Goal: Task Accomplishment & Management: Use online tool/utility

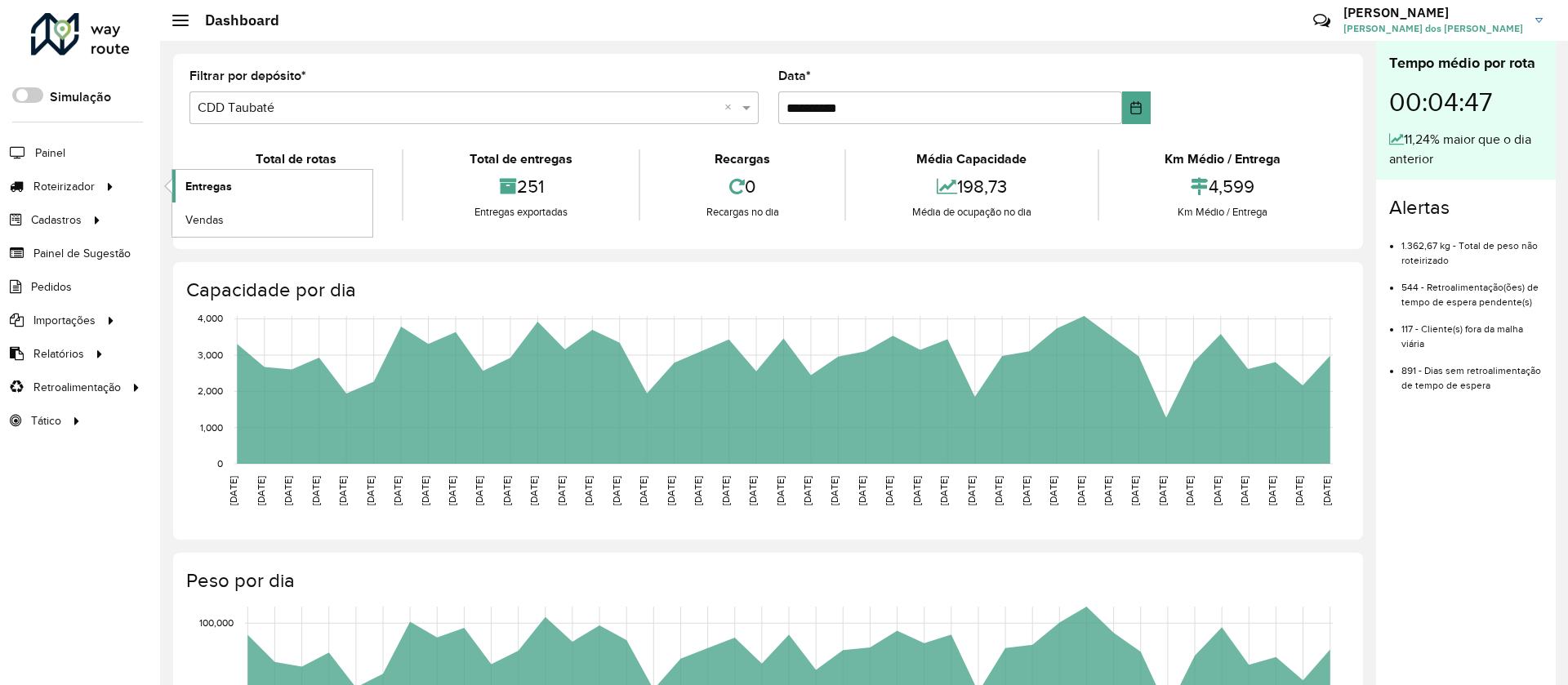
drag, startPoint x: 54, startPoint y: 182, endPoint x: 223, endPoint y: 185, distance: 169.0
click at [55, 182] on span "Roteirizador" at bounding box center [64, 186] width 61 height 17
click at [229, 185] on span "Entregas" at bounding box center [208, 186] width 46 height 17
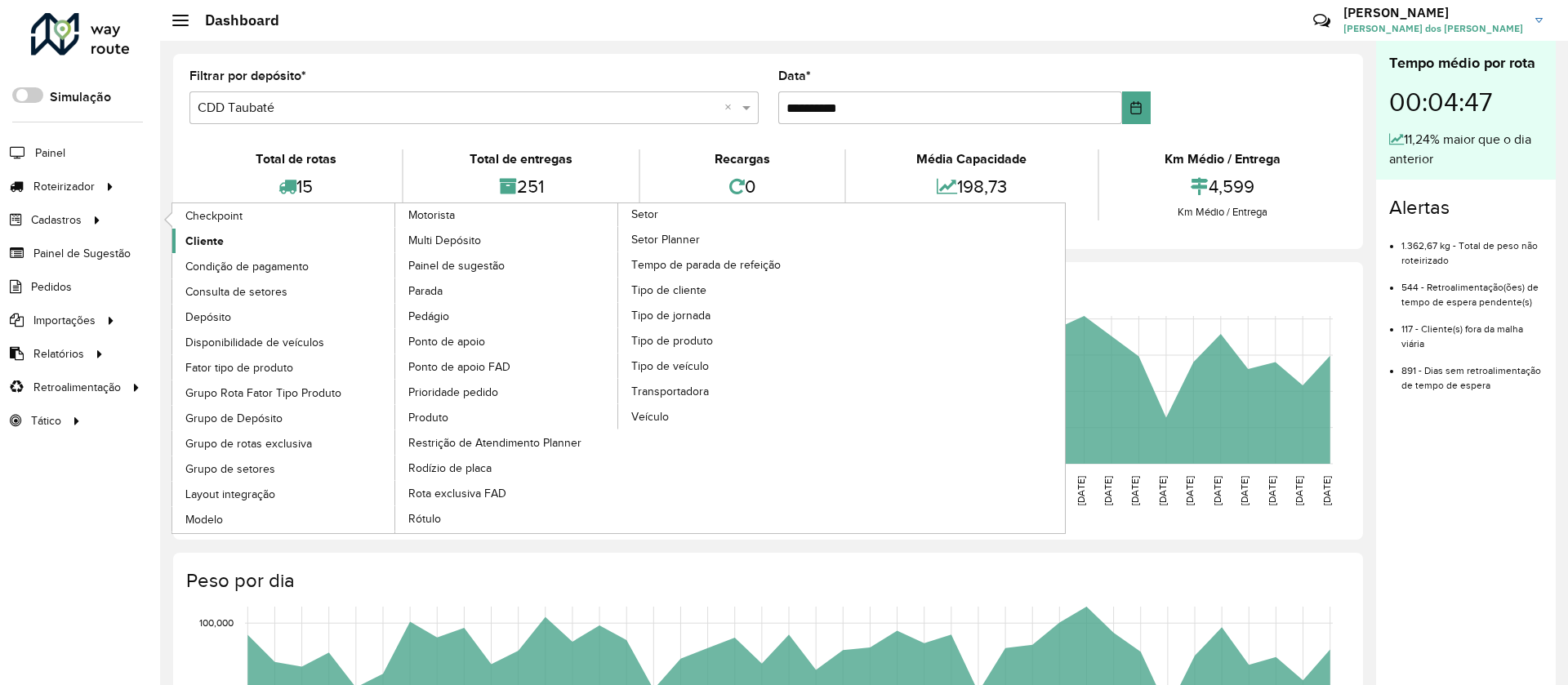
click at [206, 243] on span "Cliente" at bounding box center [204, 241] width 38 height 17
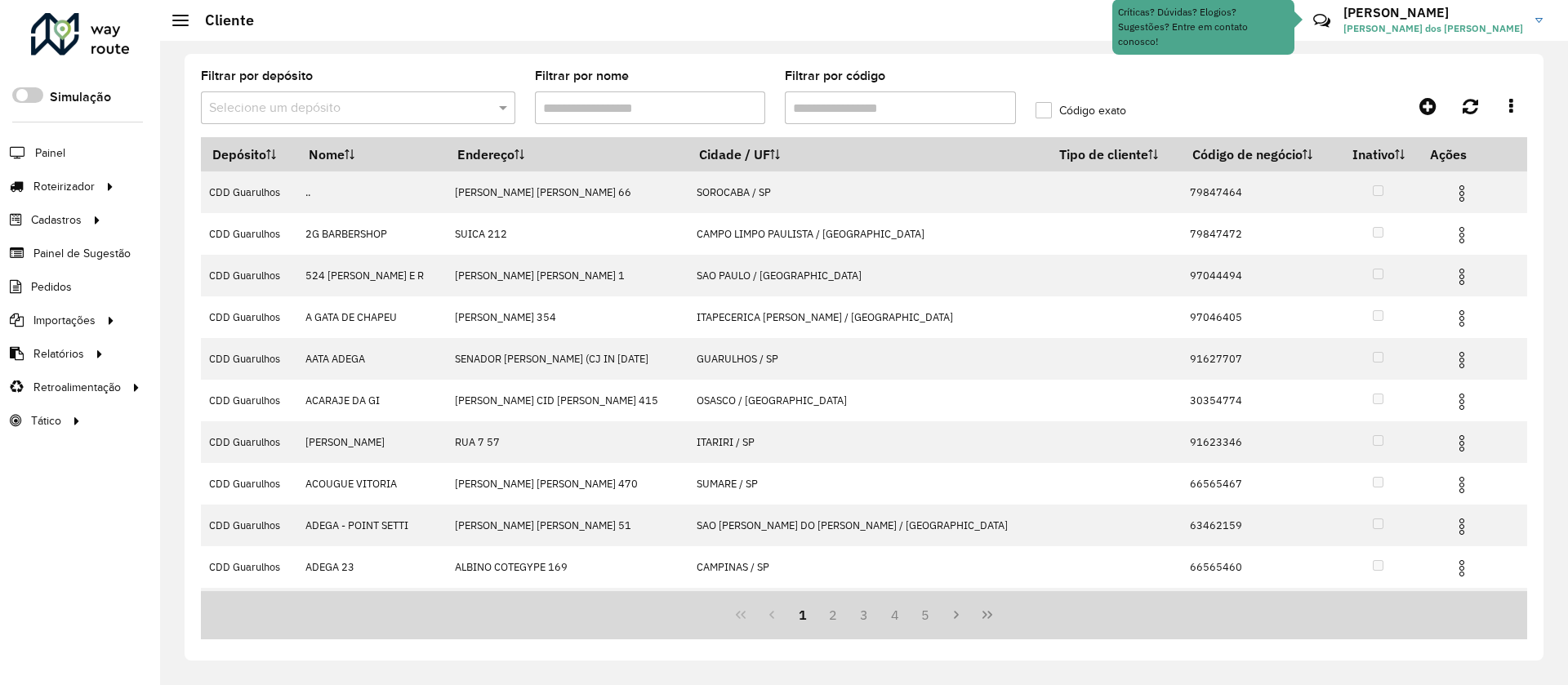
click at [288, 106] on input "text" at bounding box center [342, 109] width 265 height 20
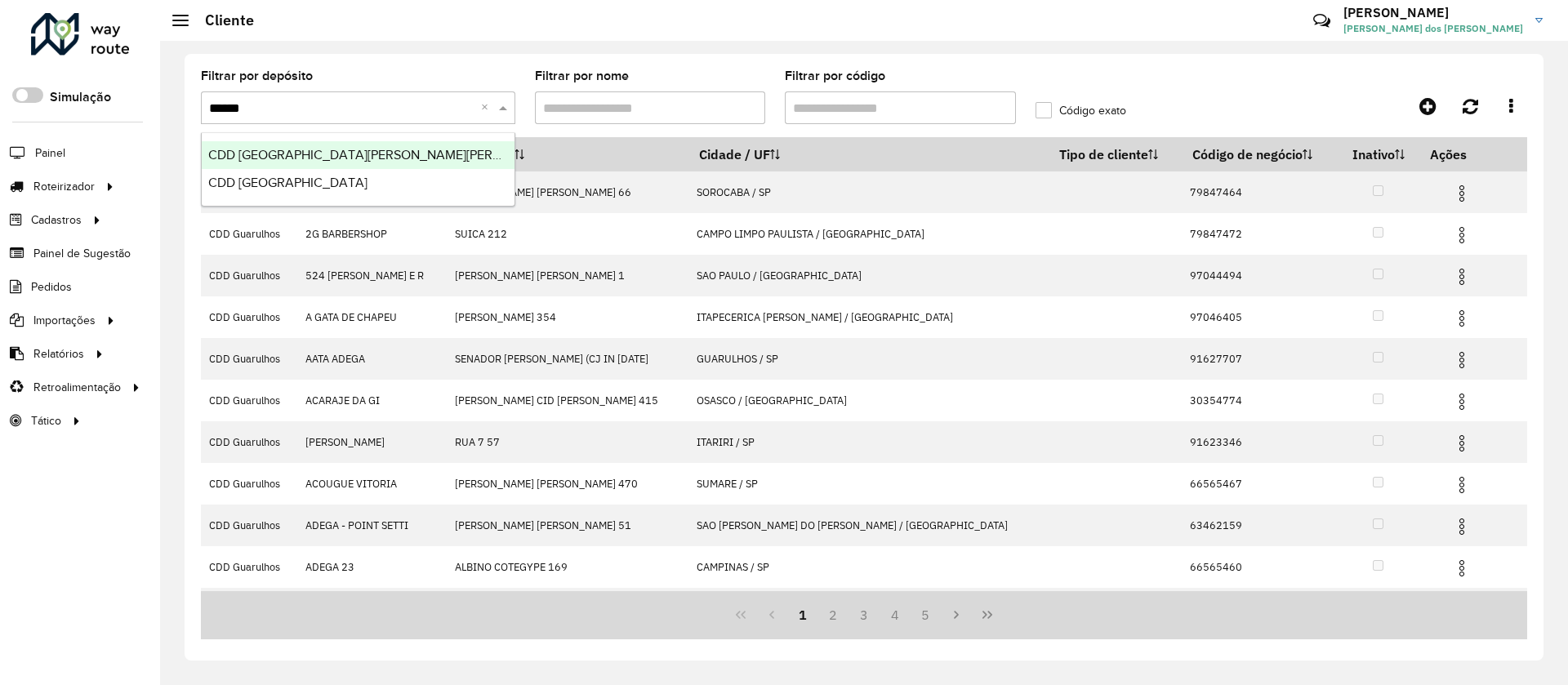
type input "*******"
click at [291, 182] on span "CDD [GEOGRAPHIC_DATA]" at bounding box center [288, 183] width 159 height 14
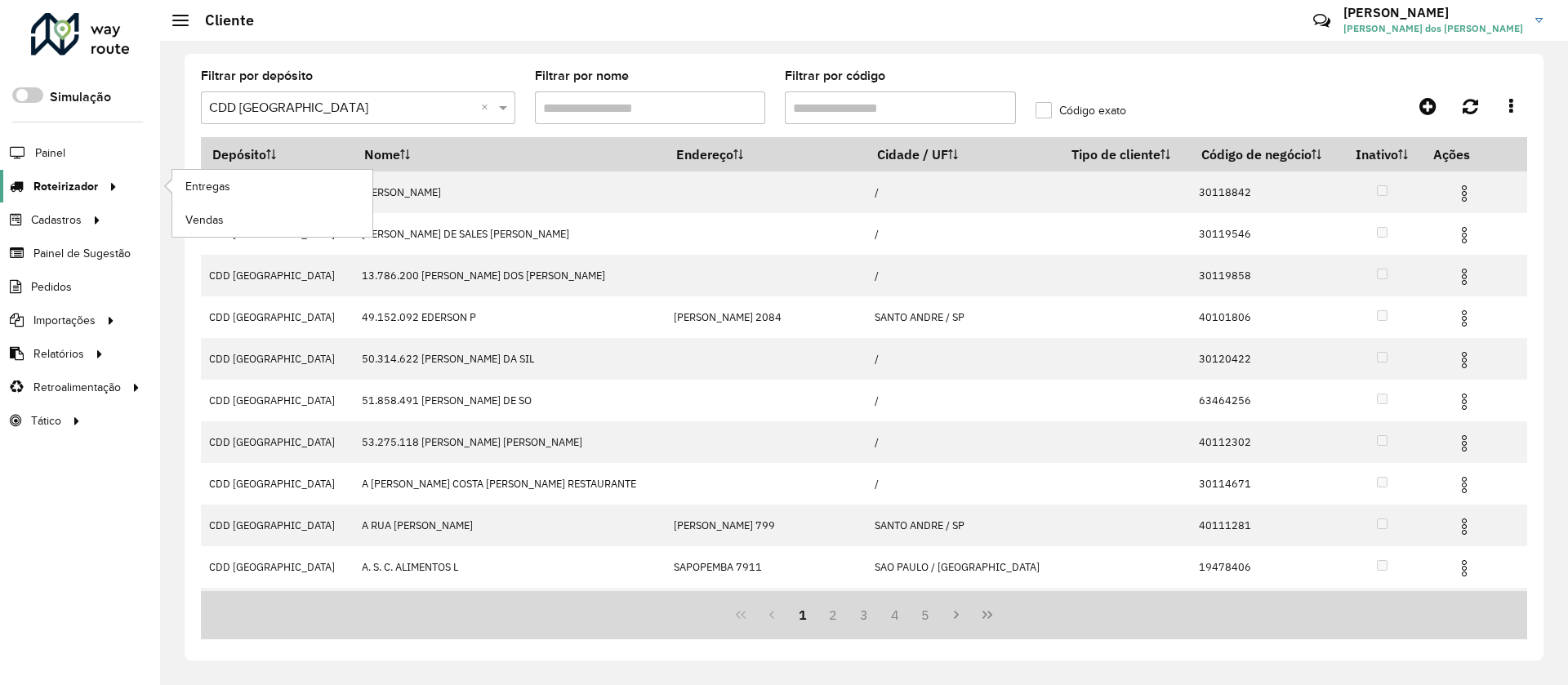
click at [69, 184] on span "Roteirizador" at bounding box center [66, 186] width 64 height 17
click at [229, 183] on span "Entregas" at bounding box center [208, 186] width 46 height 17
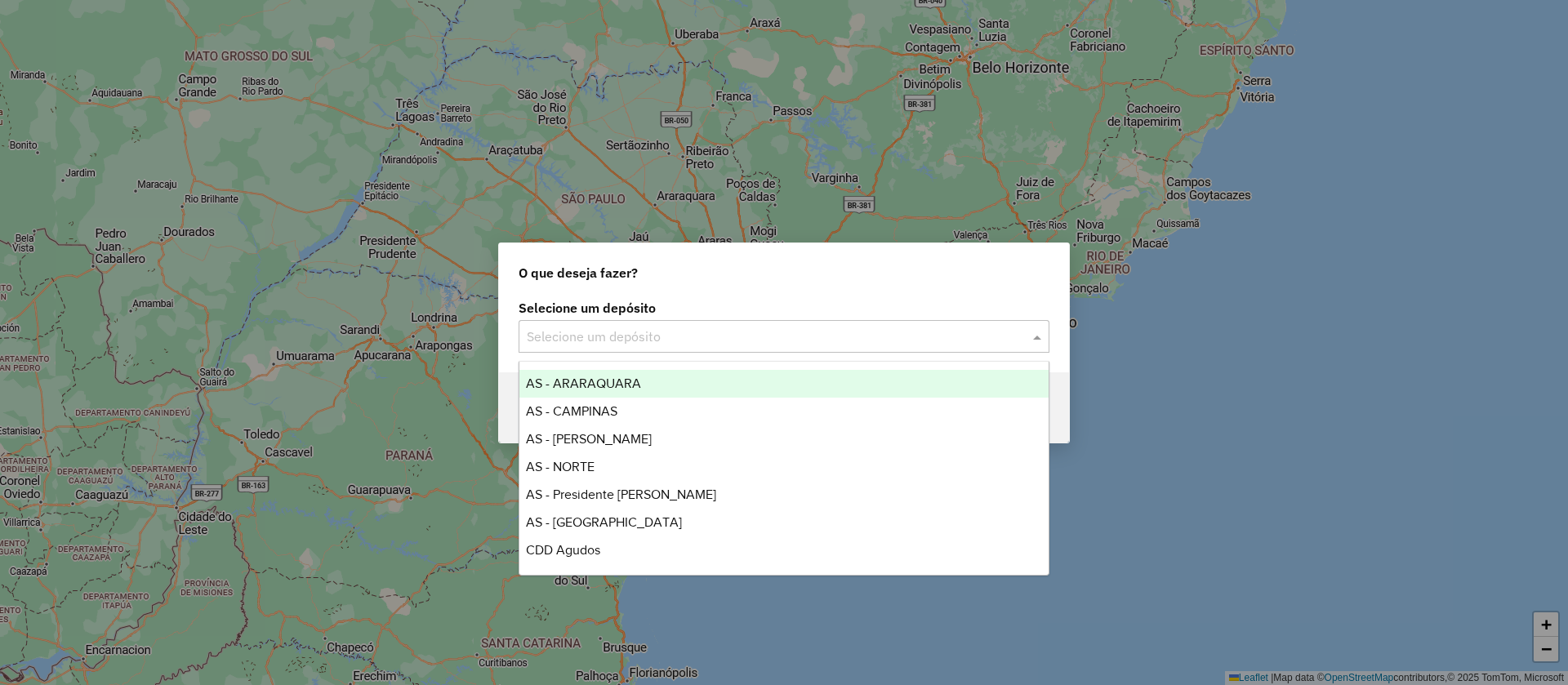
click at [654, 341] on input "text" at bounding box center [768, 338] width 482 height 20
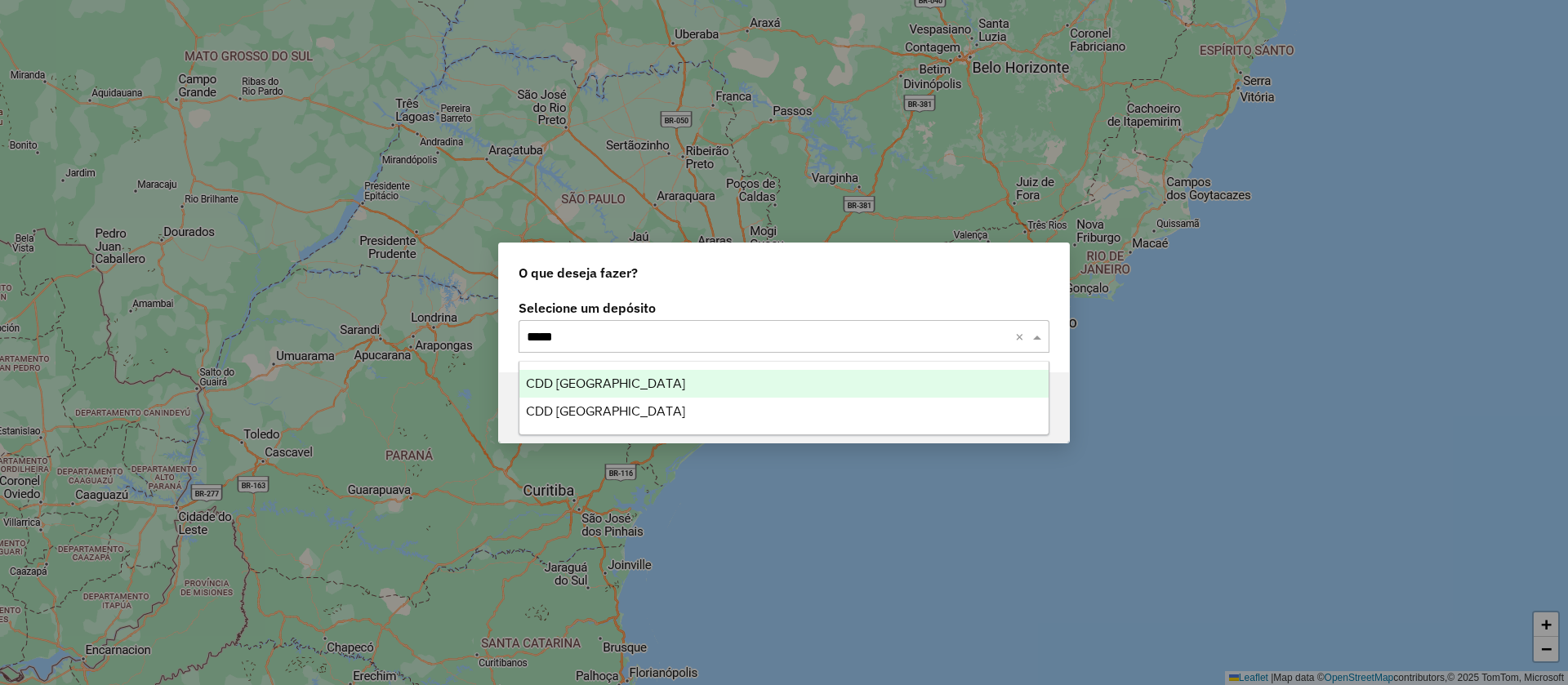
type input "******"
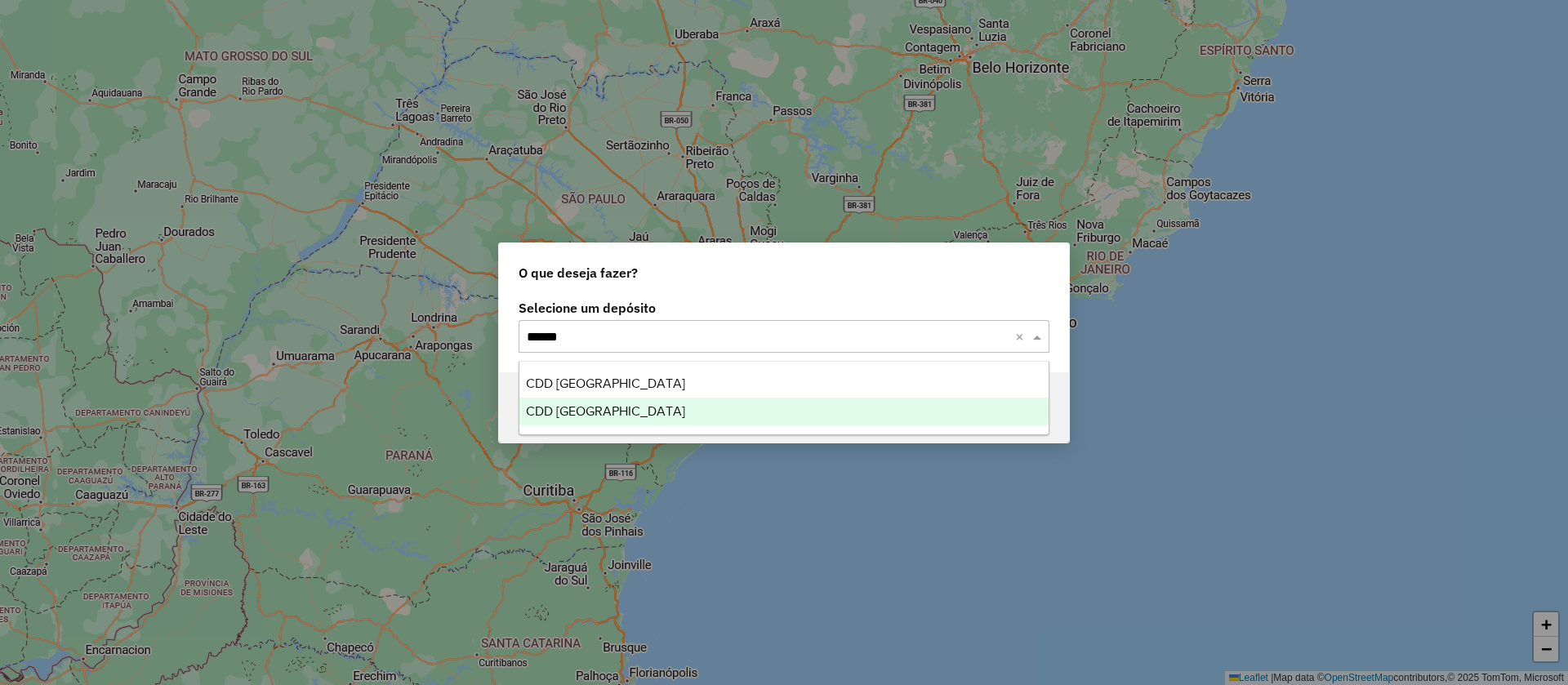
click at [583, 412] on span "CDD [GEOGRAPHIC_DATA]" at bounding box center [605, 412] width 159 height 14
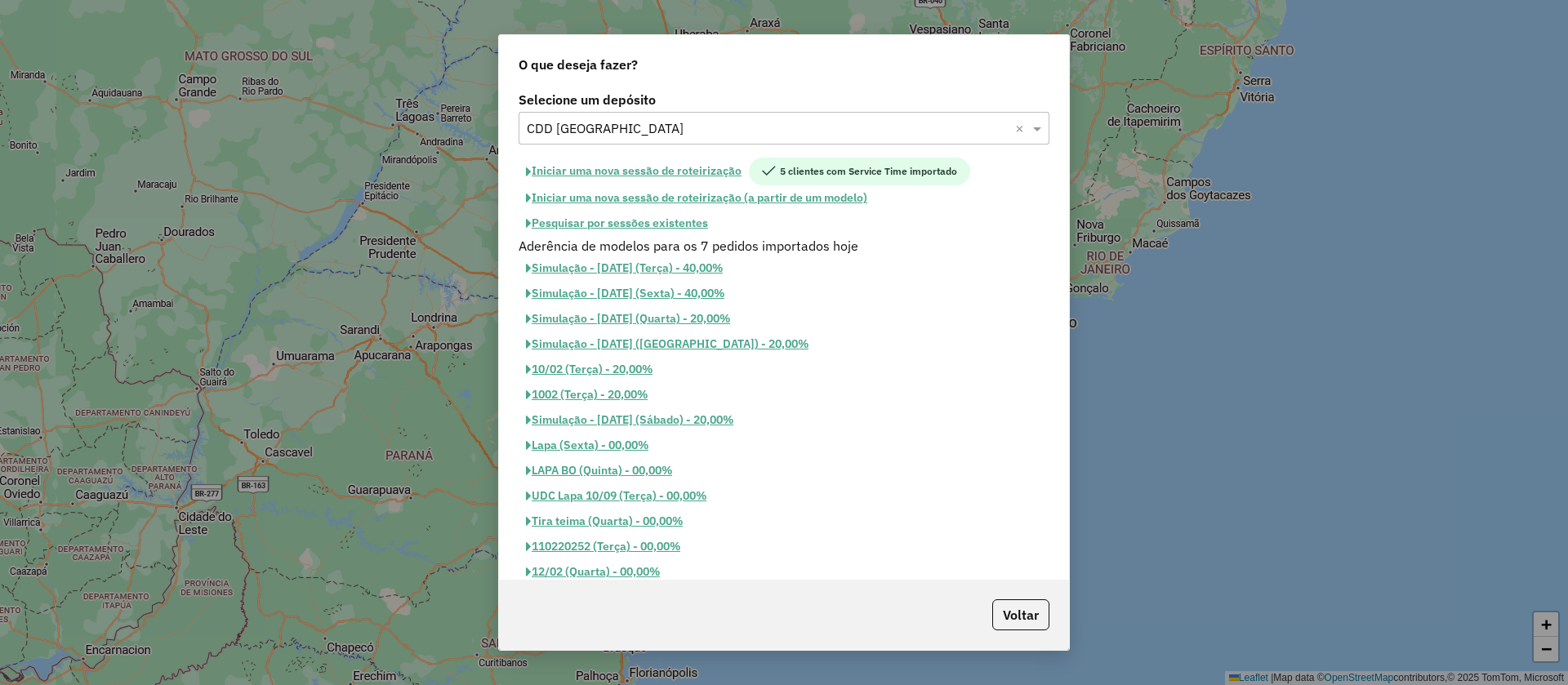
click at [625, 224] on button "Pesquisar por sessões existentes" at bounding box center [616, 224] width 197 height 25
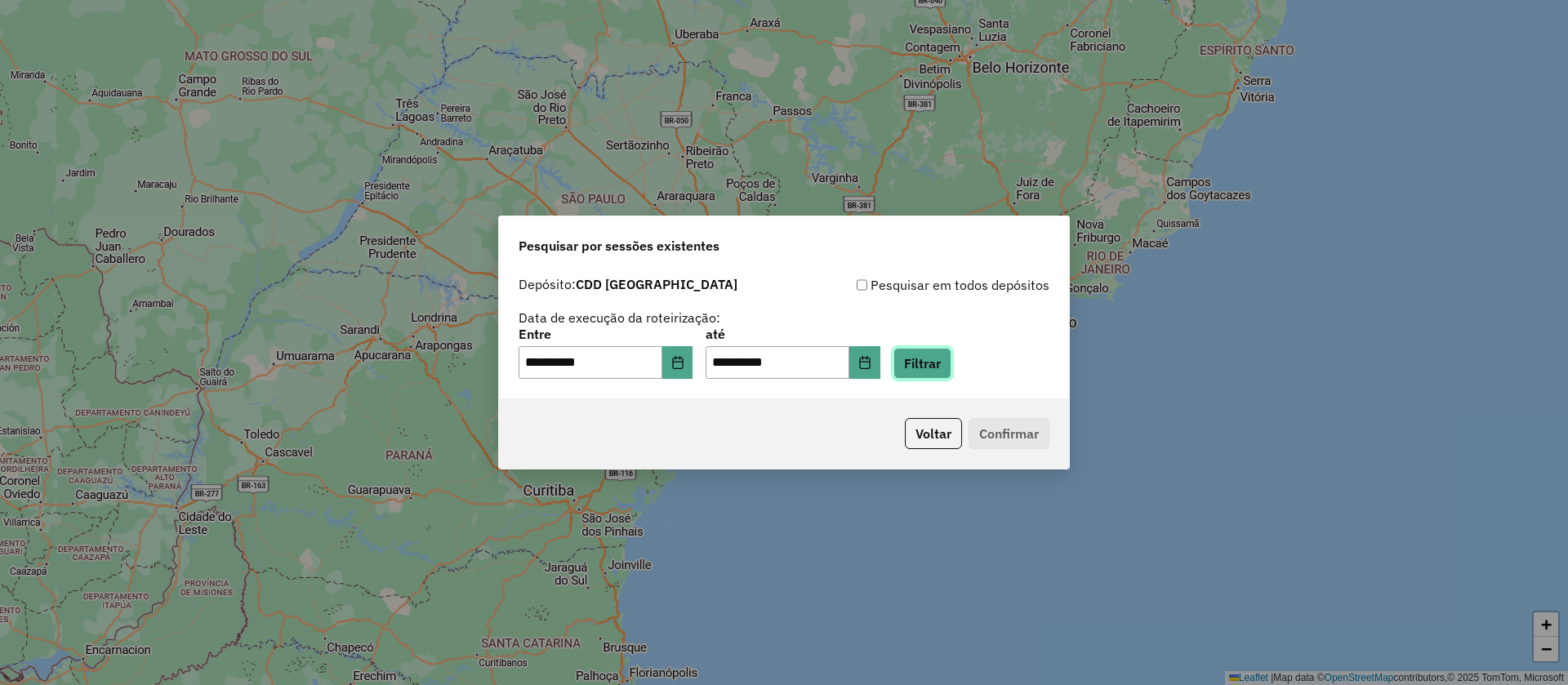
click at [951, 362] on button "Filtrar" at bounding box center [922, 363] width 58 height 31
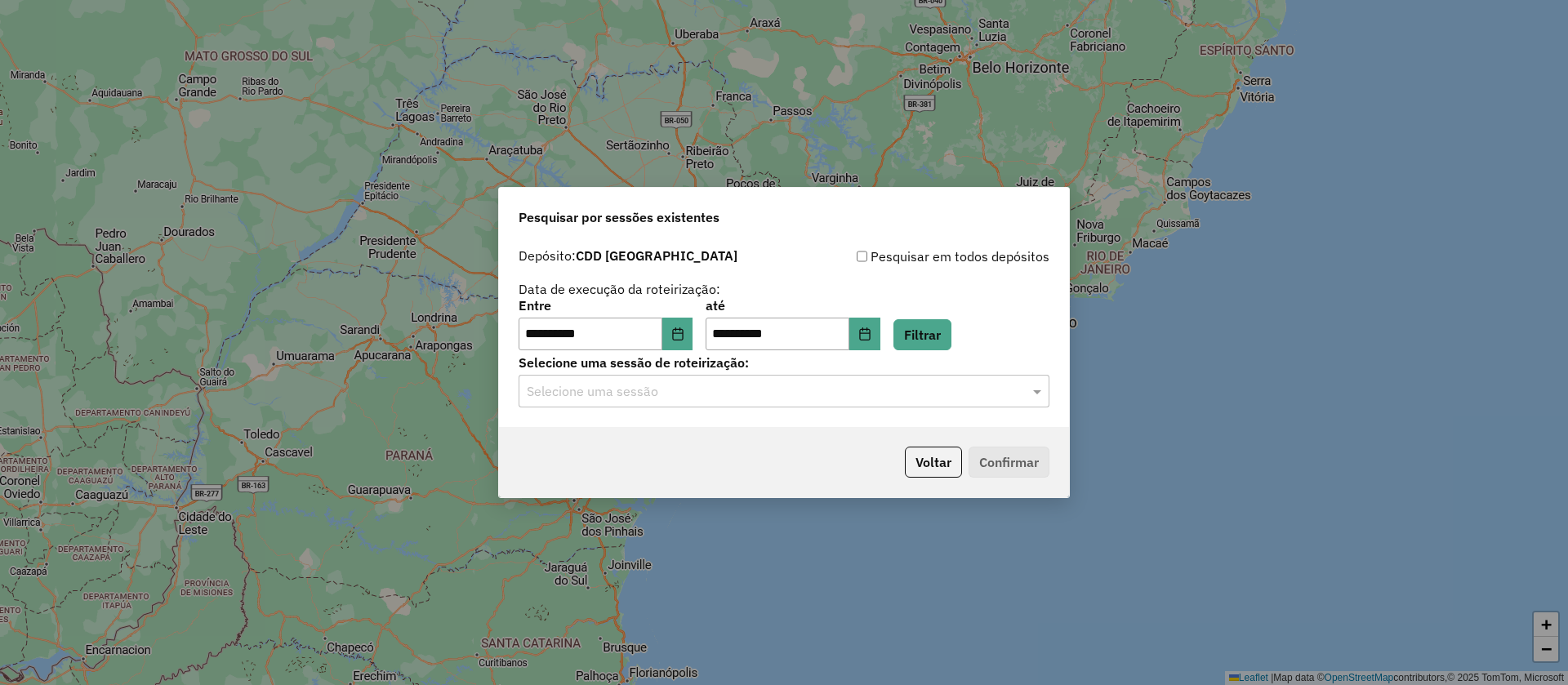
click at [622, 390] on input "text" at bounding box center [768, 392] width 482 height 20
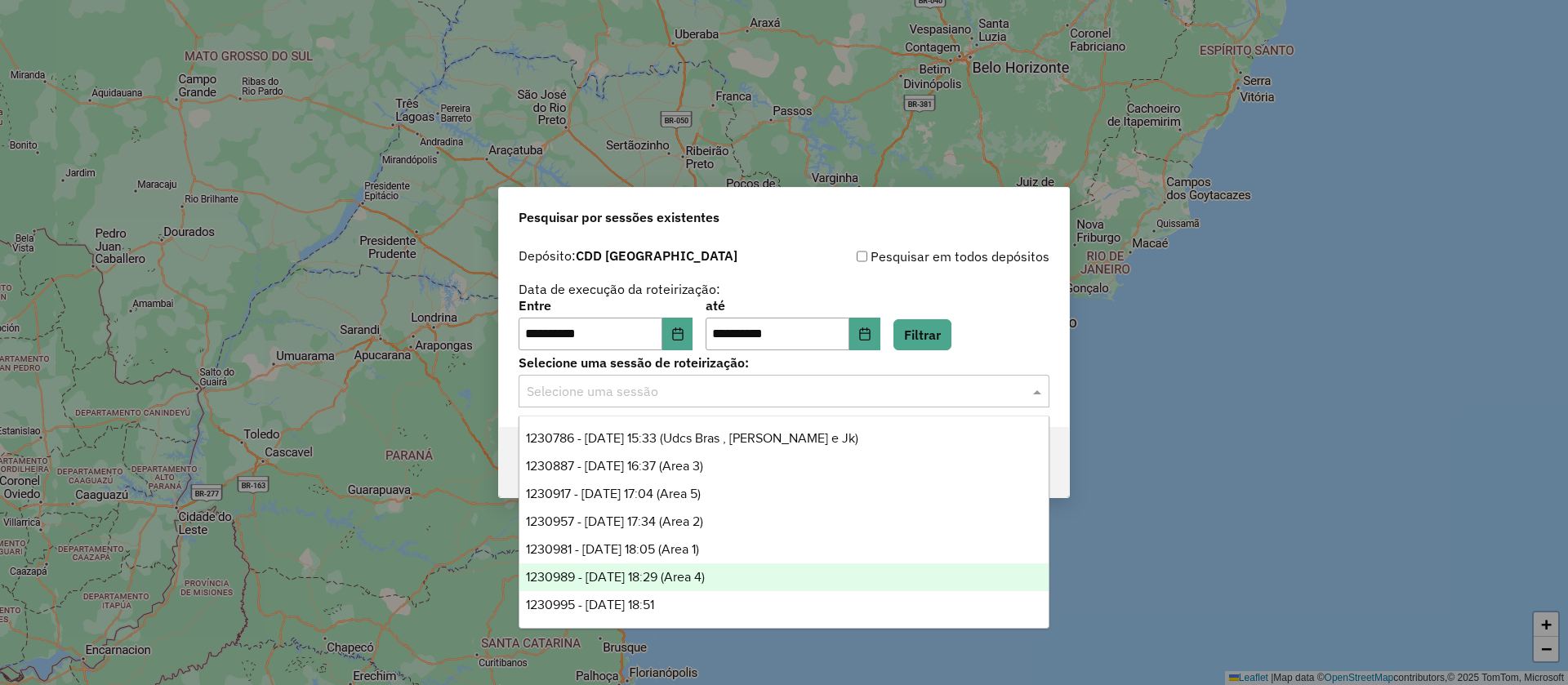
click at [649, 570] on span "1230989 - 18/08/2025 18:29 (Area 4)" at bounding box center [615, 577] width 179 height 14
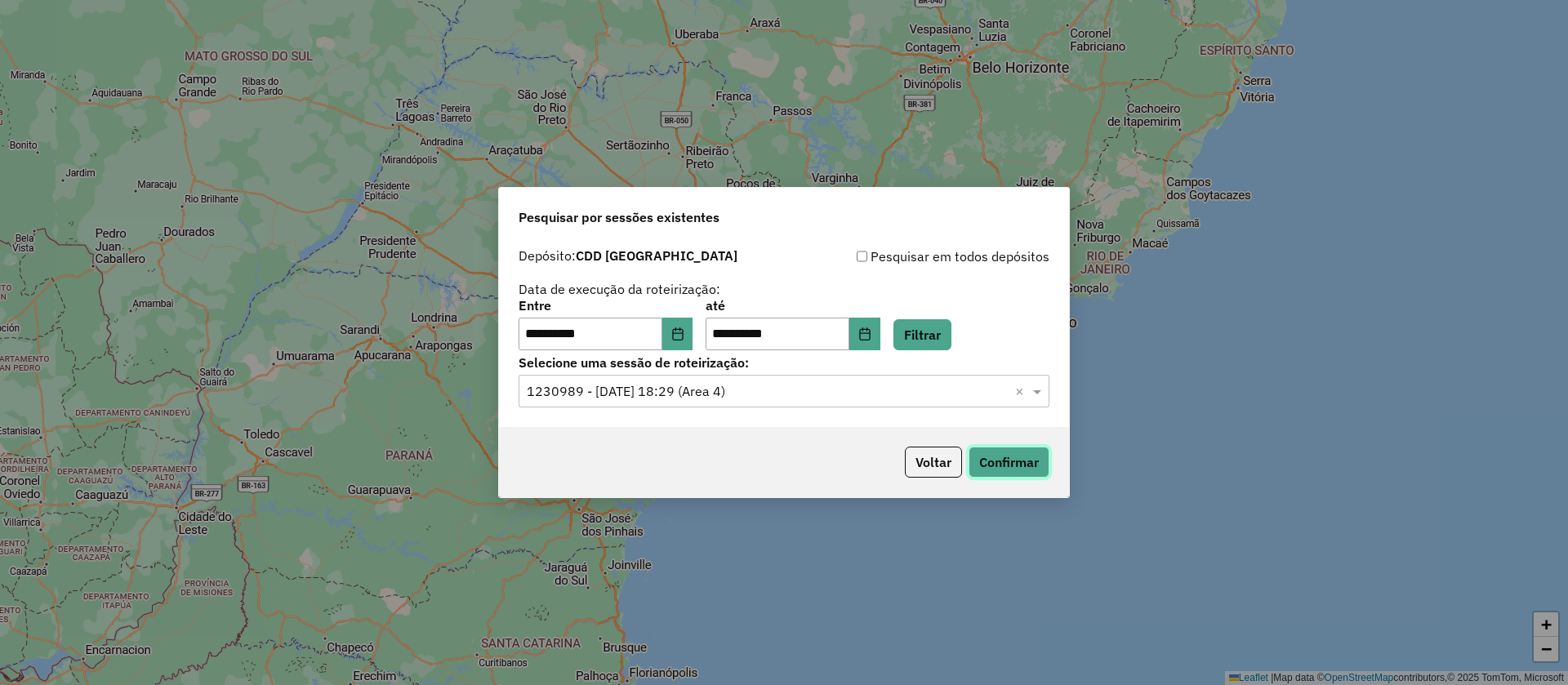
click at [994, 458] on button "Confirmar" at bounding box center [1009, 462] width 81 height 31
click at [934, 465] on button "Voltar" at bounding box center [933, 462] width 57 height 31
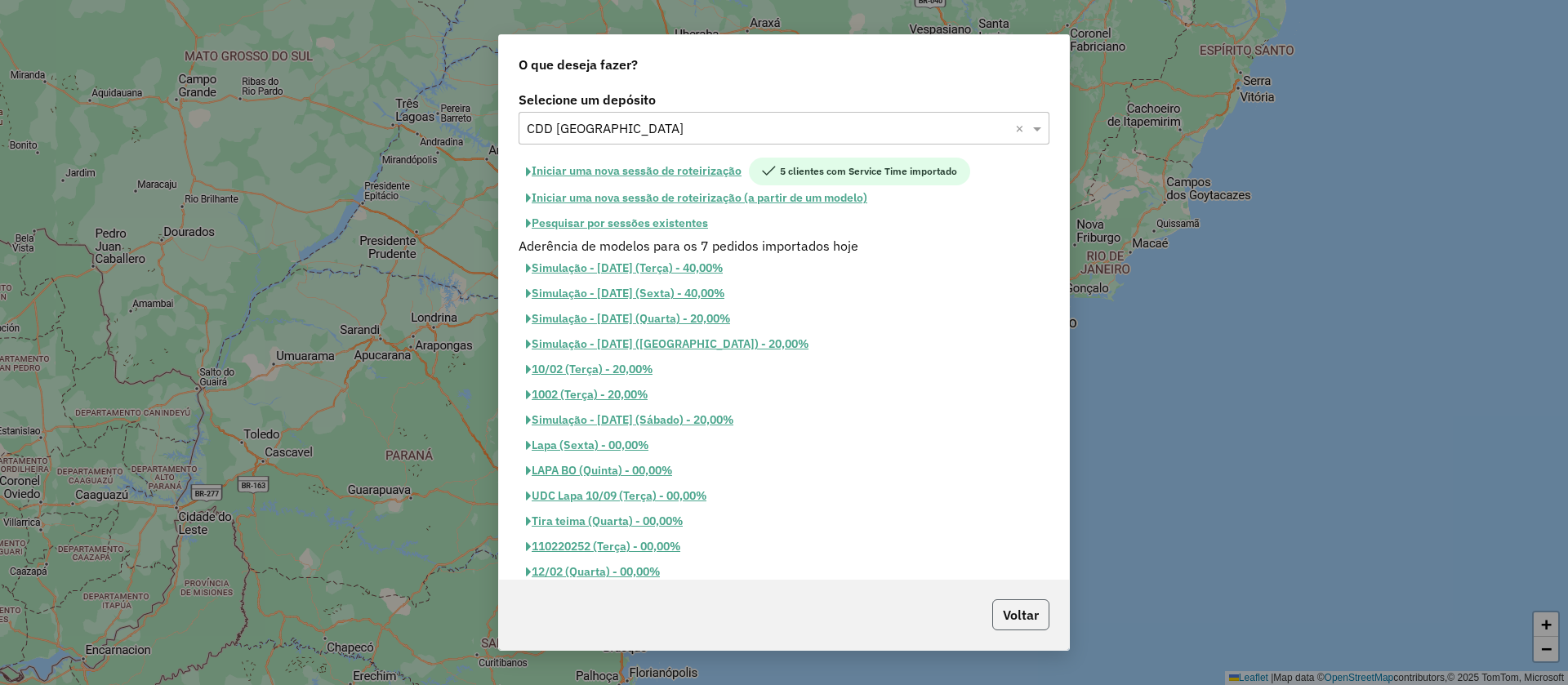
click at [1020, 610] on button "Voltar" at bounding box center [1020, 615] width 57 height 31
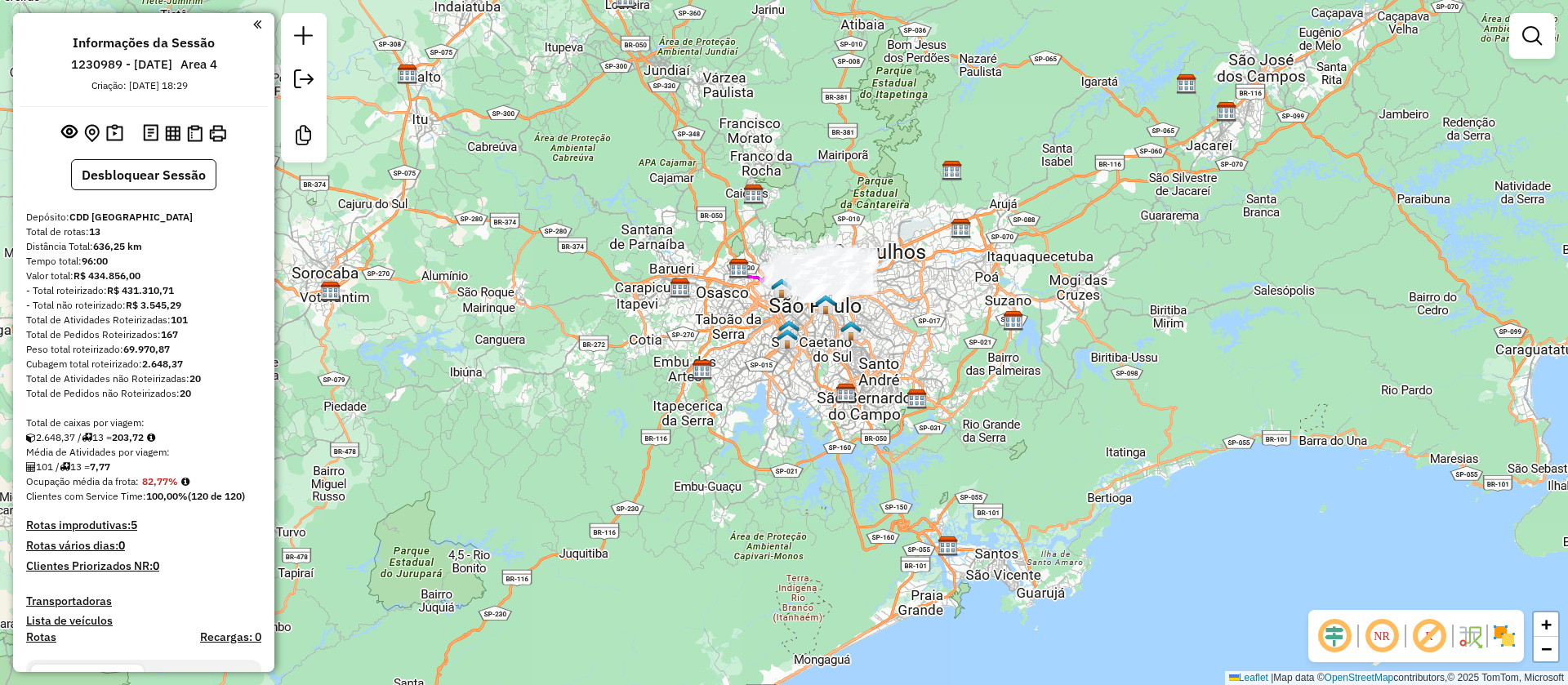
drag, startPoint x: 894, startPoint y: 452, endPoint x: 844, endPoint y: 380, distance: 87.7
click at [847, 383] on img at bounding box center [846, 394] width 21 height 21
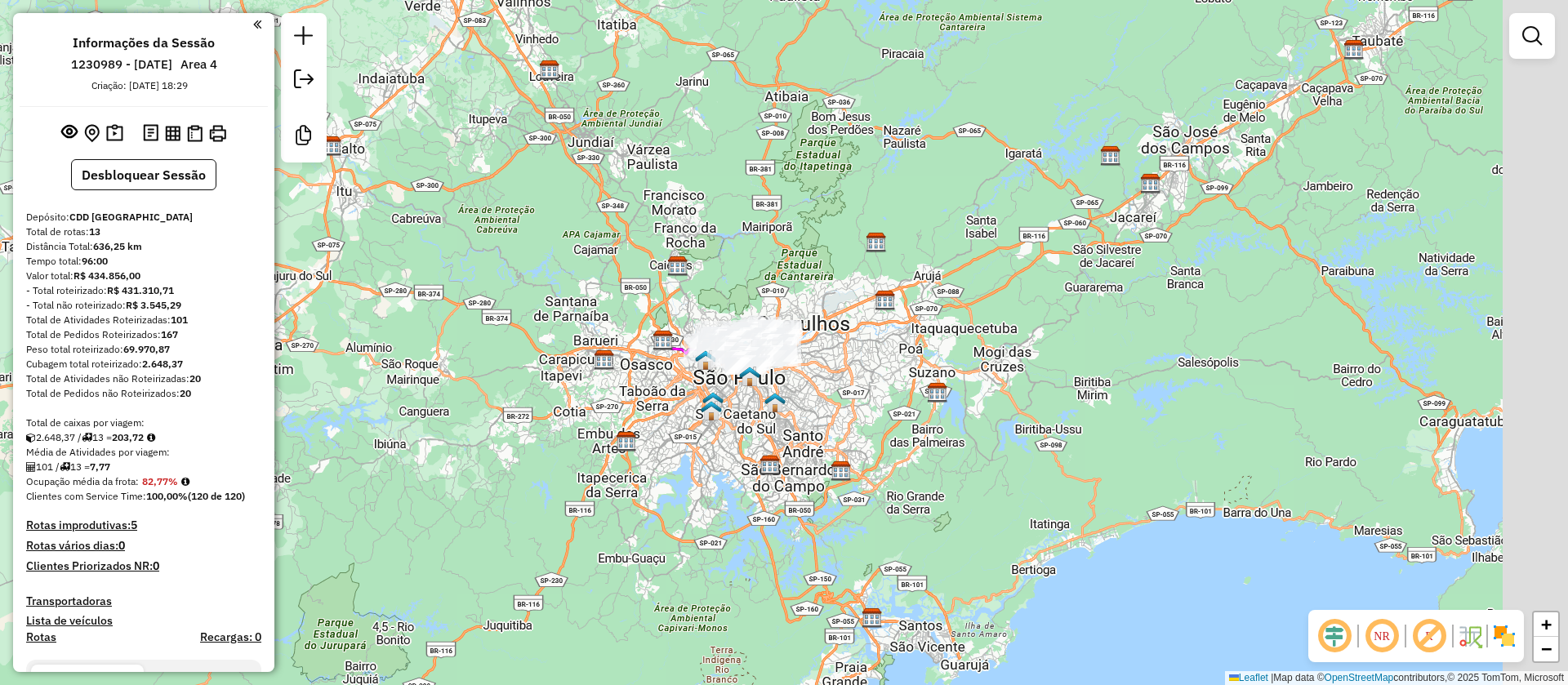
drag, startPoint x: 779, startPoint y: 459, endPoint x: 725, endPoint y: 491, distance: 62.8
click at [725, 491] on div "Janela de atendimento Grade de atendimento Capacidade Transportadoras Veículos …" at bounding box center [784, 342] width 1568 height 685
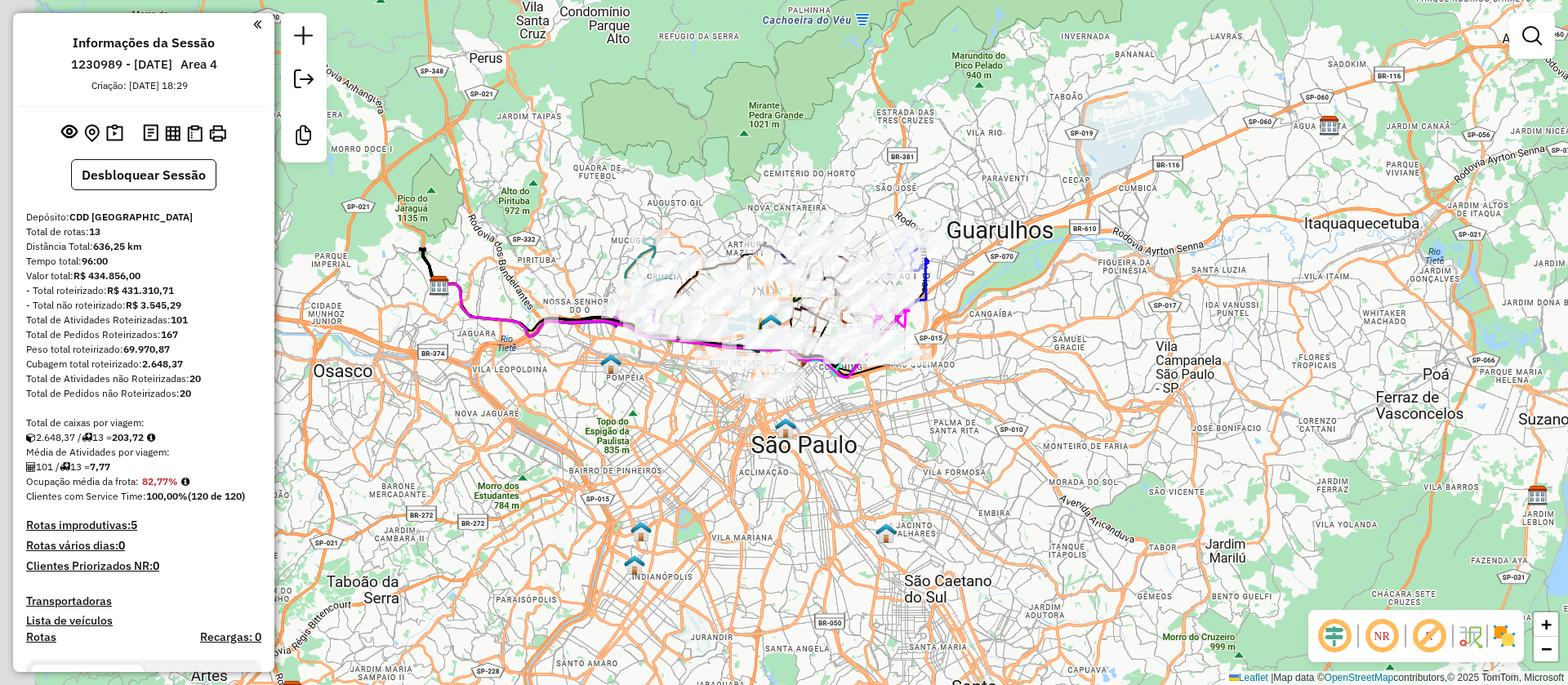
drag, startPoint x: 750, startPoint y: 412, endPoint x: 890, endPoint y: 416, distance: 140.1
click at [890, 416] on div "Janela de atendimento Grade de atendimento Capacidade Transportadoras Veículos …" at bounding box center [784, 342] width 1568 height 685
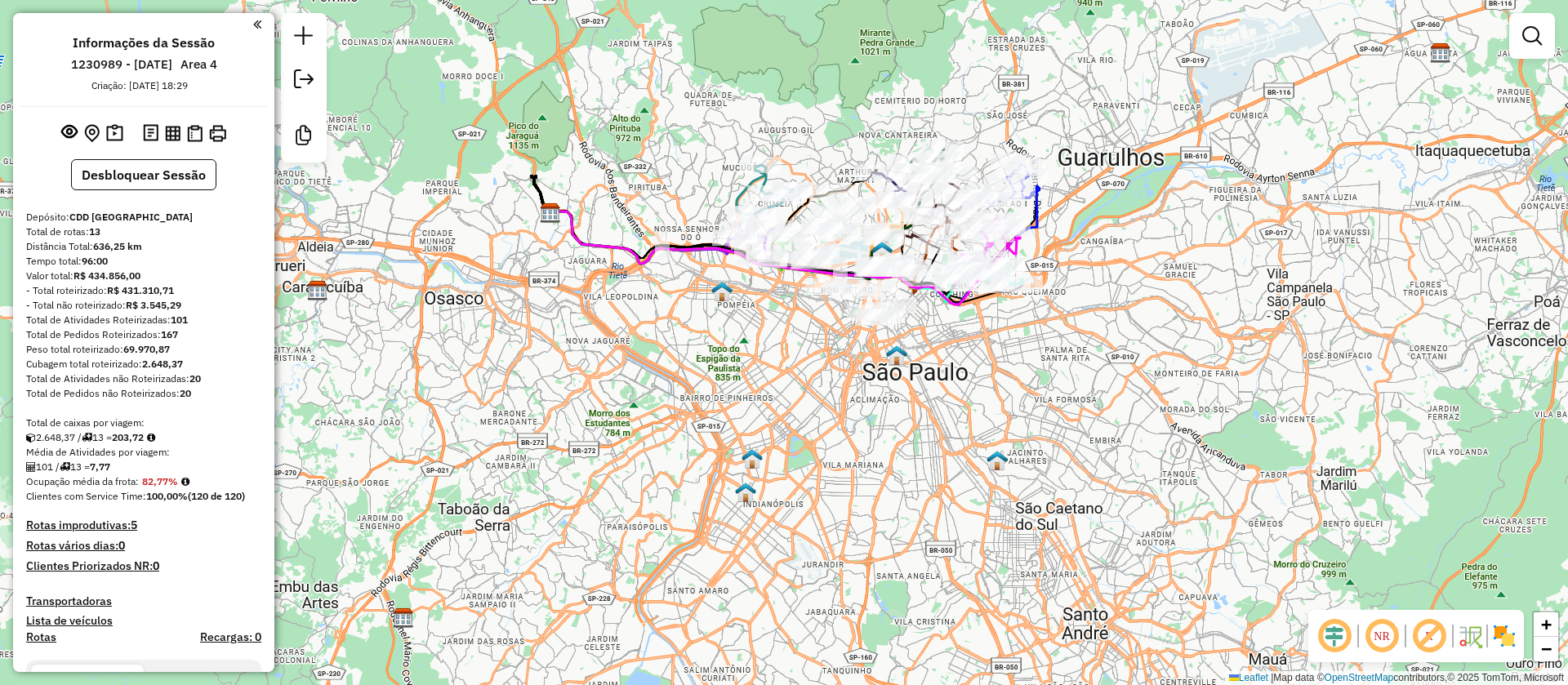
drag, startPoint x: 886, startPoint y: 416, endPoint x: 947, endPoint y: 353, distance: 87.7
click at [948, 353] on div "Janela de atendimento Grade de atendimento Capacidade Transportadoras Veículos …" at bounding box center [784, 342] width 1568 height 685
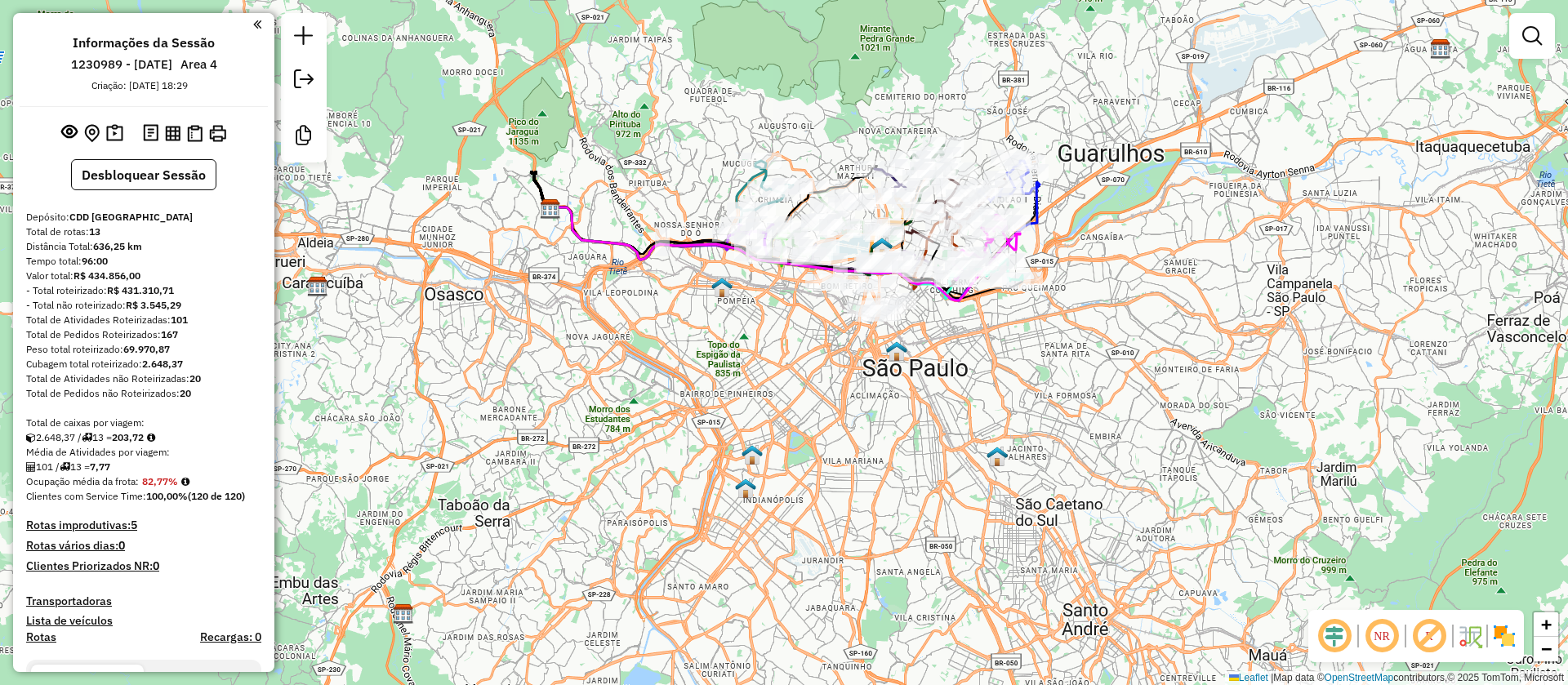
scroll to position [1474, 0]
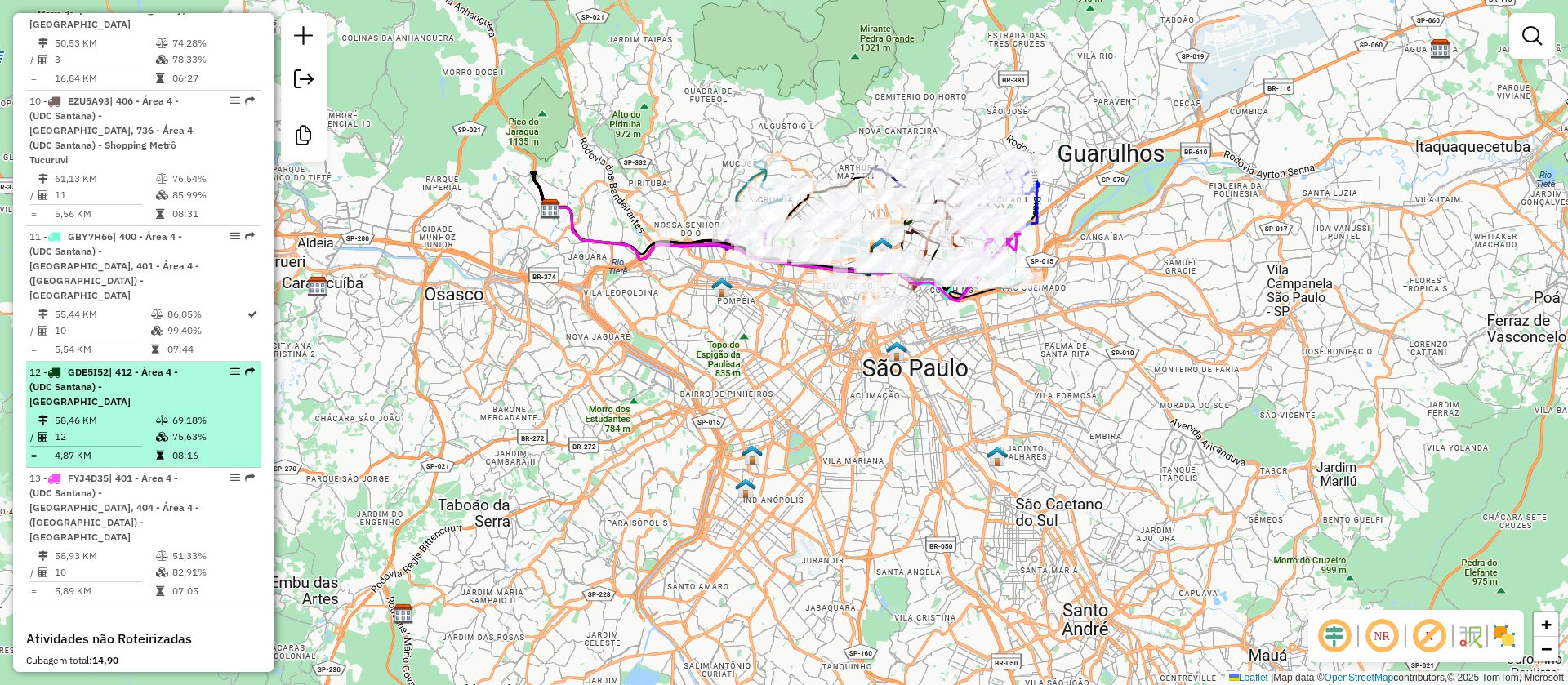
click at [144, 412] on td "58,46 KM" at bounding box center [105, 420] width 102 height 16
select select "**********"
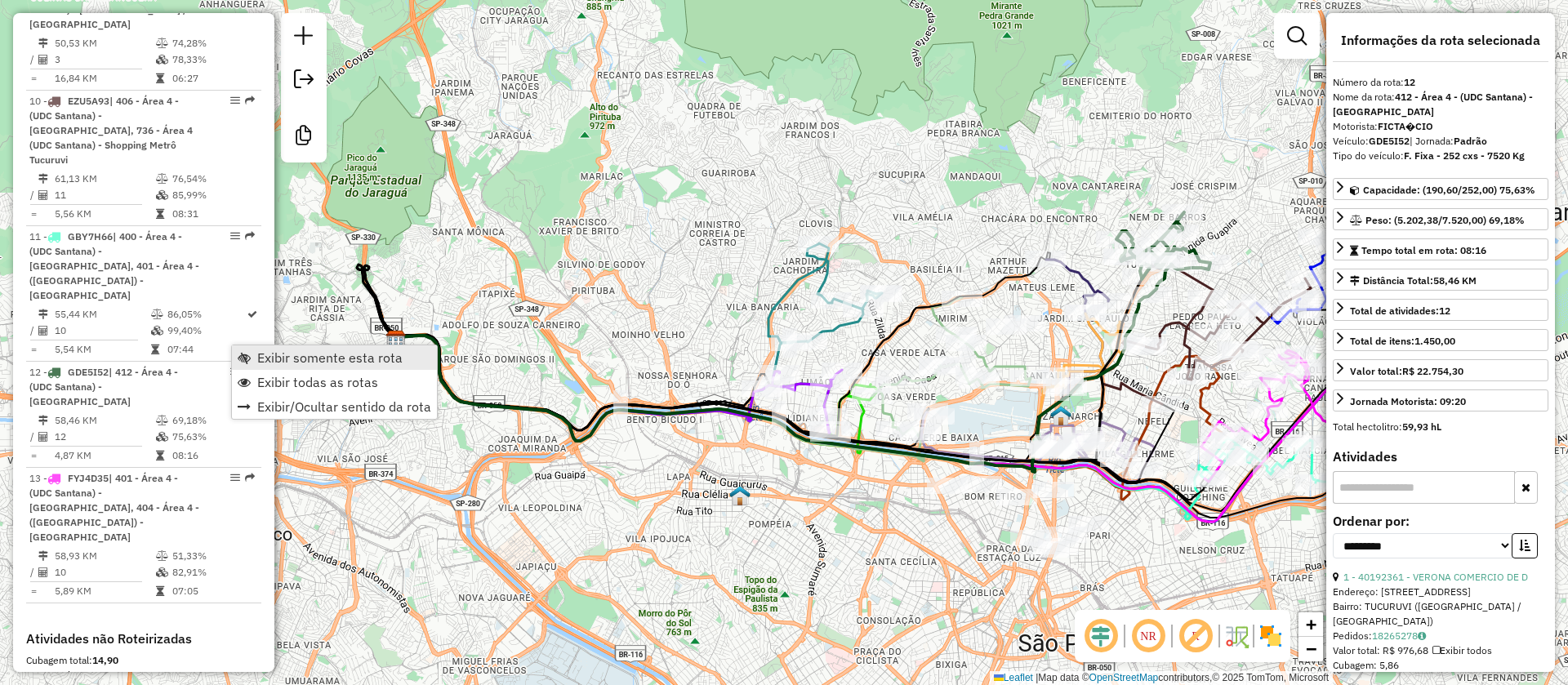
click at [307, 360] on span "Exibir somente esta rota" at bounding box center [329, 357] width 145 height 13
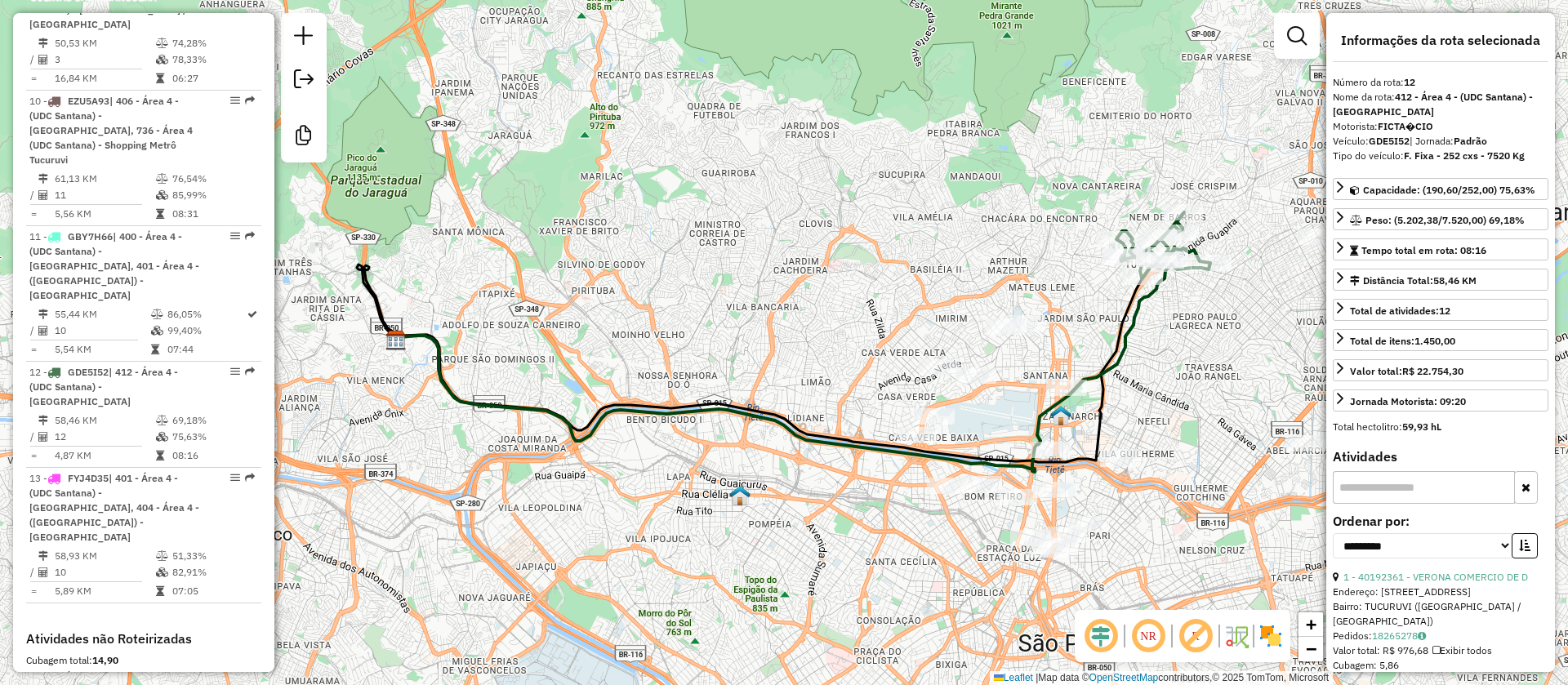
click at [1197, 628] on em at bounding box center [1196, 636] width 39 height 39
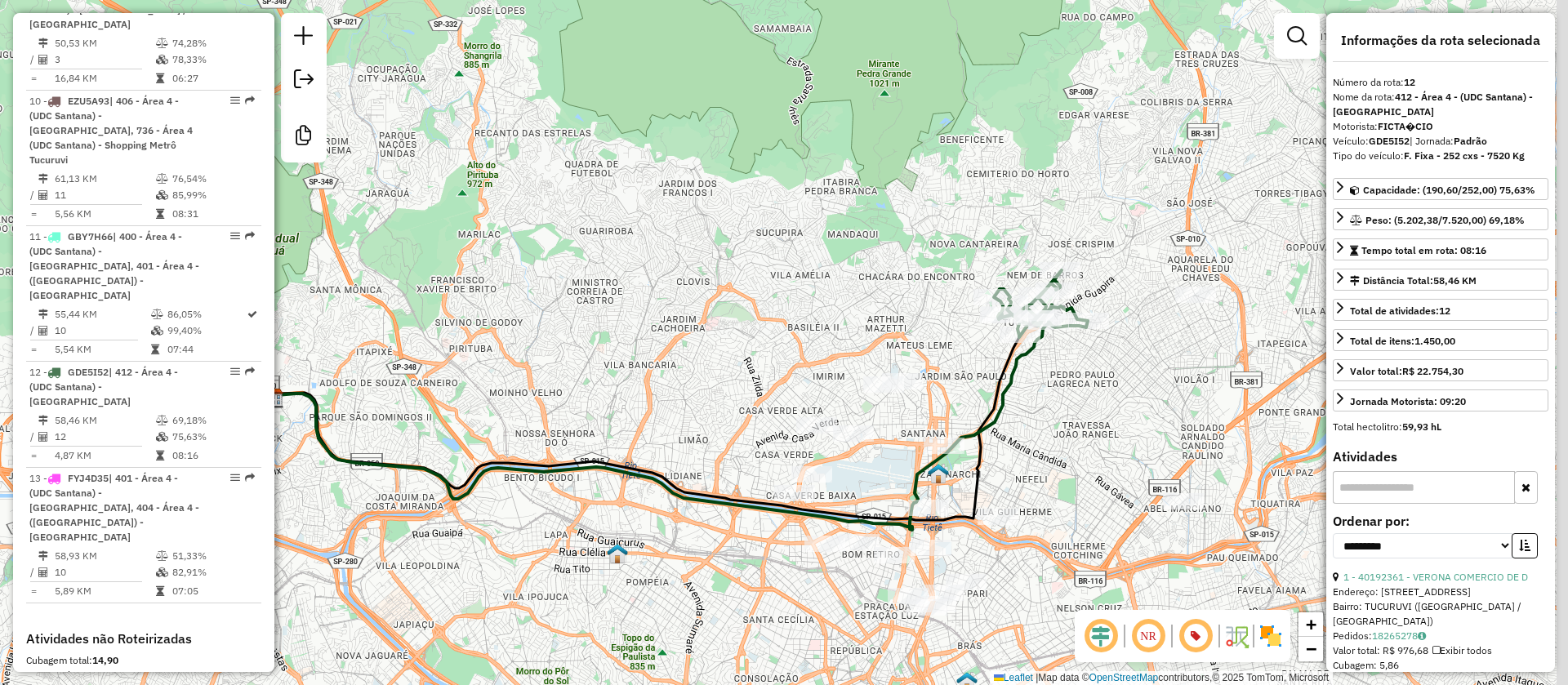
drag, startPoint x: 1180, startPoint y: 371, endPoint x: 989, endPoint y: 408, distance: 194.6
click at [975, 461] on div "Janela de atendimento Grade de atendimento Capacidade Transportadoras Veículos …" at bounding box center [784, 342] width 1568 height 685
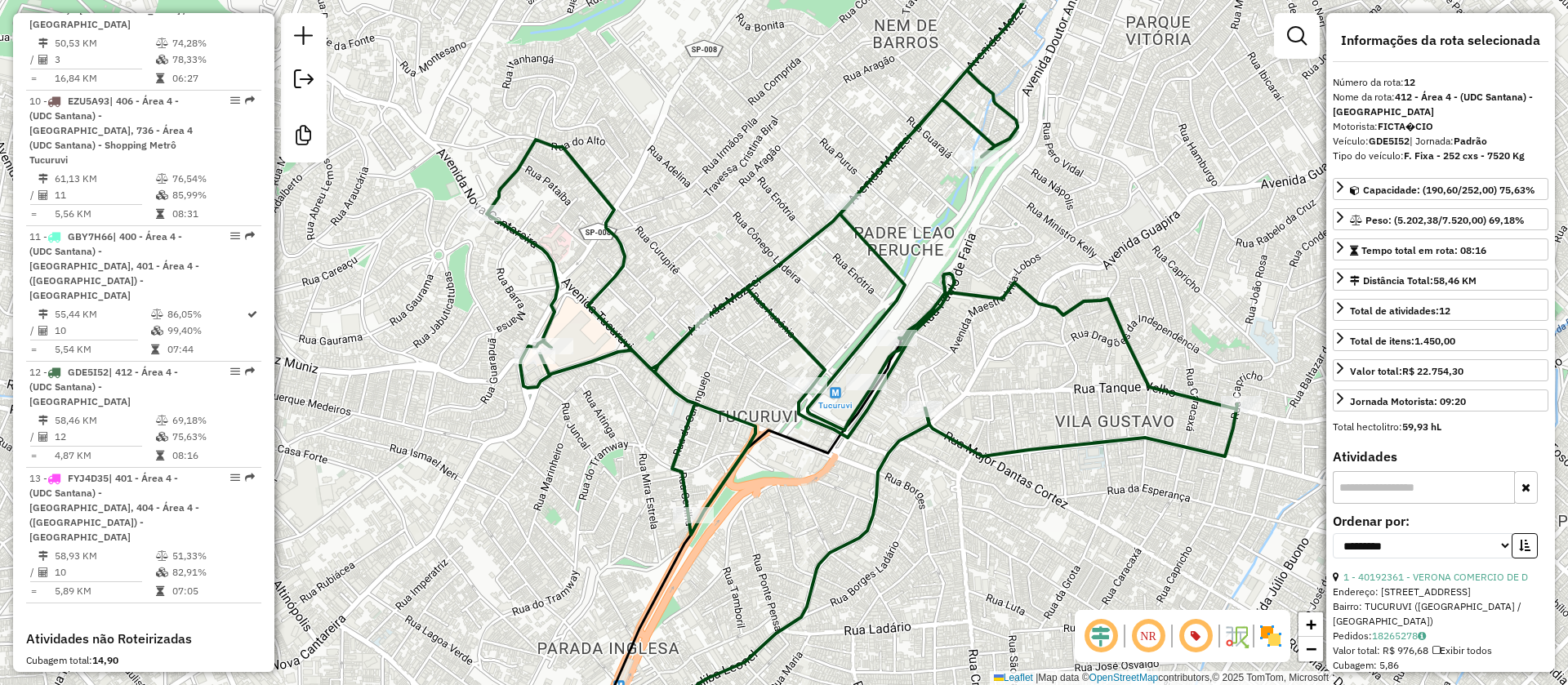
drag, startPoint x: 936, startPoint y: 469, endPoint x: 940, endPoint y: 484, distance: 15.5
click at [940, 484] on div "Janela de atendimento Grade de atendimento Capacidade Transportadoras Veículos …" at bounding box center [784, 342] width 1568 height 685
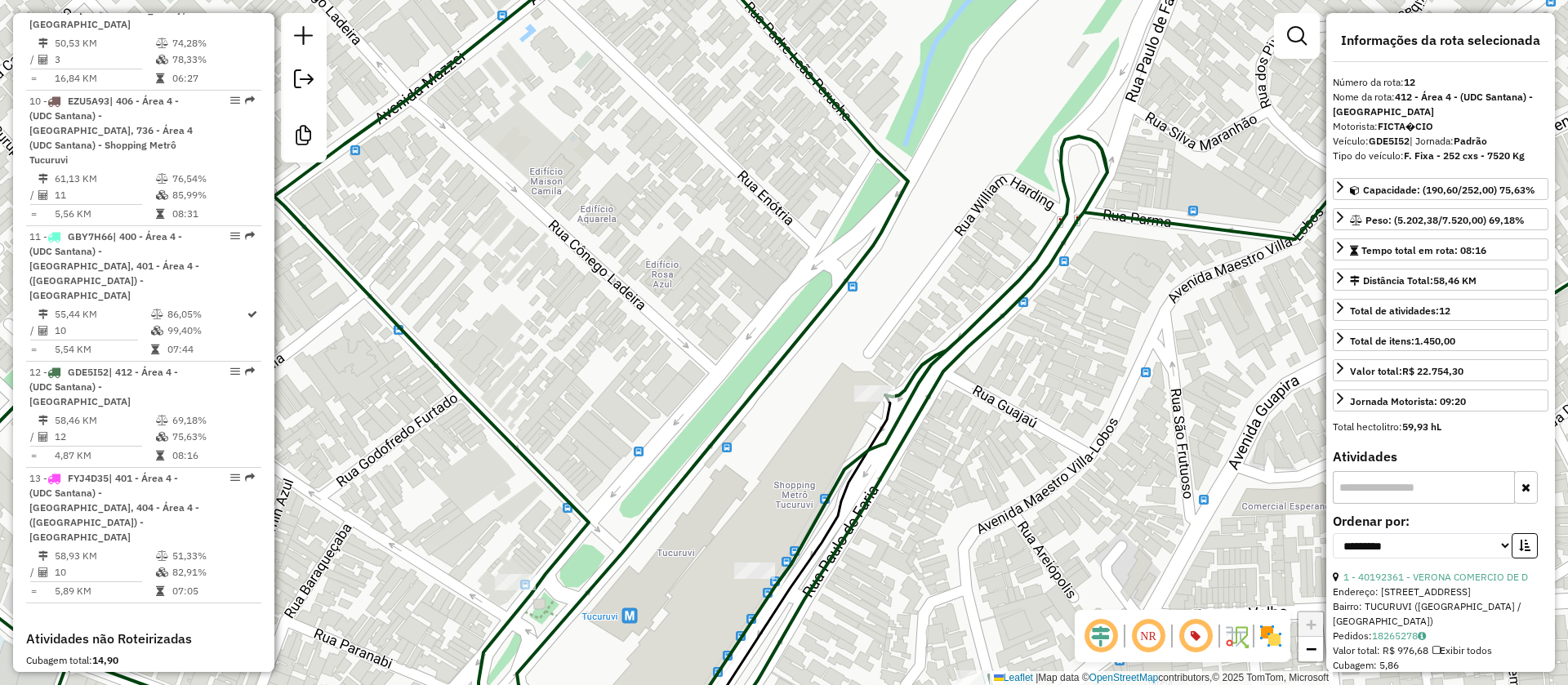
drag, startPoint x: 1014, startPoint y: 409, endPoint x: 1029, endPoint y: 384, distance: 29.2
click at [1029, 384] on div "Janela de atendimento Grade de atendimento Capacidade Transportadoras Veículos …" at bounding box center [784, 342] width 1568 height 685
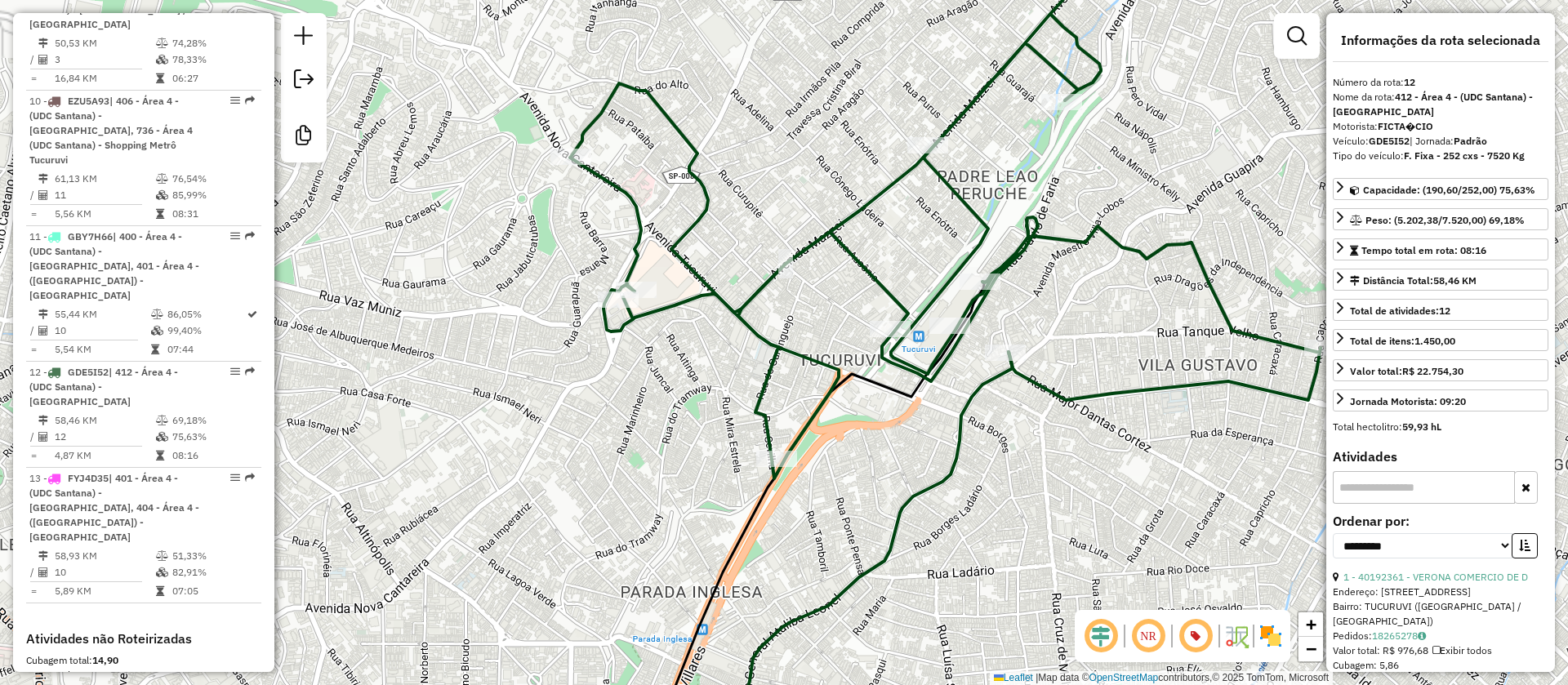
drag, startPoint x: 688, startPoint y: 389, endPoint x: 597, endPoint y: 360, distance: 95.5
click at [597, 360] on div "Janela de atendimento Grade de atendimento Capacidade Transportadoras Veículos …" at bounding box center [784, 342] width 1568 height 685
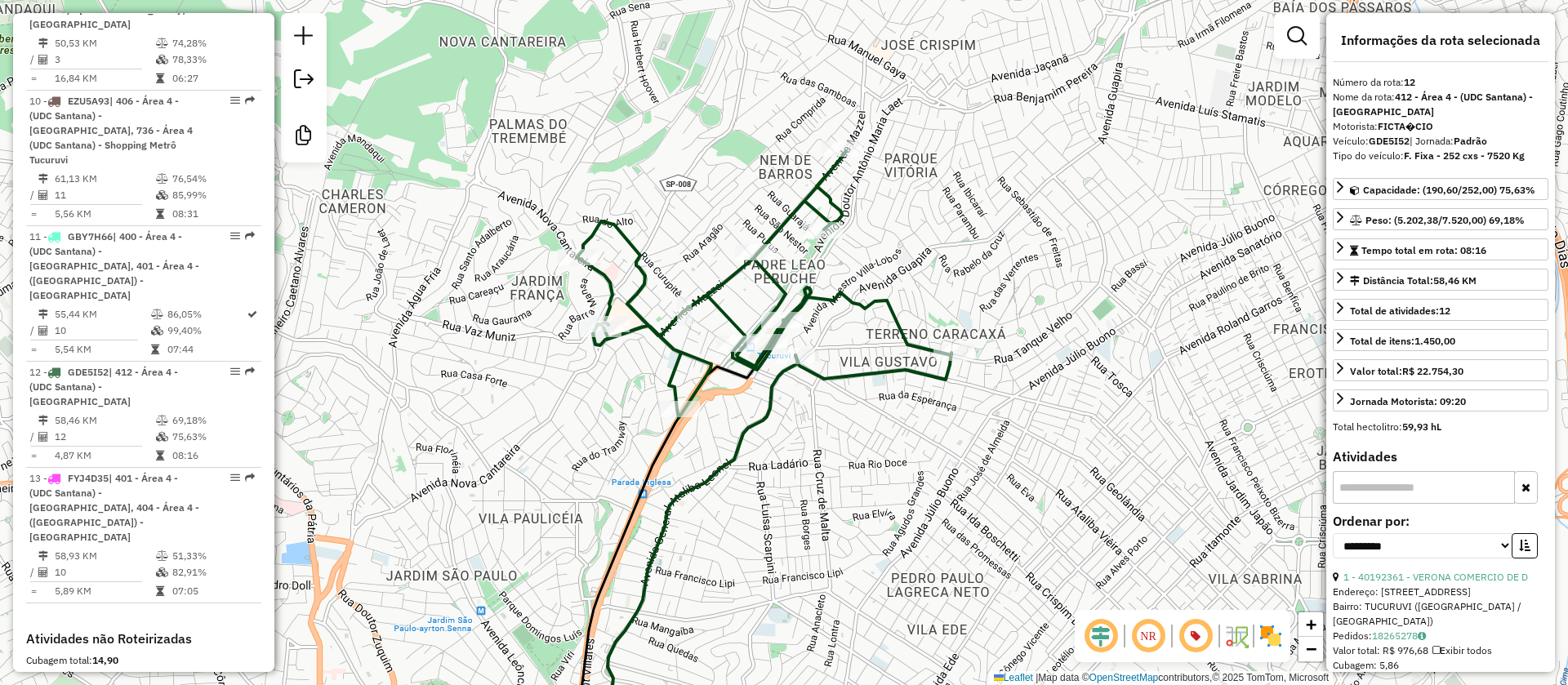
click at [832, 471] on div "Janela de atendimento Grade de atendimento Capacidade Transportadoras Veículos …" at bounding box center [784, 342] width 1568 height 685
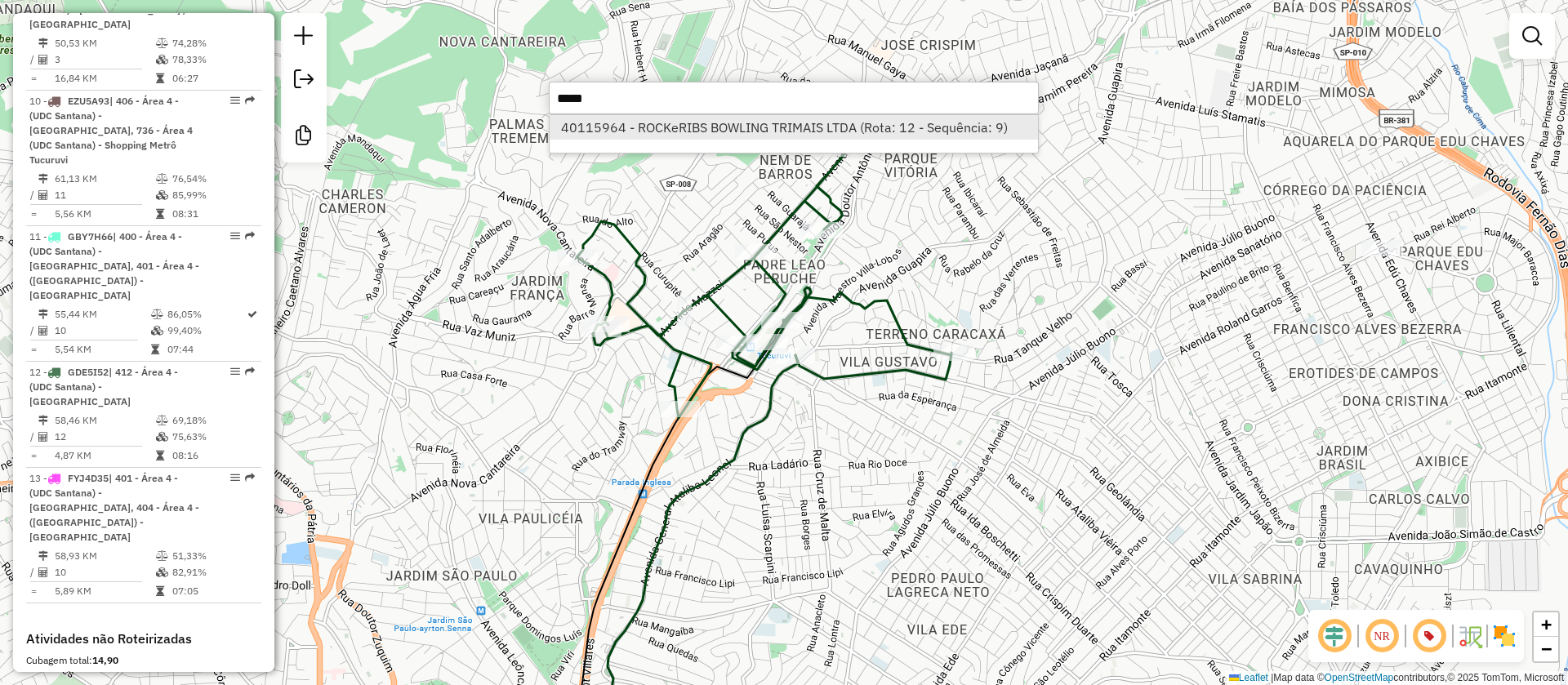
type input "*****"
click at [707, 123] on li "40115964 - ROCKeRIBS BOWLING TRIMAIS LTDA (Rota: 12 - Sequência: 9)" at bounding box center [793, 127] width 488 height 25
select select "**********"
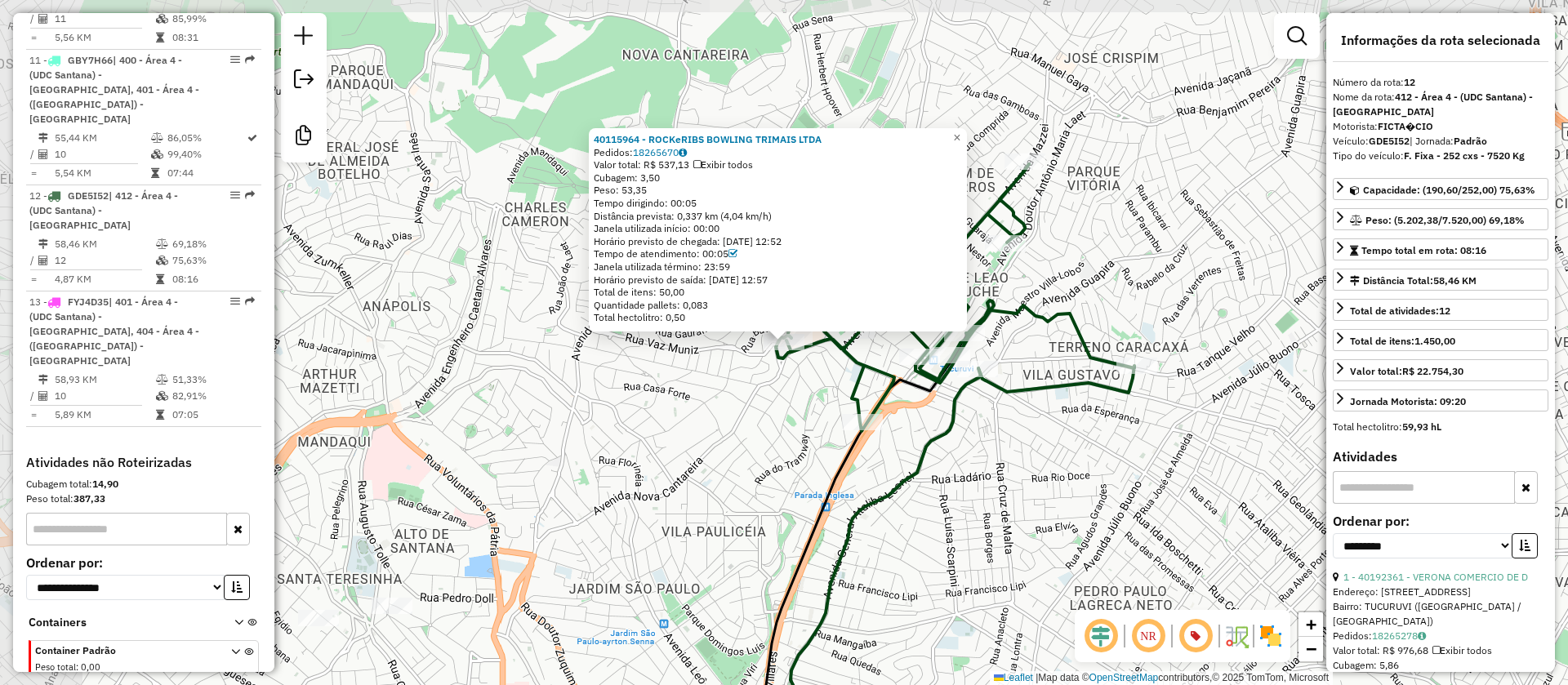
scroll to position [1705, 0]
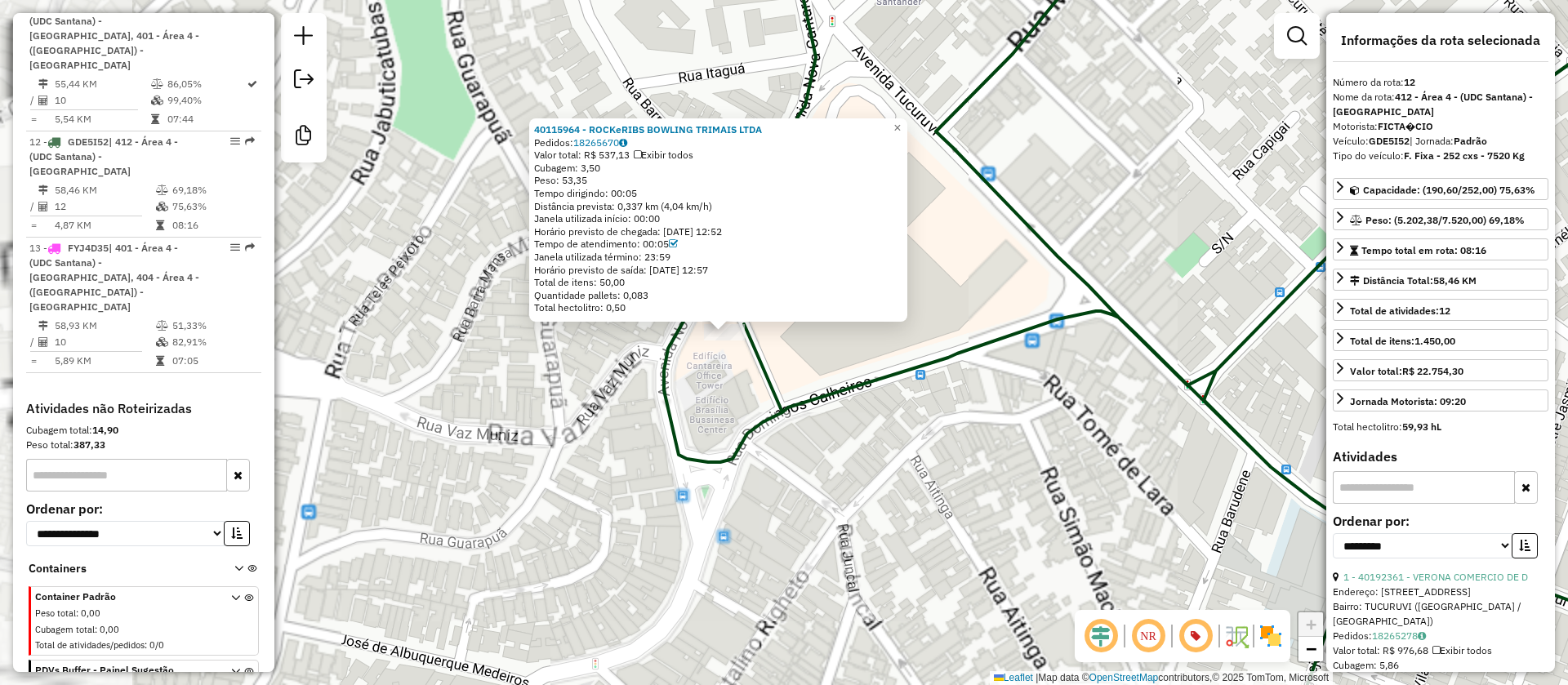
click at [720, 413] on div "40115964 - ROCKeRIBS BOWLING TRIMAIS LTDA Pedidos: 18265670 Valor total: R$ 537…" at bounding box center [784, 342] width 1568 height 685
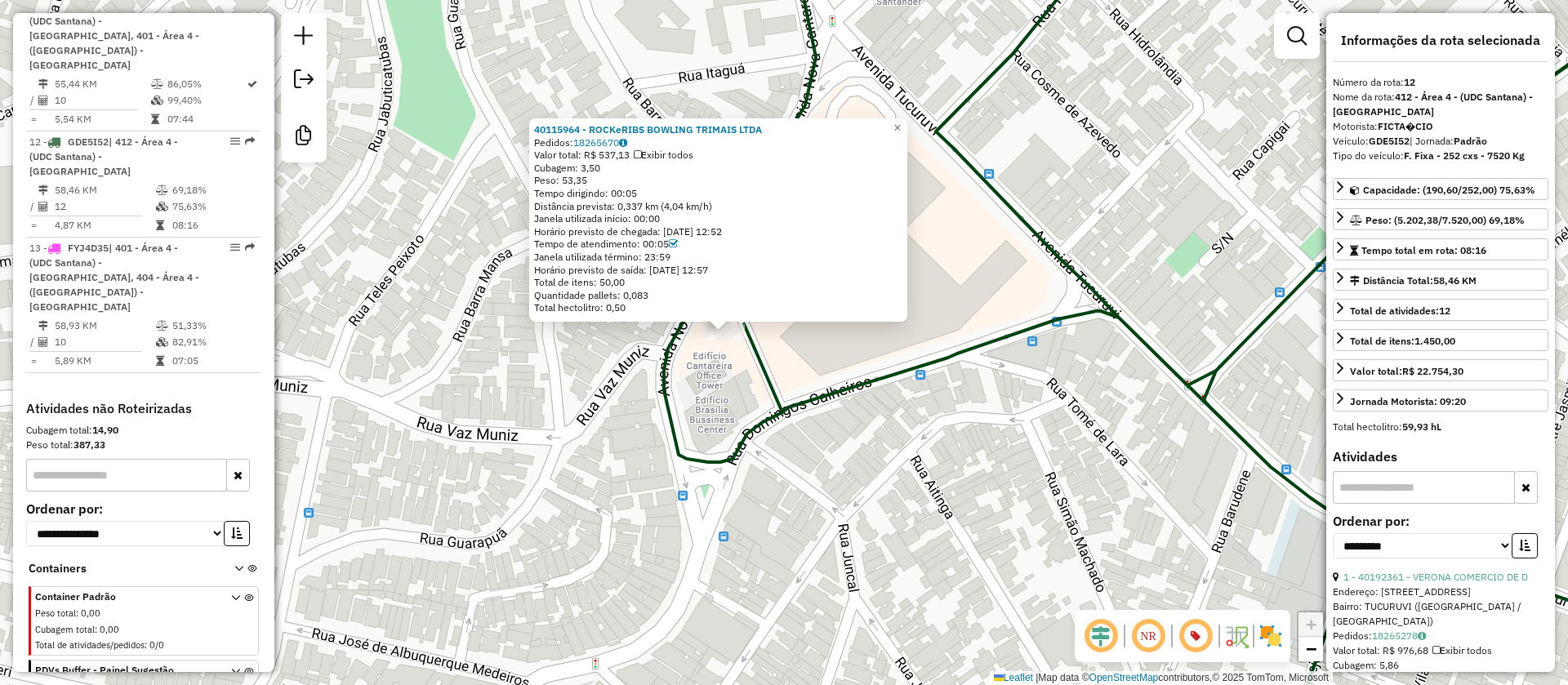
click at [730, 387] on div "40115964 - ROCKeRIBS BOWLING TRIMAIS LTDA Pedidos: 18265670 Valor total: R$ 537…" at bounding box center [784, 342] width 1568 height 685
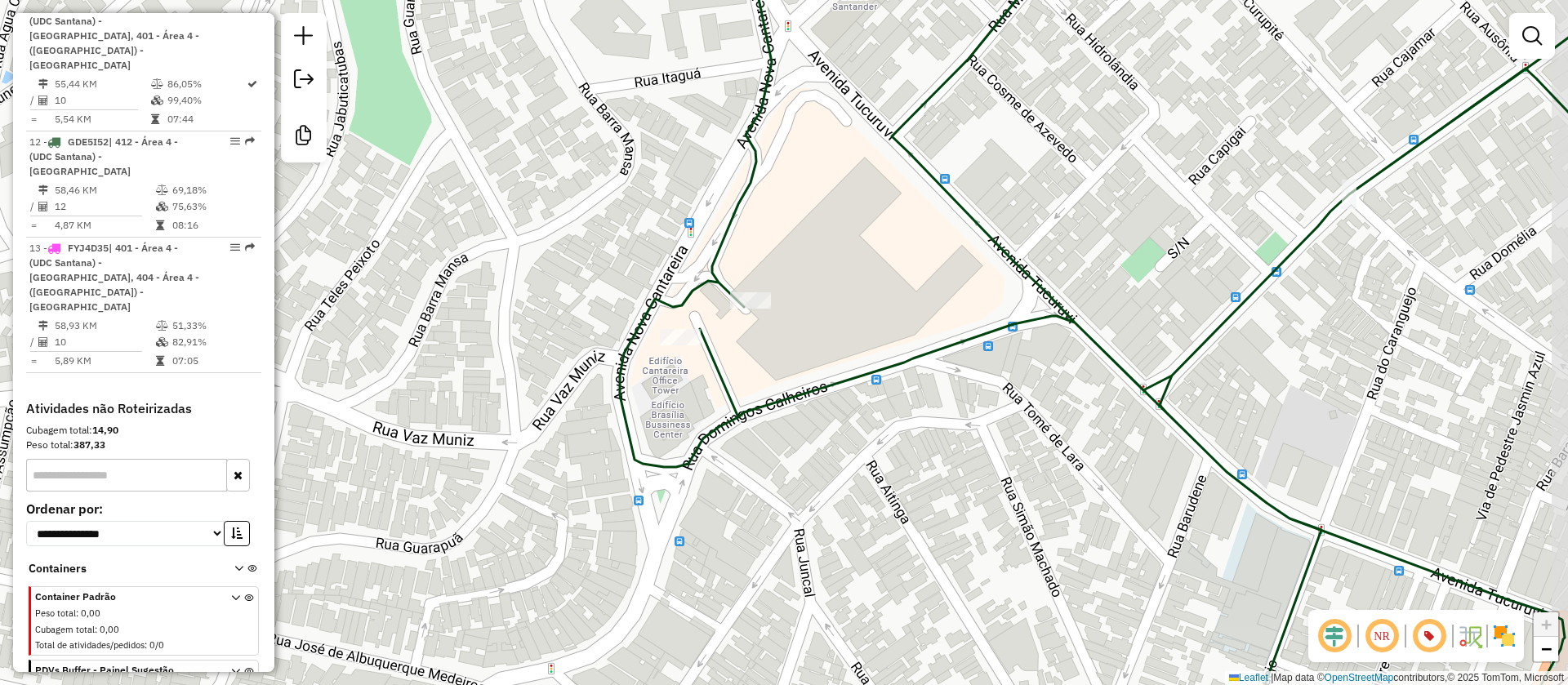
drag, startPoint x: 704, startPoint y: 391, endPoint x: 670, endPoint y: 395, distance: 34.2
click at [670, 395] on div "Janela de atendimento Grade de atendimento Capacidade Transportadoras Veículos …" at bounding box center [784, 342] width 1568 height 685
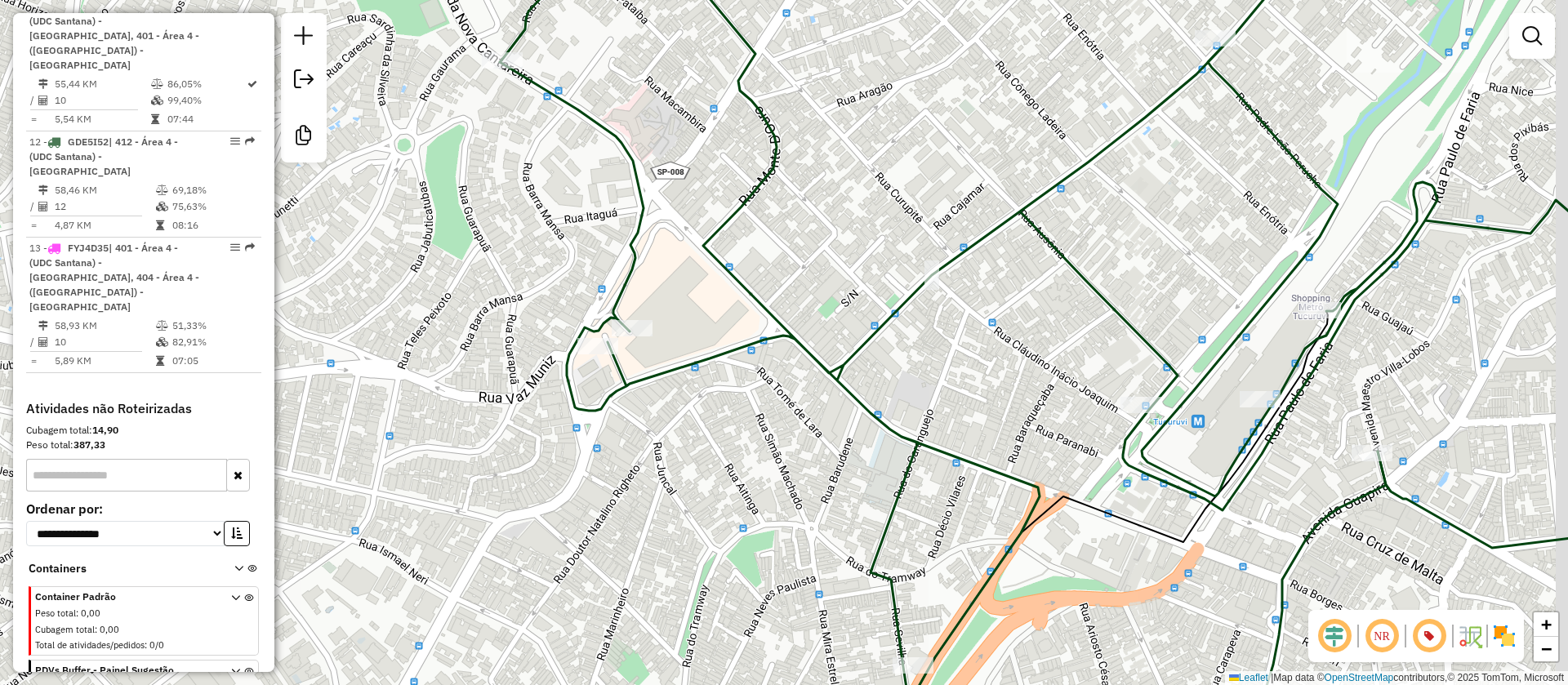
drag, startPoint x: 789, startPoint y: 338, endPoint x: 656, endPoint y: 330, distance: 133.2
click at [678, 328] on div "Janela de atendimento Grade de atendimento Capacidade Transportadoras Veículos …" at bounding box center [784, 342] width 1568 height 685
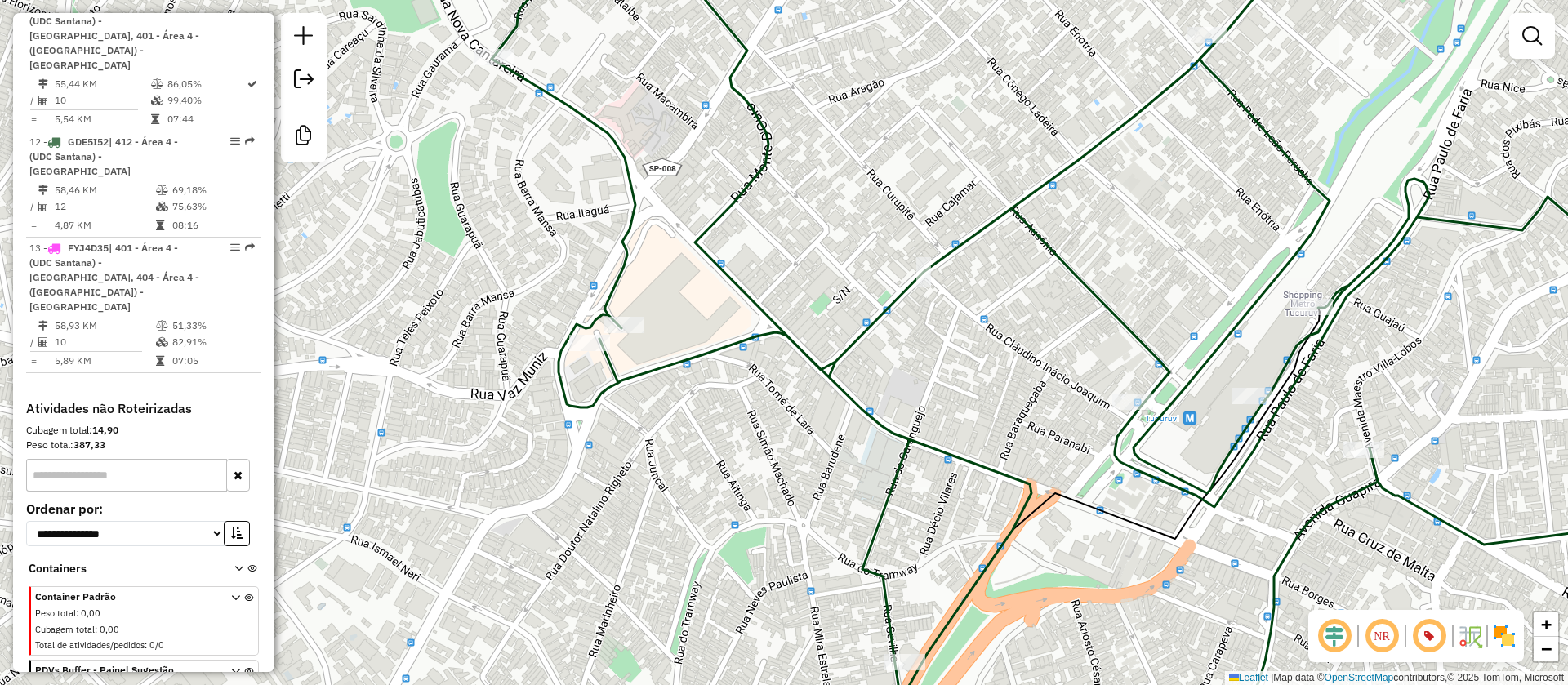
click at [729, 485] on div "Janela de atendimento Grade de atendimento Capacidade Transportadoras Veículos …" at bounding box center [784, 342] width 1568 height 685
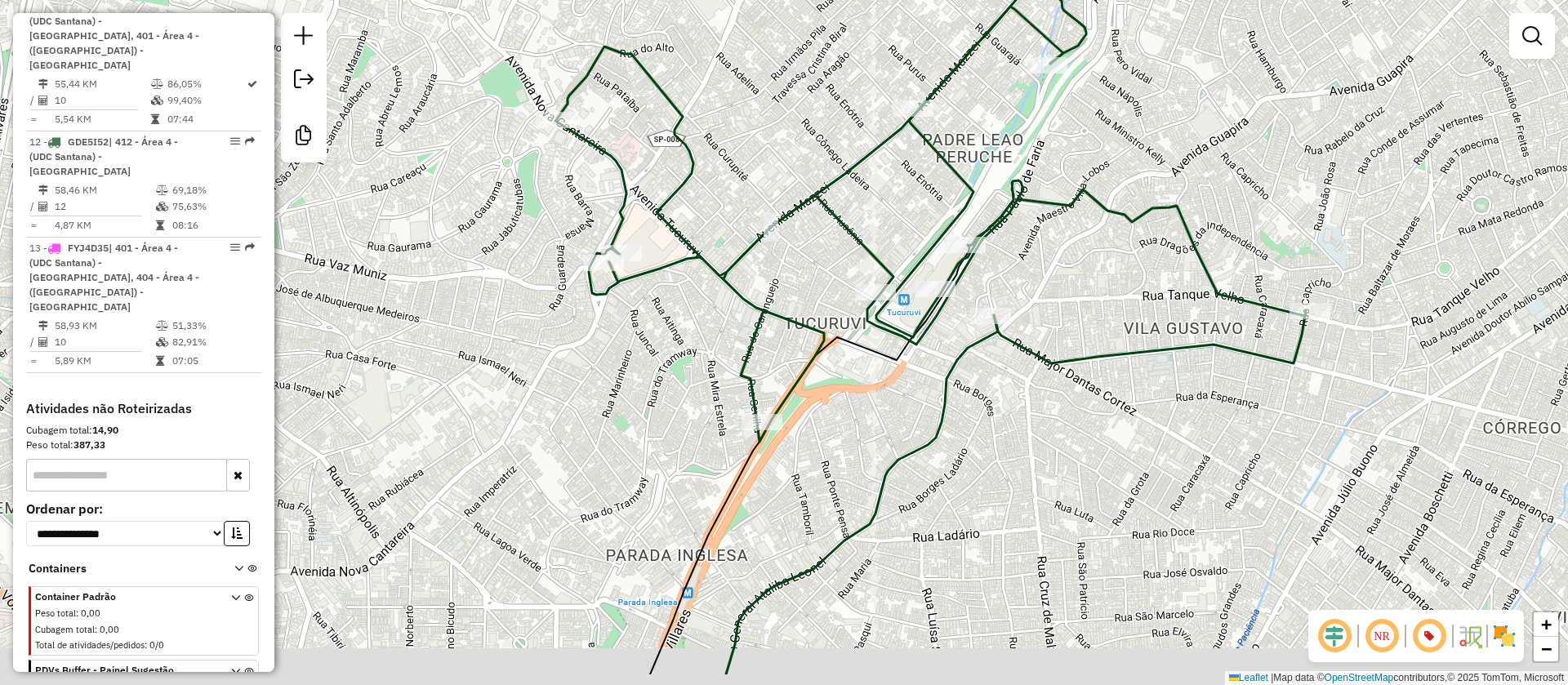
drag, startPoint x: 694, startPoint y: 359, endPoint x: 670, endPoint y: 291, distance: 72.1
click at [673, 295] on div "Janela de atendimento Grade de atendimento Capacidade Transportadoras Veículos …" at bounding box center [784, 342] width 1568 height 685
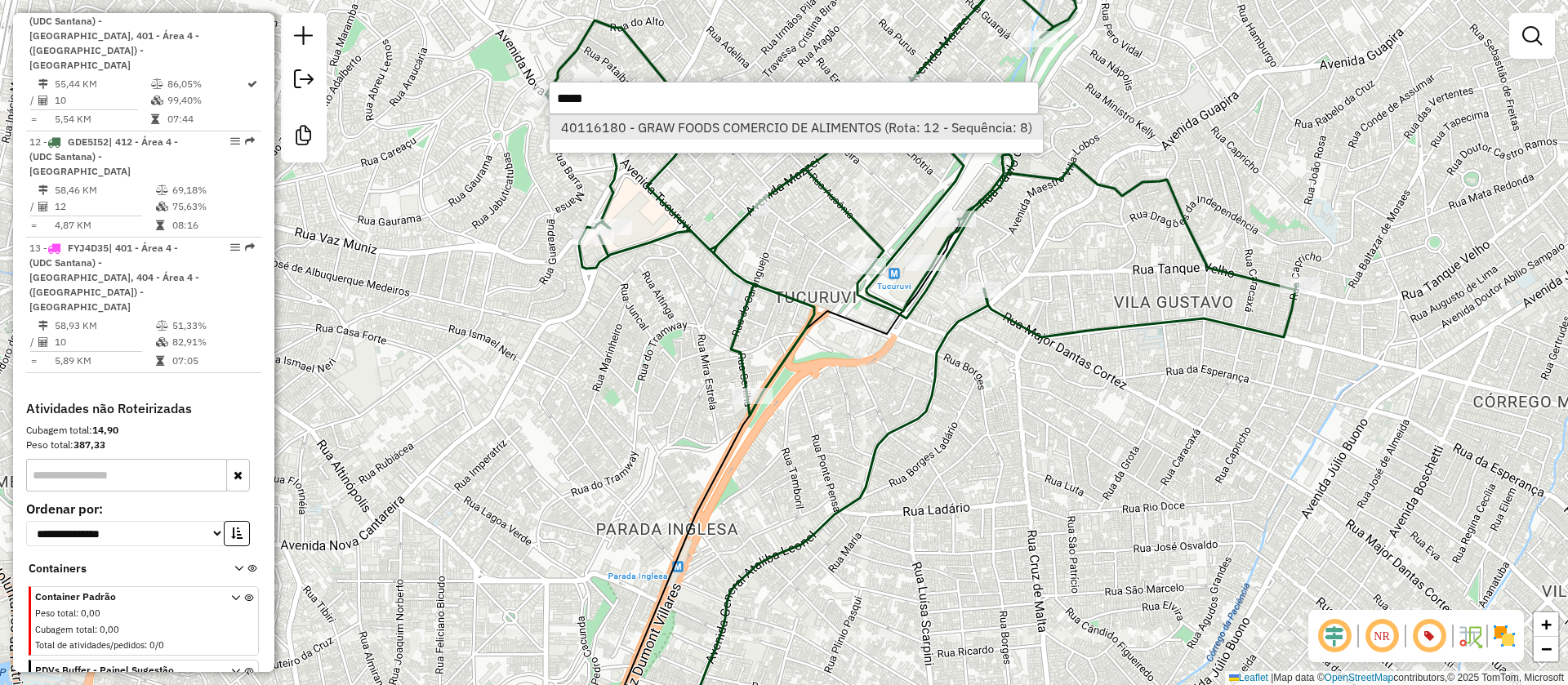
type input "*****"
click at [727, 133] on li "40116180 - GRAW FOODS COMERCIO DE ALIMENTOS (Rota: 12 - Sequência: 8)" at bounding box center [796, 127] width 493 height 25
select select "**********"
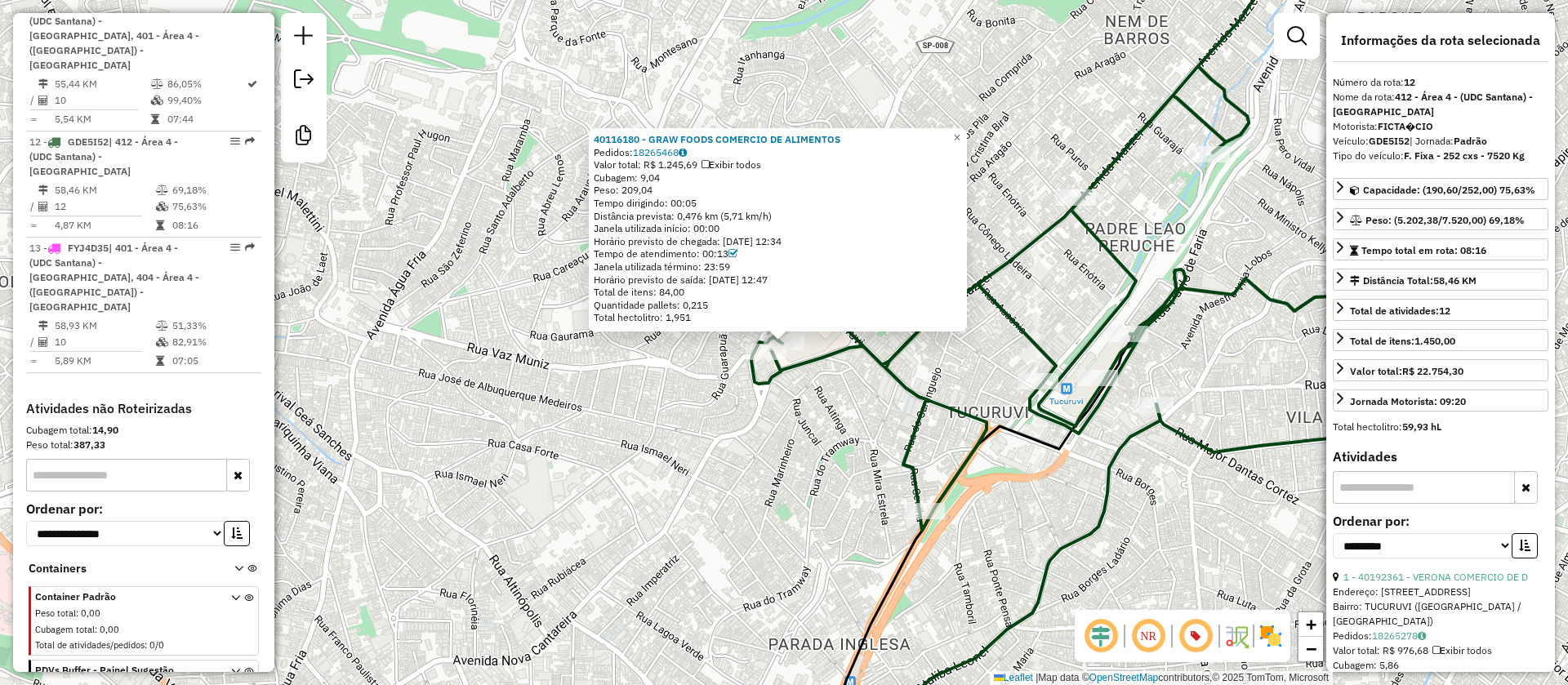
click at [757, 421] on div "40116180 - GRAW FOODS COMERCIO DE ALIMENTOS Pedidos: 18265468 Valor total: R$ 1…" at bounding box center [784, 342] width 1568 height 685
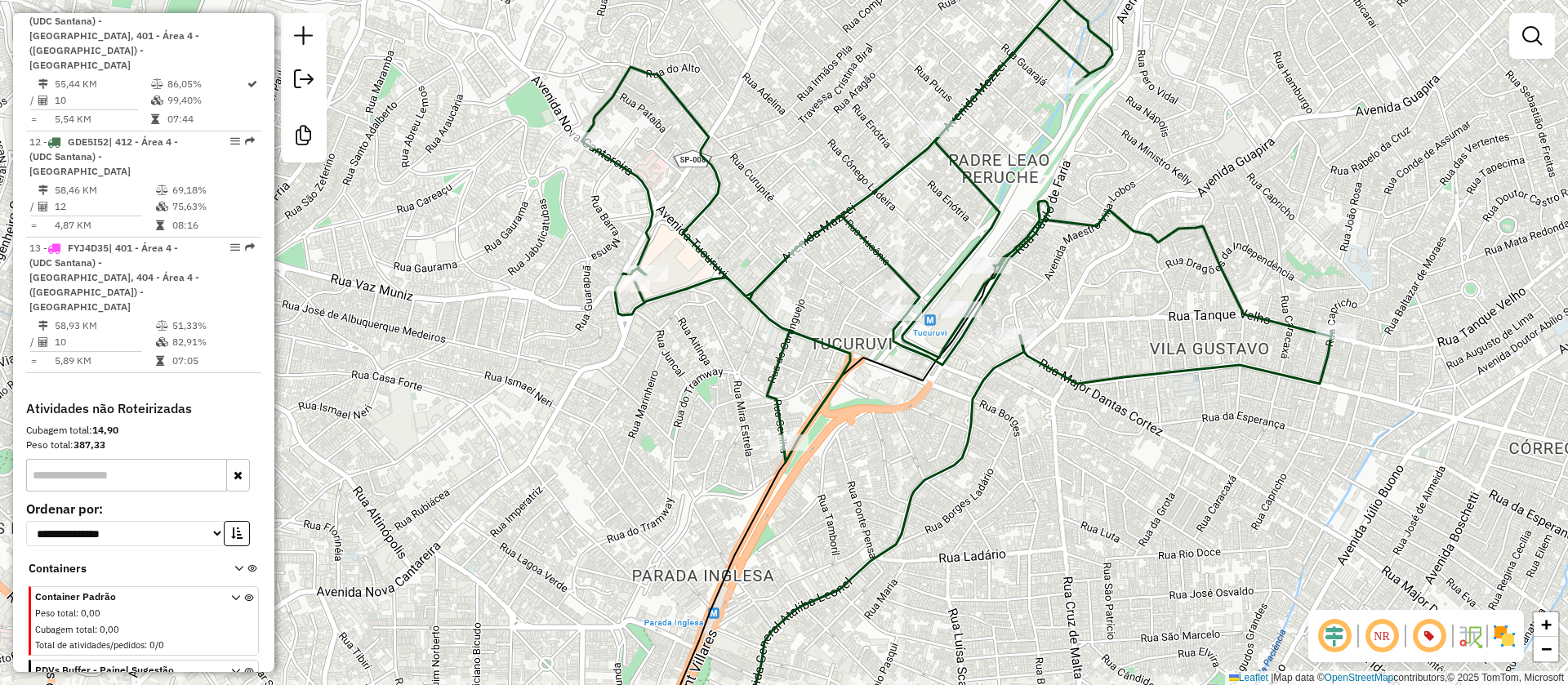
drag, startPoint x: 788, startPoint y: 430, endPoint x: 605, endPoint y: 340, distance: 203.9
click at [605, 340] on div "Janela de atendimento Grade de atendimento Capacidade Transportadoras Veículos …" at bounding box center [784, 342] width 1568 height 685
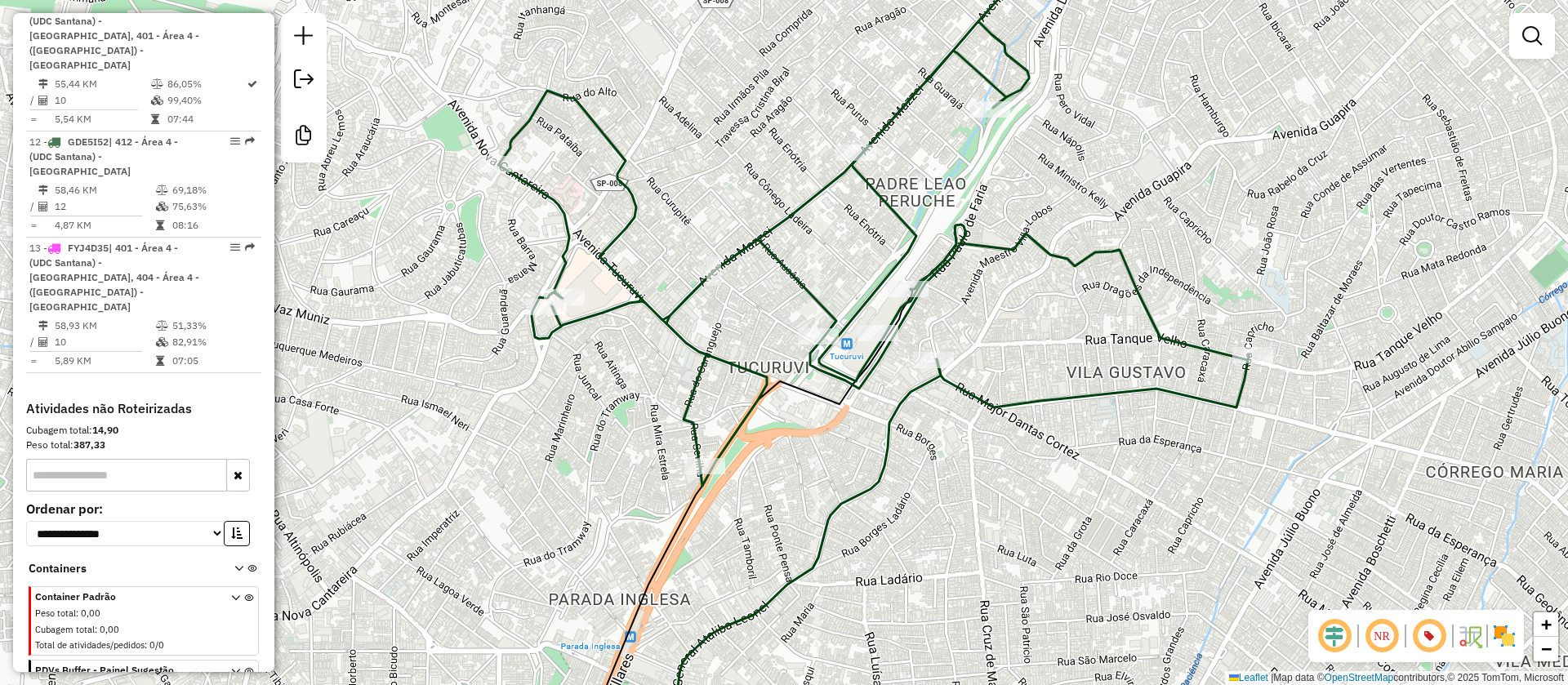
drag, startPoint x: 657, startPoint y: 330, endPoint x: 620, endPoint y: 378, distance: 60.6
click at [620, 379] on div "Janela de atendimento Grade de atendimento Capacidade Transportadoras Veículos …" at bounding box center [784, 342] width 1568 height 685
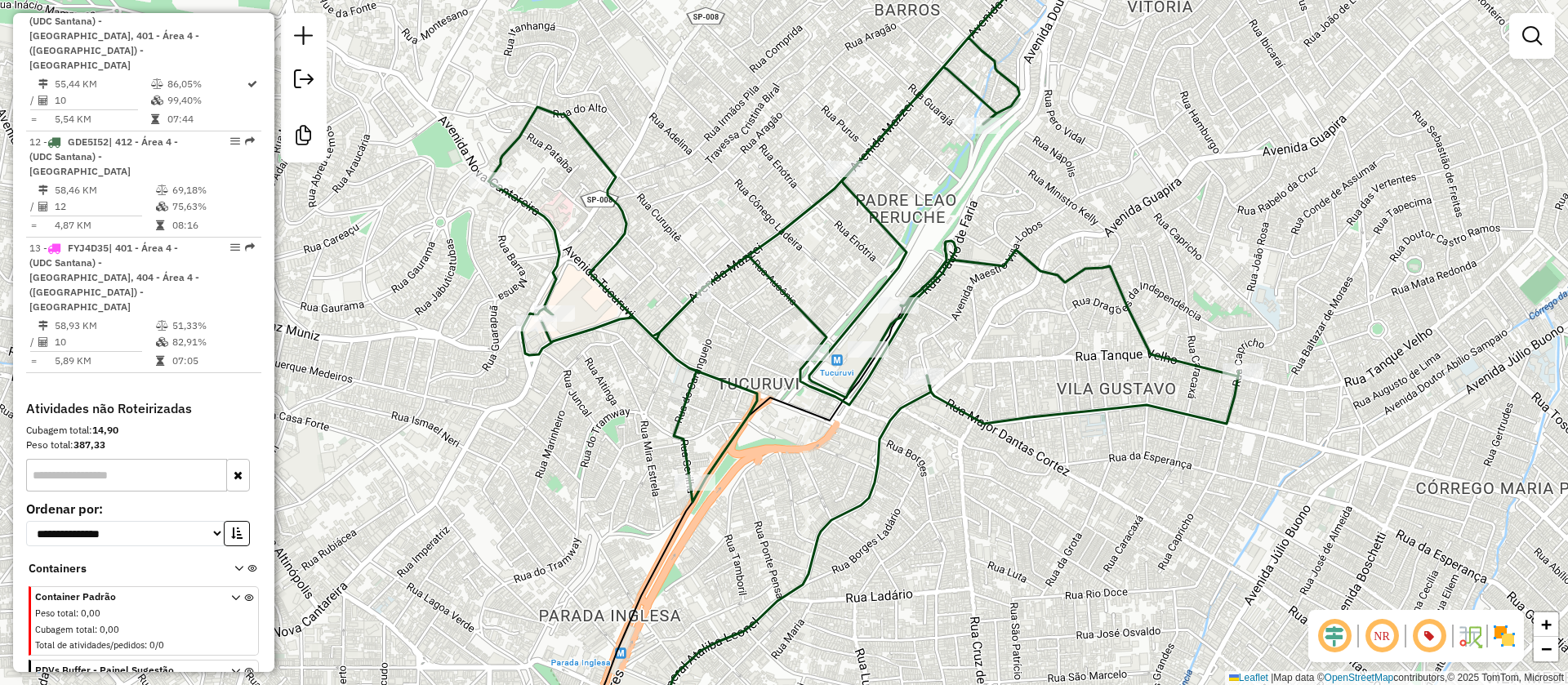
drag, startPoint x: 617, startPoint y: 372, endPoint x: 578, endPoint y: 414, distance: 57.3
click at [580, 417] on div "Janela de atendimento Grade de atendimento Capacidade Transportadoras Veículos …" at bounding box center [784, 342] width 1568 height 685
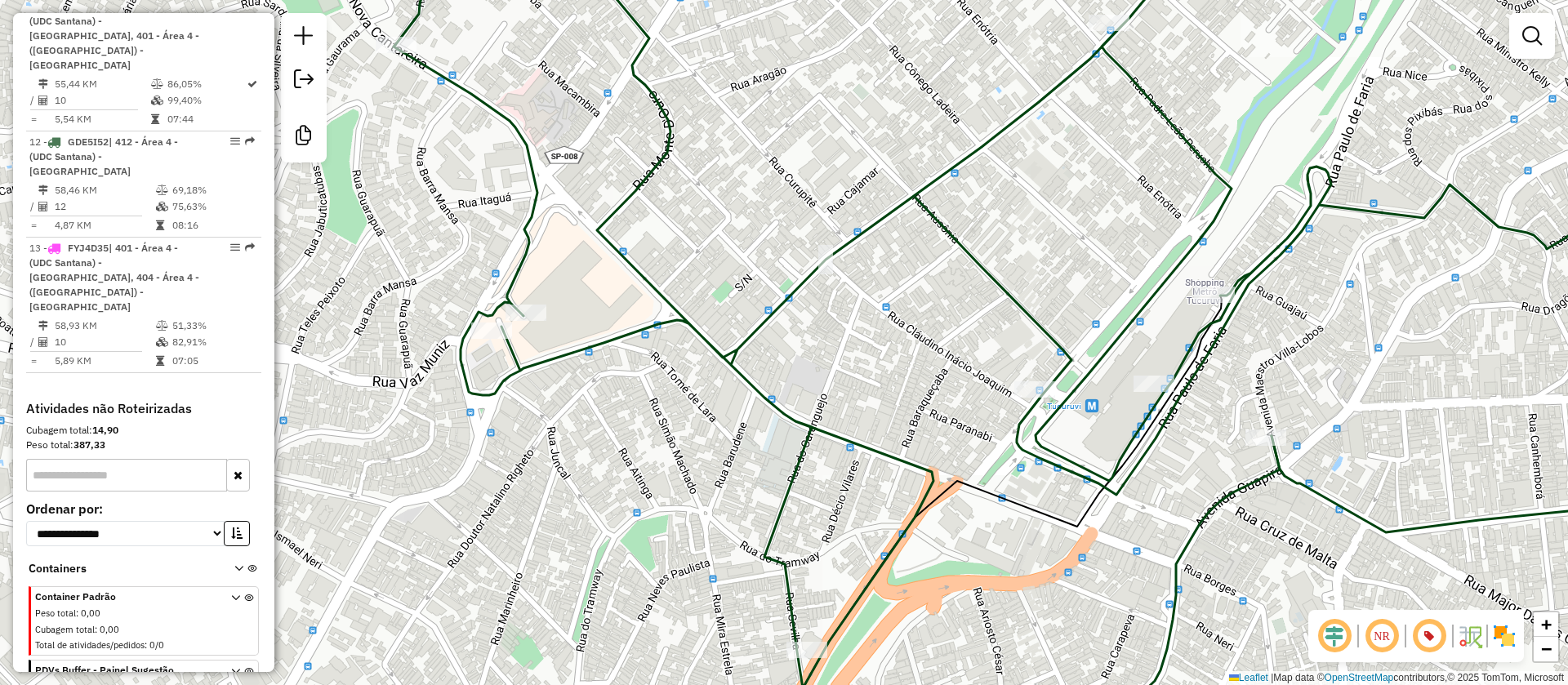
drag, startPoint x: 635, startPoint y: 430, endPoint x: 661, endPoint y: 440, distance: 27.9
click at [661, 440] on div "Janela de atendimento Grade de atendimento Capacidade Transportadoras Veículos …" at bounding box center [784, 342] width 1568 height 685
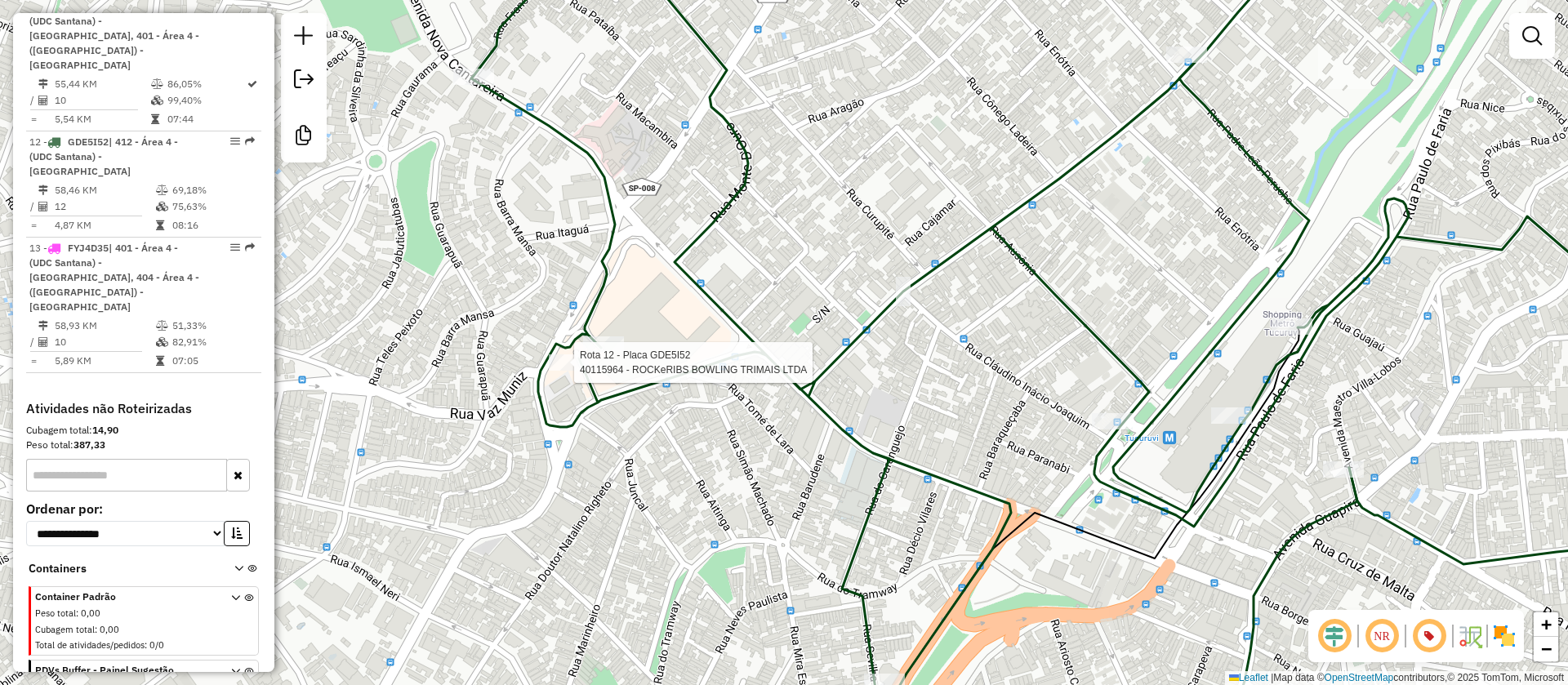
select select "**********"
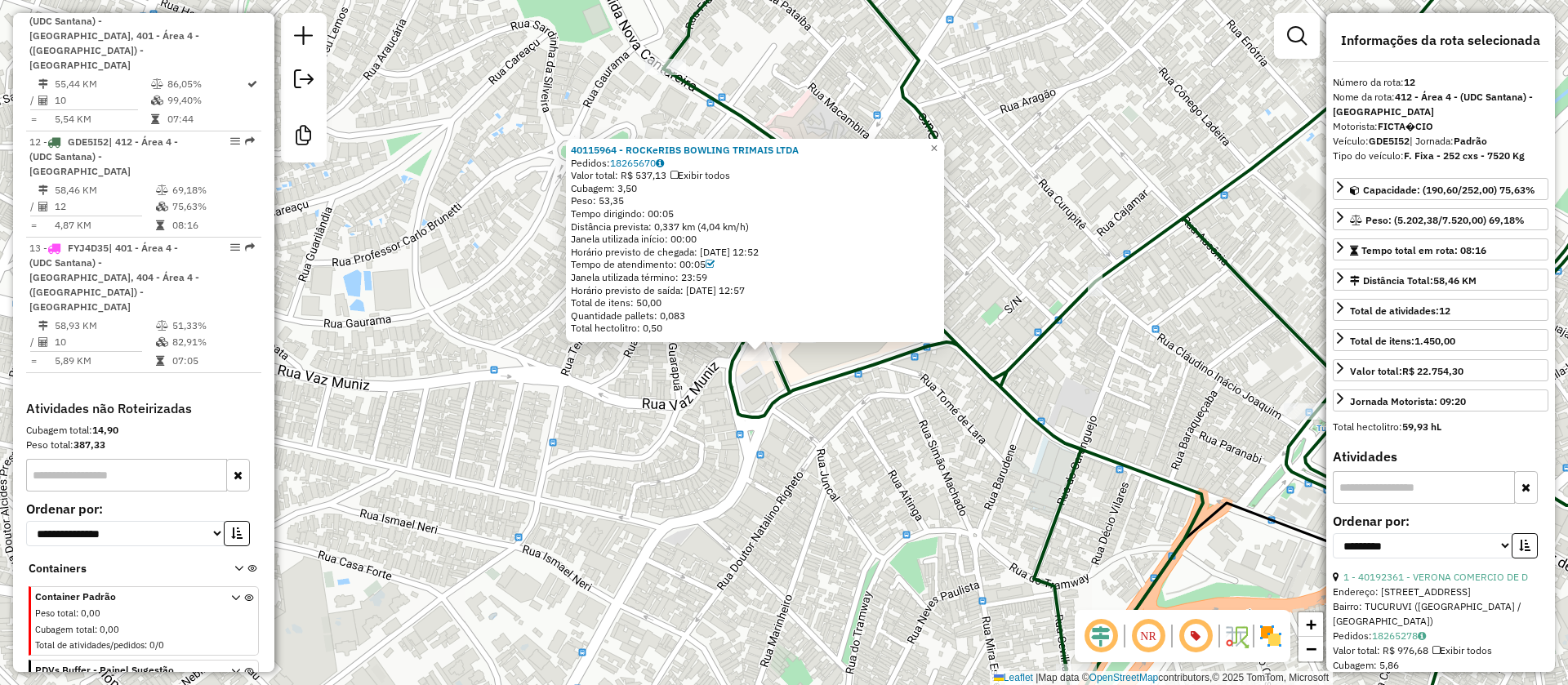
drag, startPoint x: 565, startPoint y: 412, endPoint x: 516, endPoint y: 418, distance: 49.4
click at [519, 418] on div "40115964 - ROCKeRIBS BOWLING TRIMAIS LTDA Pedidos: 18265670 Valor total: R$ 537…" at bounding box center [784, 342] width 1568 height 685
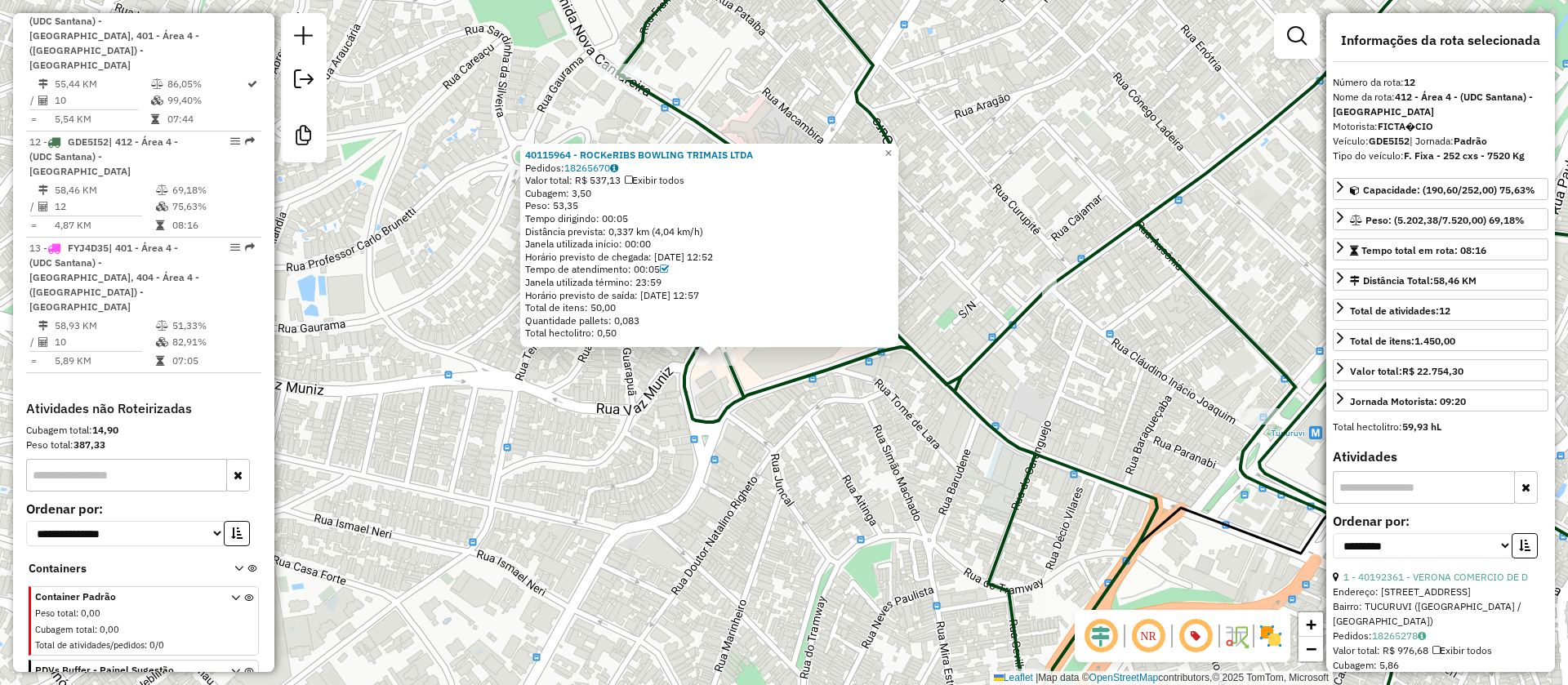
click at [586, 448] on div "40115964 - ROCKeRIBS BOWLING TRIMAIS LTDA Pedidos: 18265670 Valor total: R$ 537…" at bounding box center [784, 342] width 1568 height 685
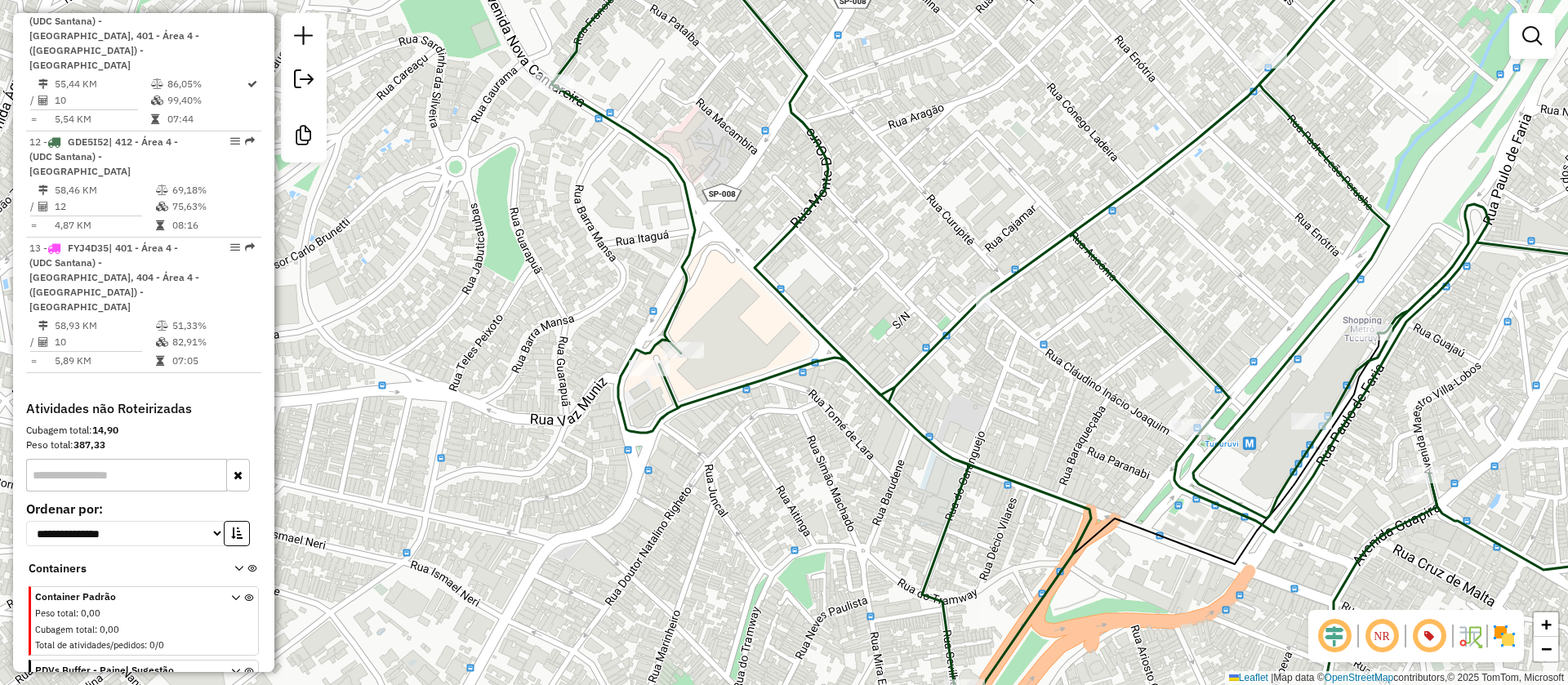
click at [625, 445] on div "Janela de atendimento Grade de atendimento Capacidade Transportadoras Veículos …" at bounding box center [784, 342] width 1568 height 685
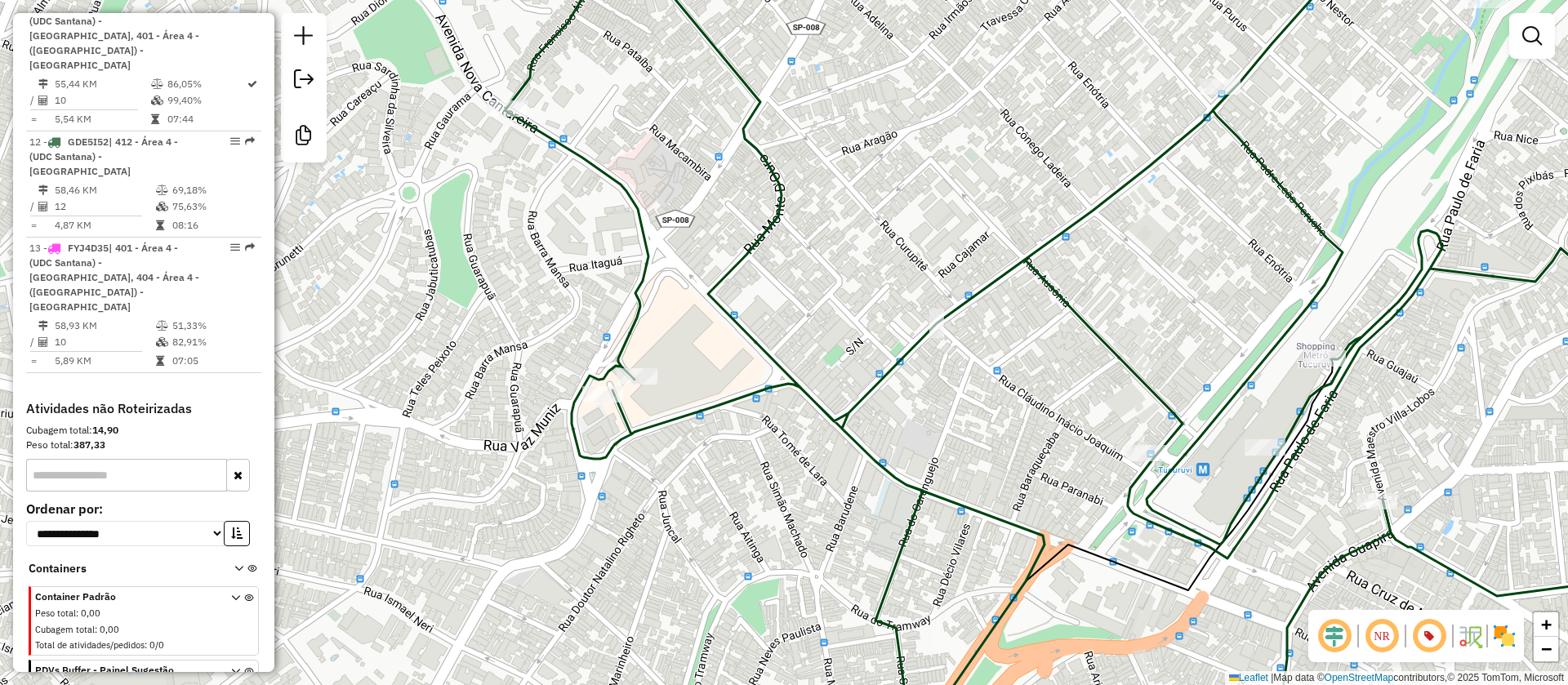
drag, startPoint x: 726, startPoint y: 497, endPoint x: 703, endPoint y: 508, distance: 25.5
click at [703, 508] on div "Janela de atendimento Grade de atendimento Capacidade Transportadoras Veículos …" at bounding box center [784, 342] width 1568 height 685
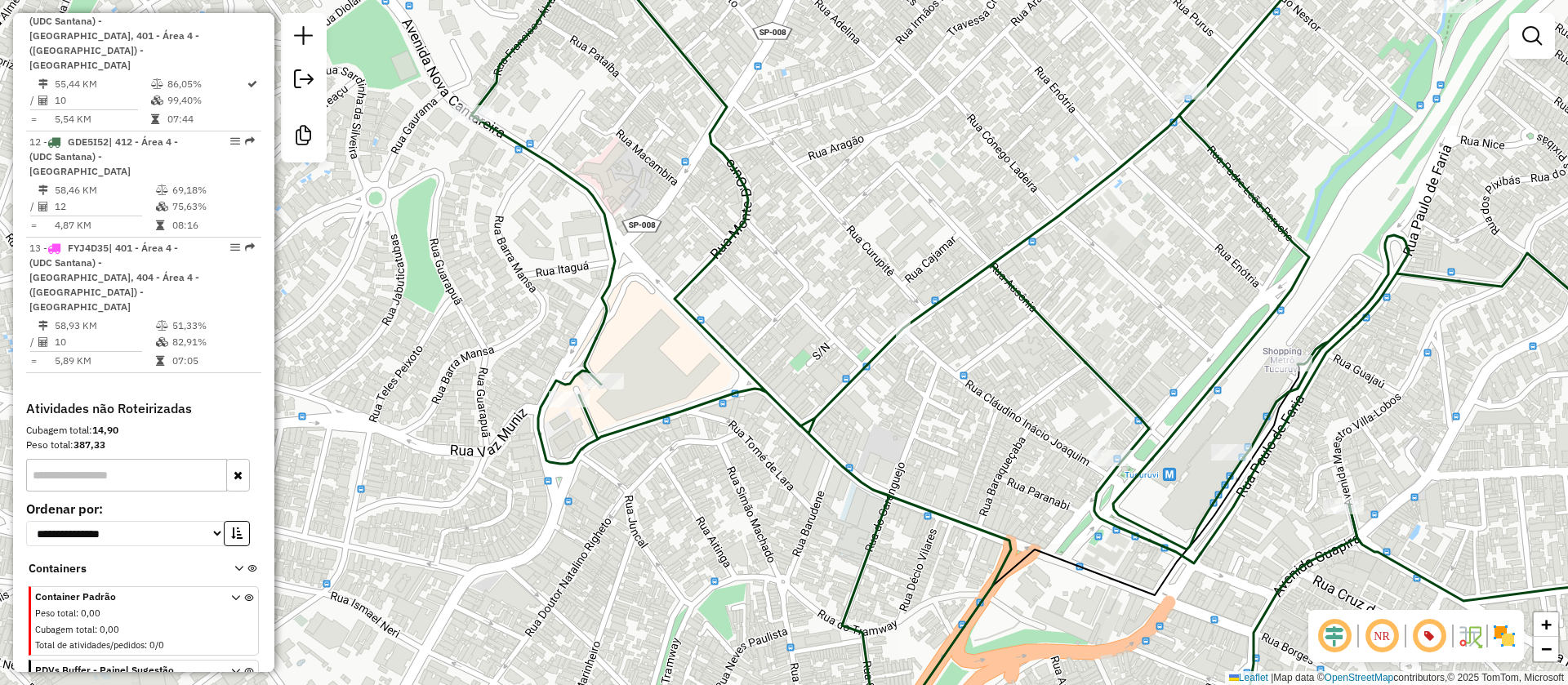
drag, startPoint x: 753, startPoint y: 527, endPoint x: 729, endPoint y: 533, distance: 24.7
click at [729, 533] on div "Janela de atendimento Grade de atendimento Capacidade Transportadoras Veículos …" at bounding box center [784, 342] width 1568 height 685
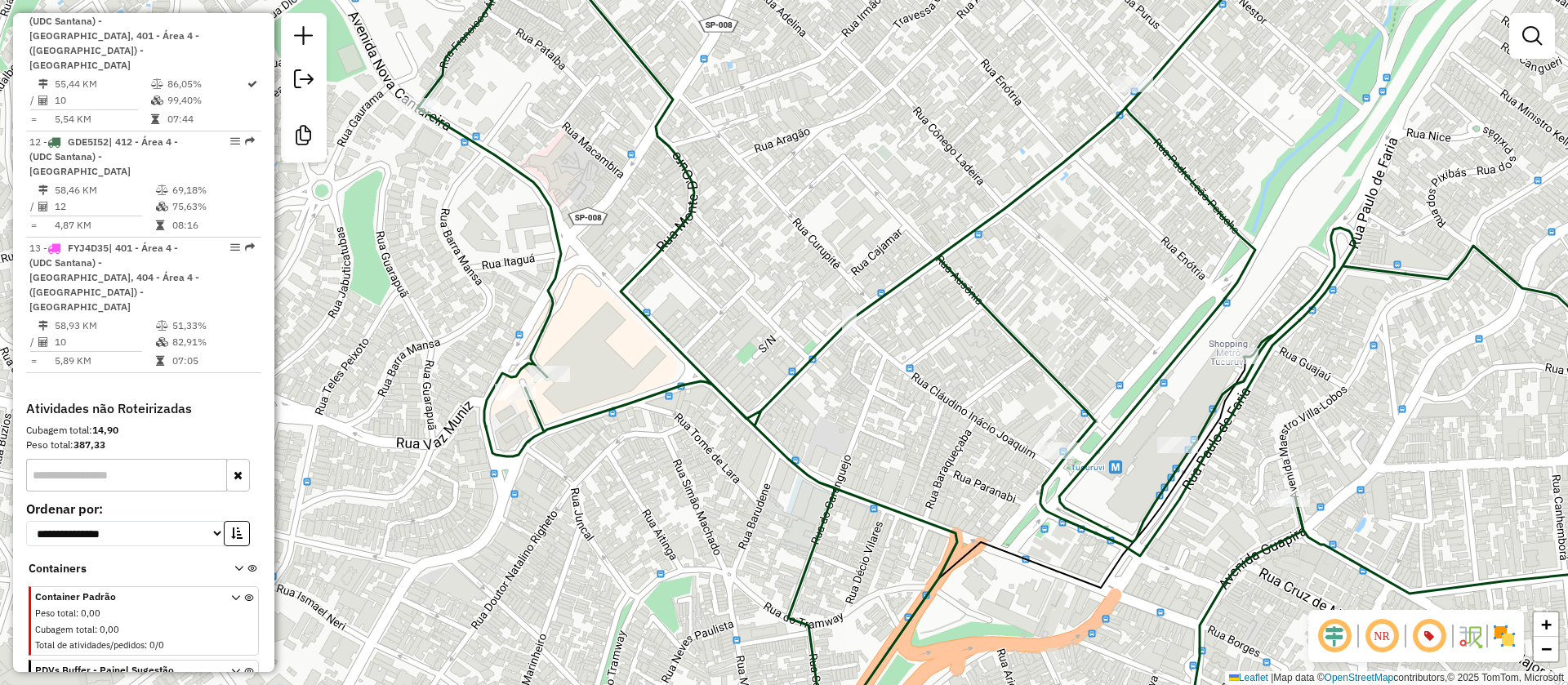
drag, startPoint x: 1176, startPoint y: 375, endPoint x: 1079, endPoint y: 363, distance: 97.7
click at [1079, 363] on div "Janela de atendimento Grade de atendimento Capacidade Transportadoras Veículos …" at bounding box center [784, 342] width 1568 height 685
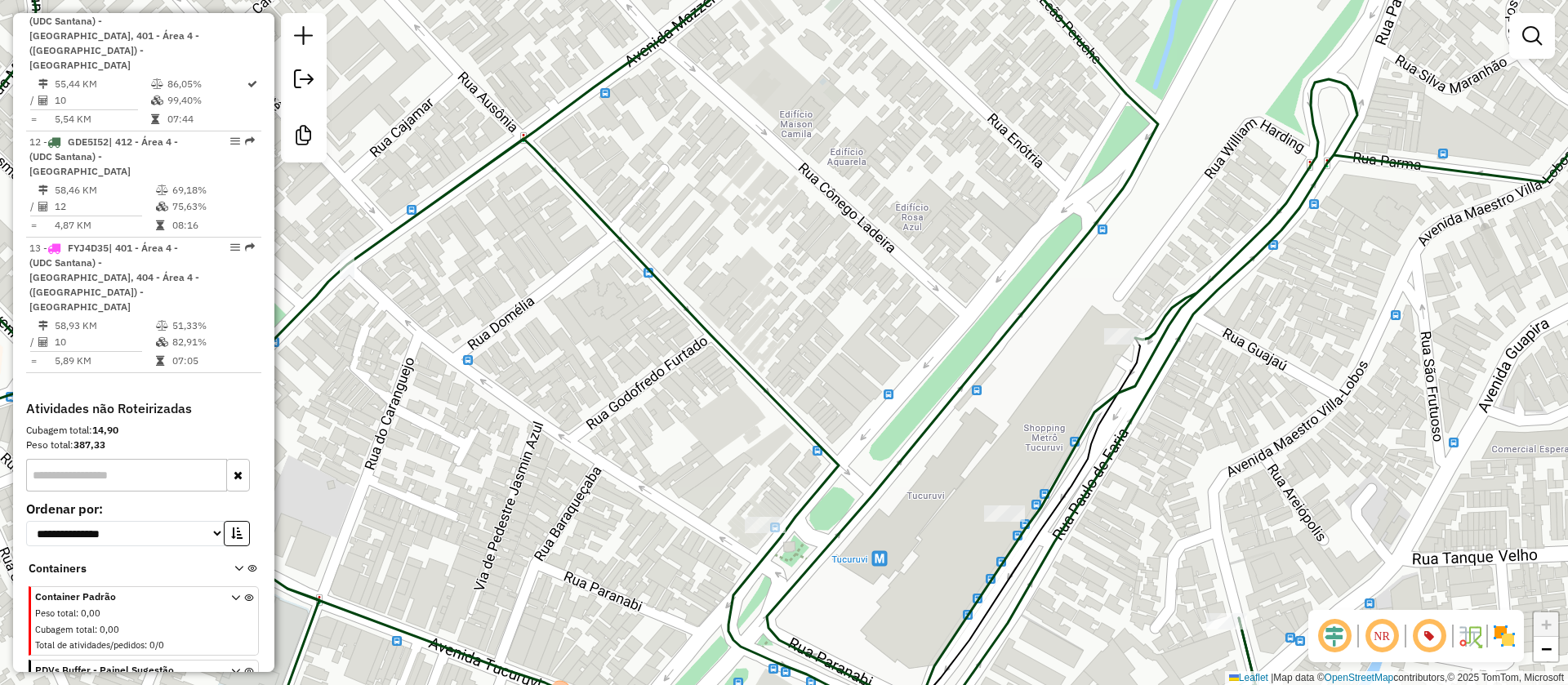
drag, startPoint x: 1119, startPoint y: 419, endPoint x: 1060, endPoint y: 392, distance: 64.9
click at [1060, 392] on div "Janela de atendimento Grade de atendimento Capacidade Transportadoras Veículos …" at bounding box center [784, 342] width 1568 height 685
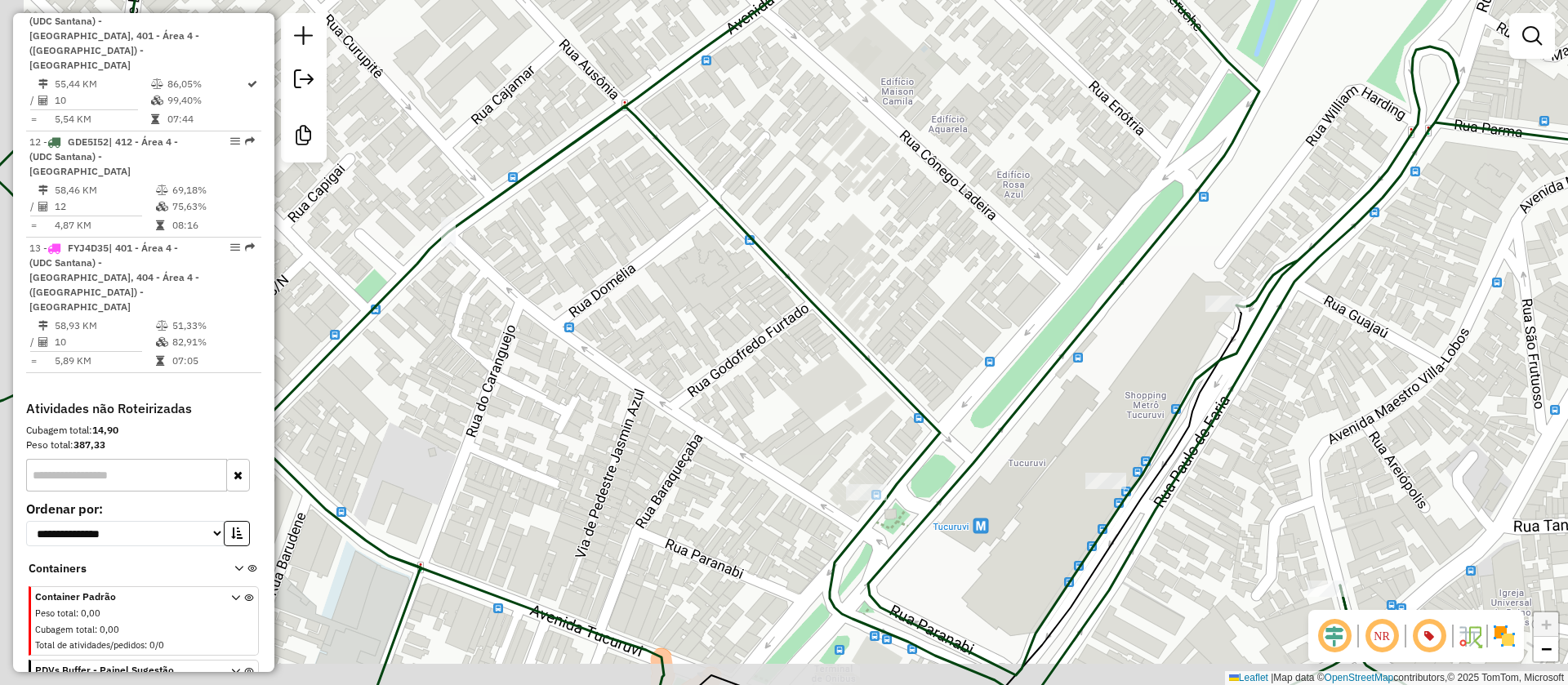
drag, startPoint x: 1021, startPoint y: 395, endPoint x: 1550, endPoint y: 271, distance: 543.3
click at [1567, 281] on icon at bounding box center [890, 311] width 1881 height 823
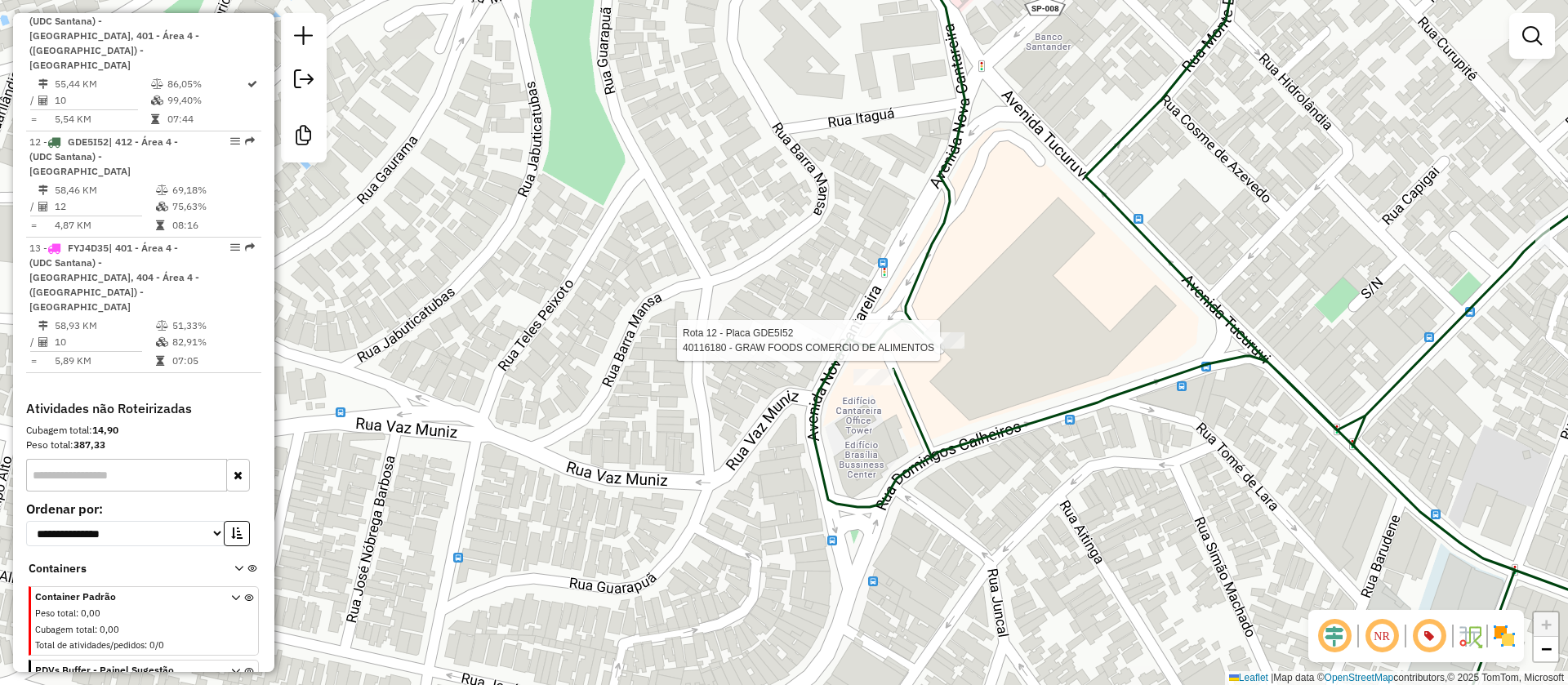
select select "**********"
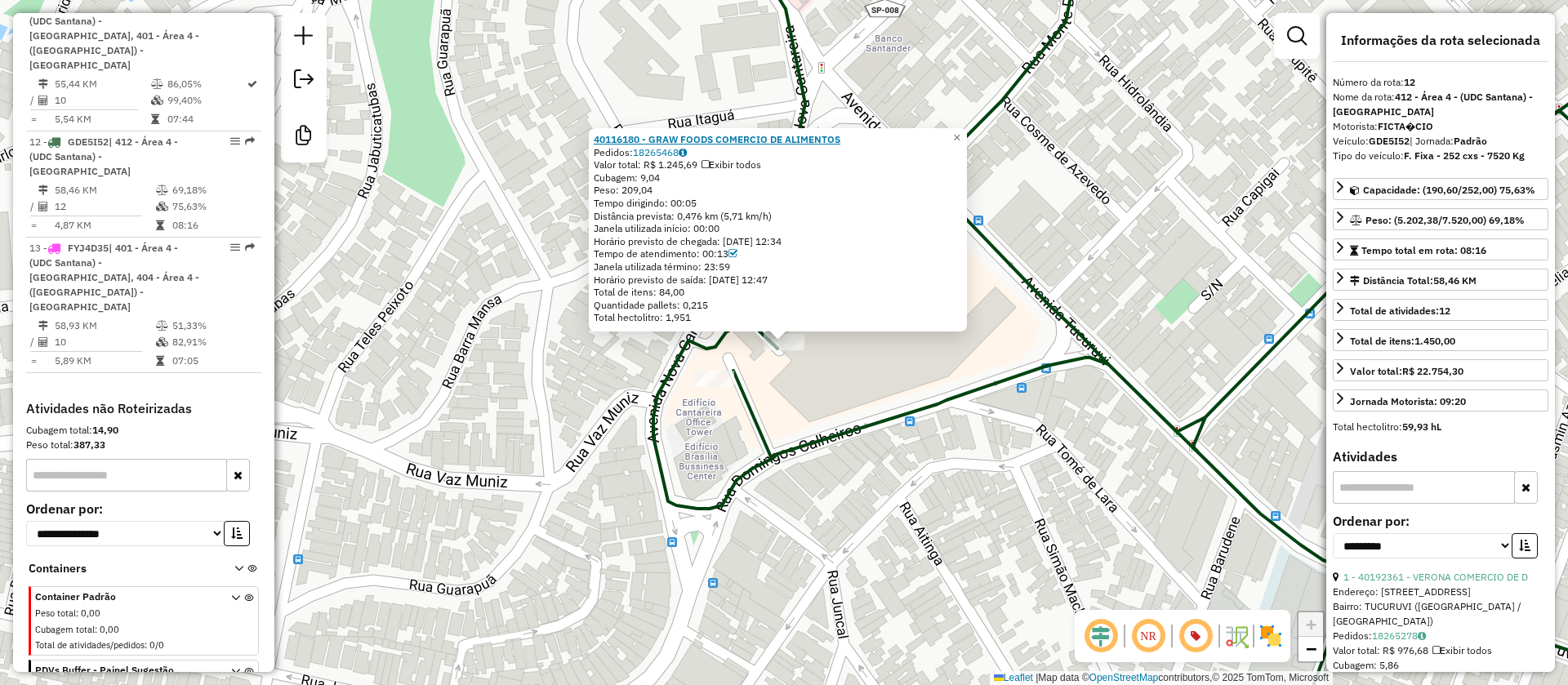
click at [709, 137] on strong "40116180 - GRAW FOODS COMERCIO DE ALIMENTOS" at bounding box center [717, 139] width 247 height 12
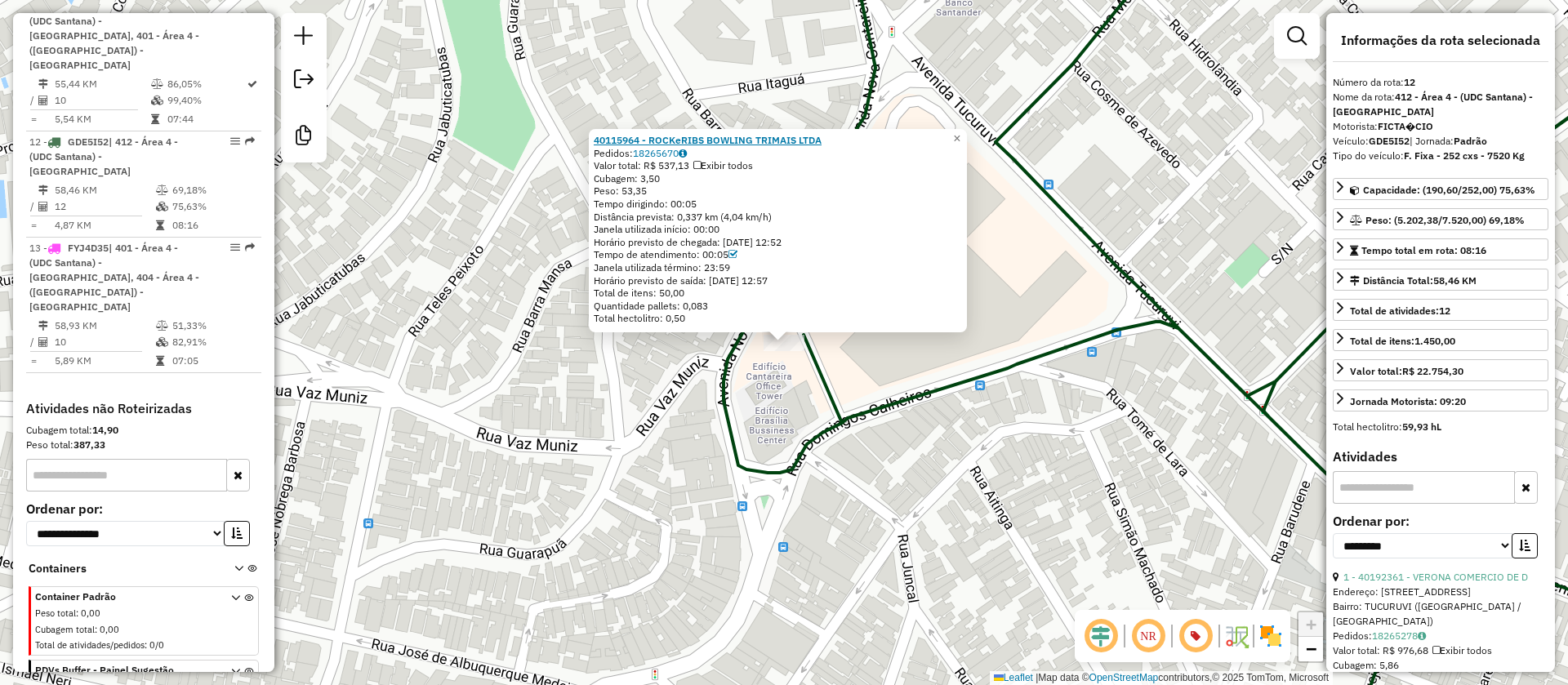
click at [687, 138] on strong "40115964 - ROCKeRIBS BOWLING TRIMAIS LTDA" at bounding box center [708, 140] width 228 height 12
drag, startPoint x: 1010, startPoint y: 500, endPoint x: 1044, endPoint y: 417, distance: 89.7
click at [1023, 473] on div "40115964 - ROCKeRIBS BOWLING TRIMAIS LTDA Pedidos: 18265670 Valor total: R$ 537…" at bounding box center [784, 342] width 1568 height 685
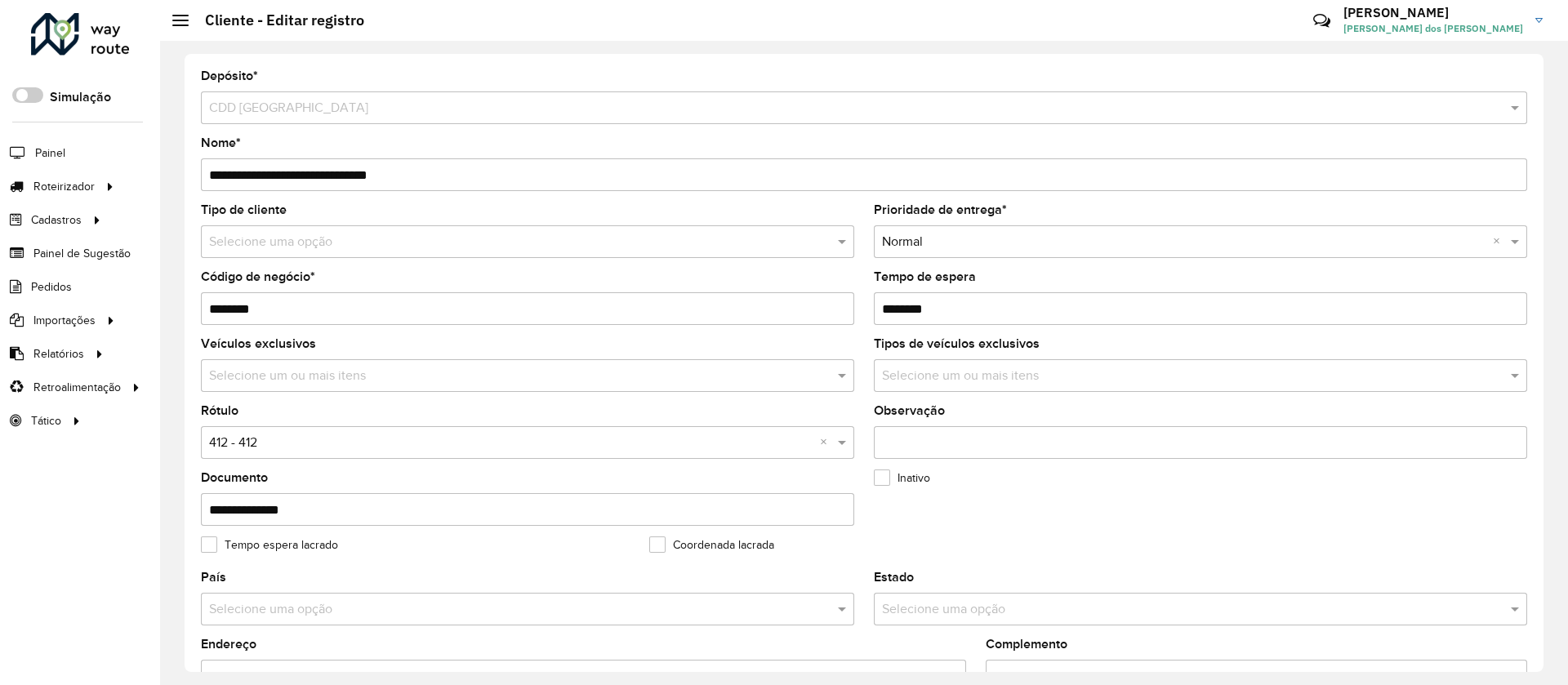
click at [256, 437] on input "text" at bounding box center [511, 444] width 605 height 20
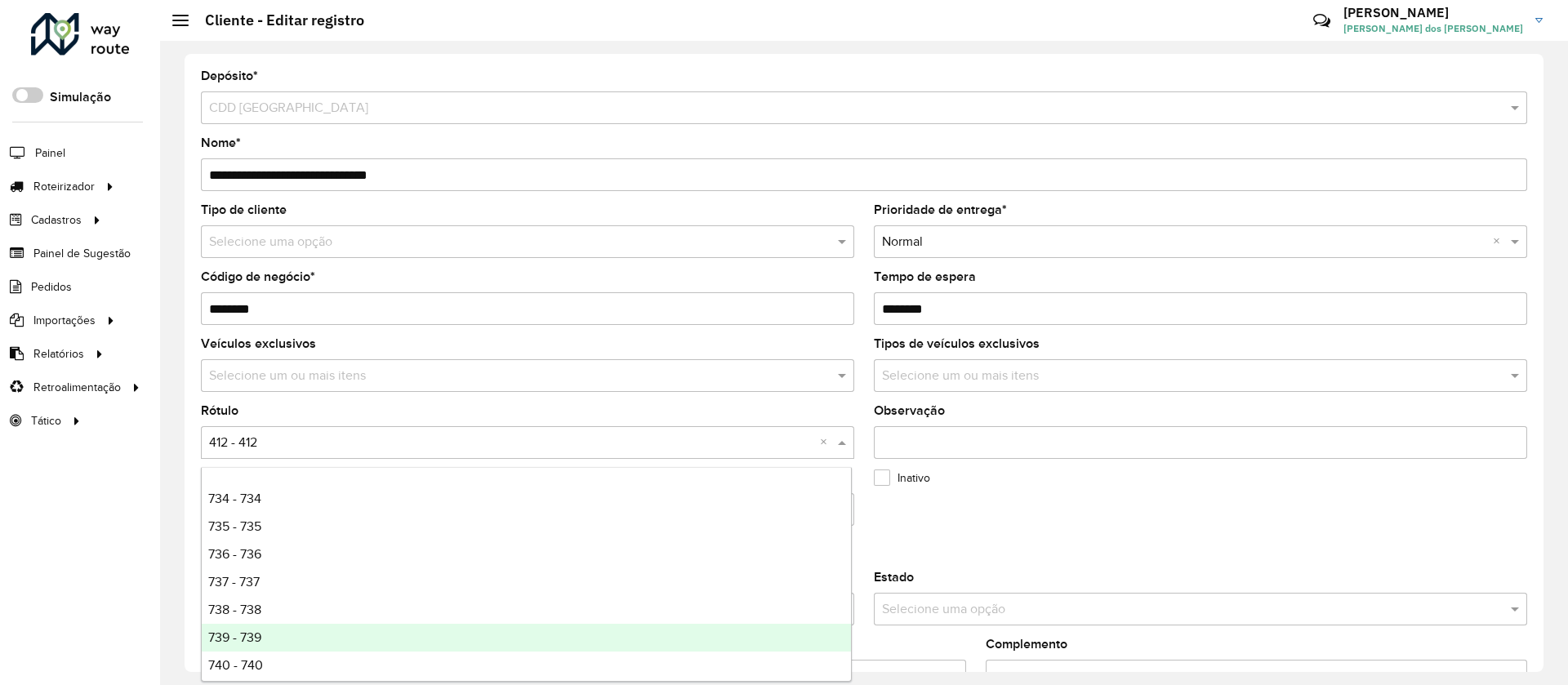
scroll to position [3799, 0]
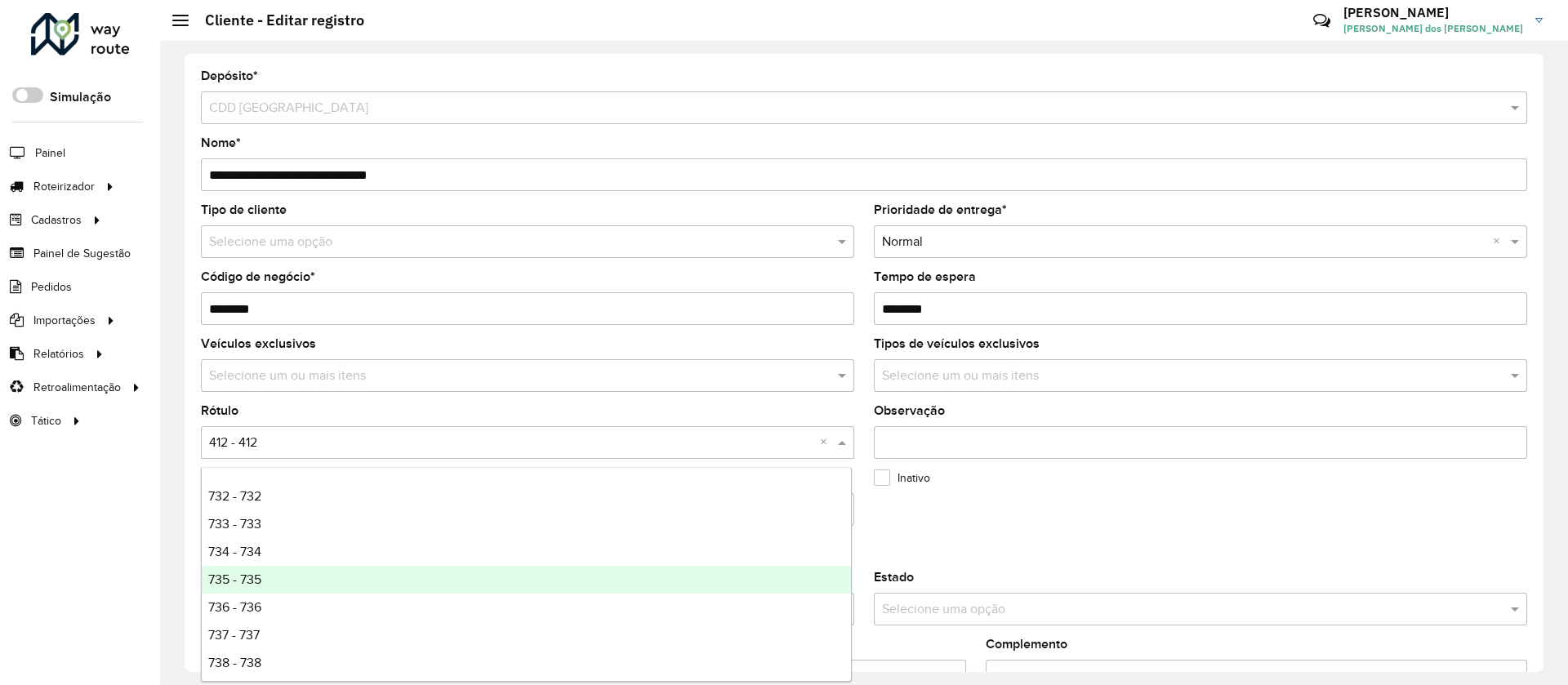
click at [250, 580] on span "735 - 735" at bounding box center [235, 580] width 53 height 14
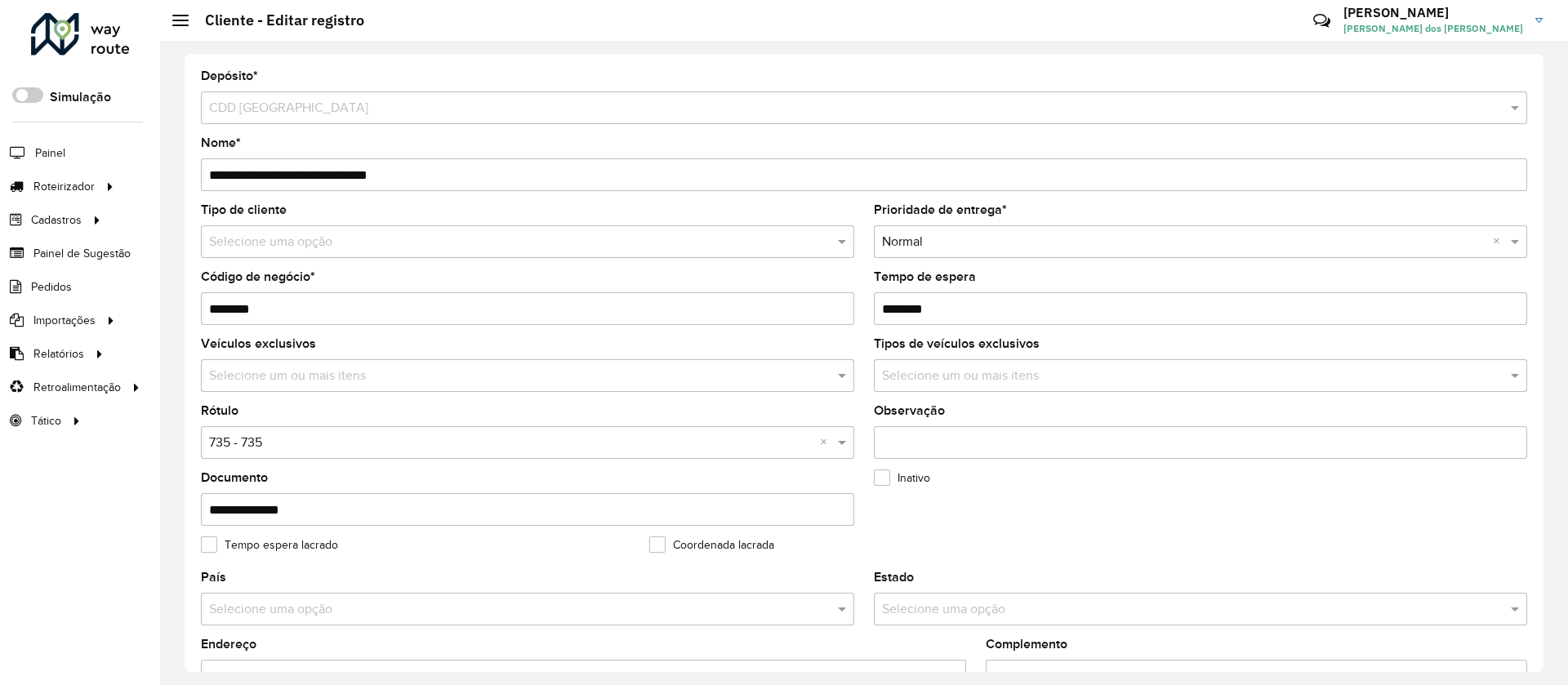
scroll to position [530, 0]
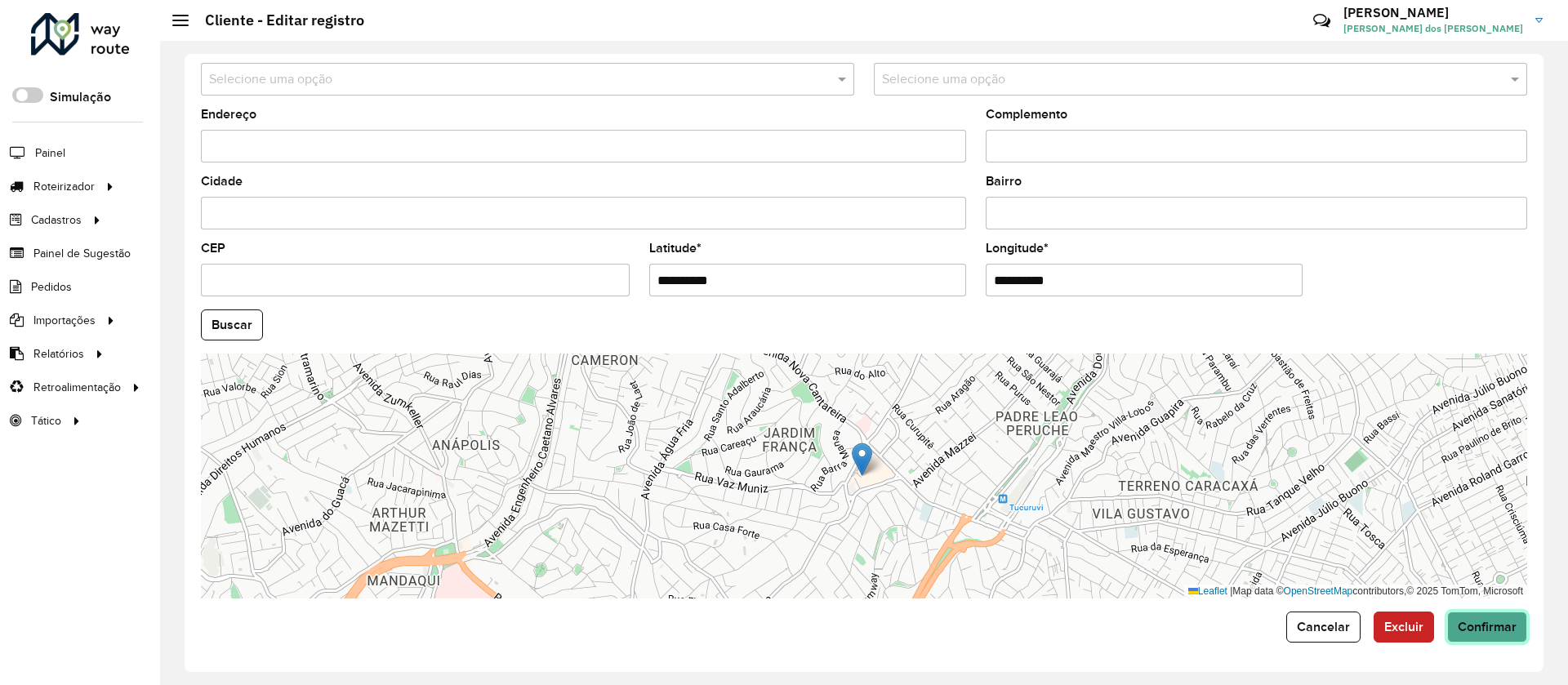
click at [1486, 620] on span "Confirmar" at bounding box center [1487, 627] width 59 height 14
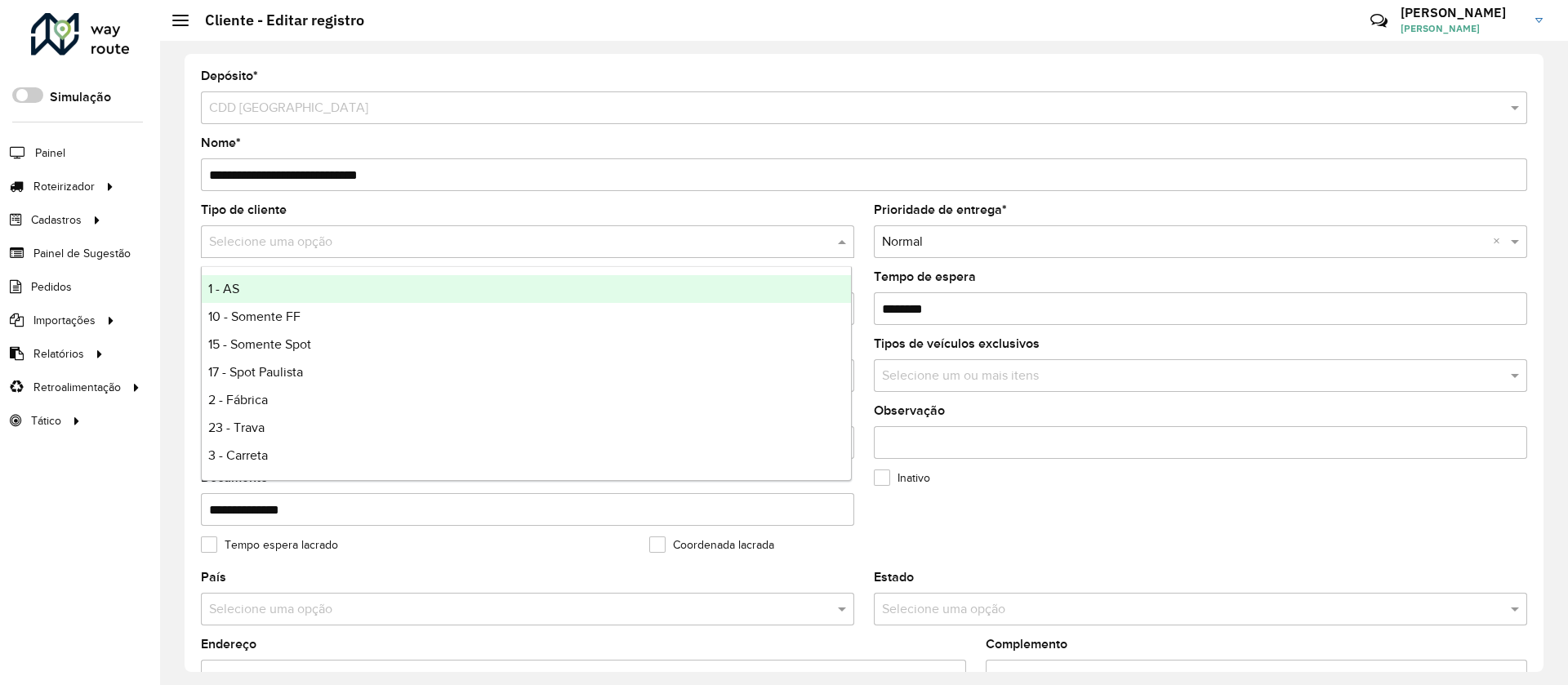
click at [264, 244] on input "text" at bounding box center [511, 242] width 605 height 20
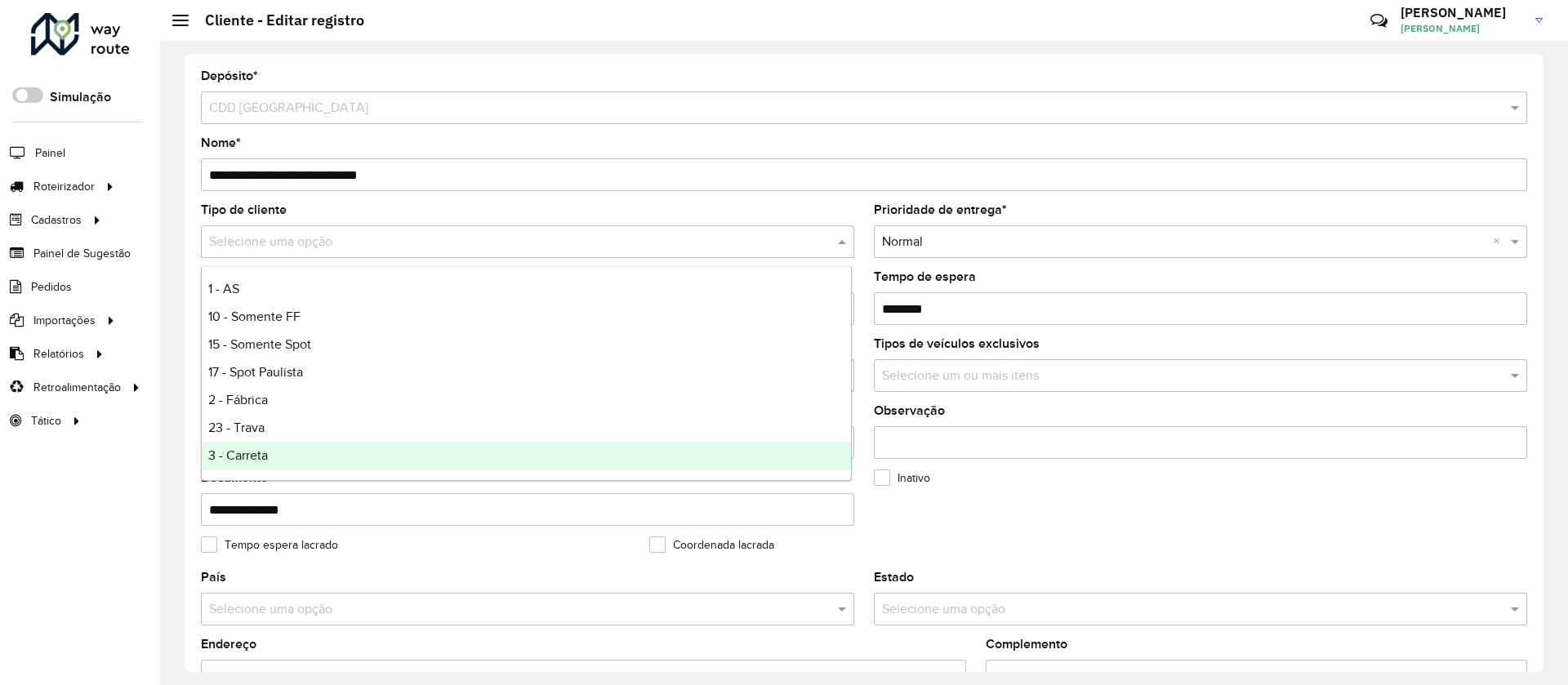
click at [403, 560] on formly-field "Tempo espera lacrado" at bounding box center [415, 555] width 448 height 33
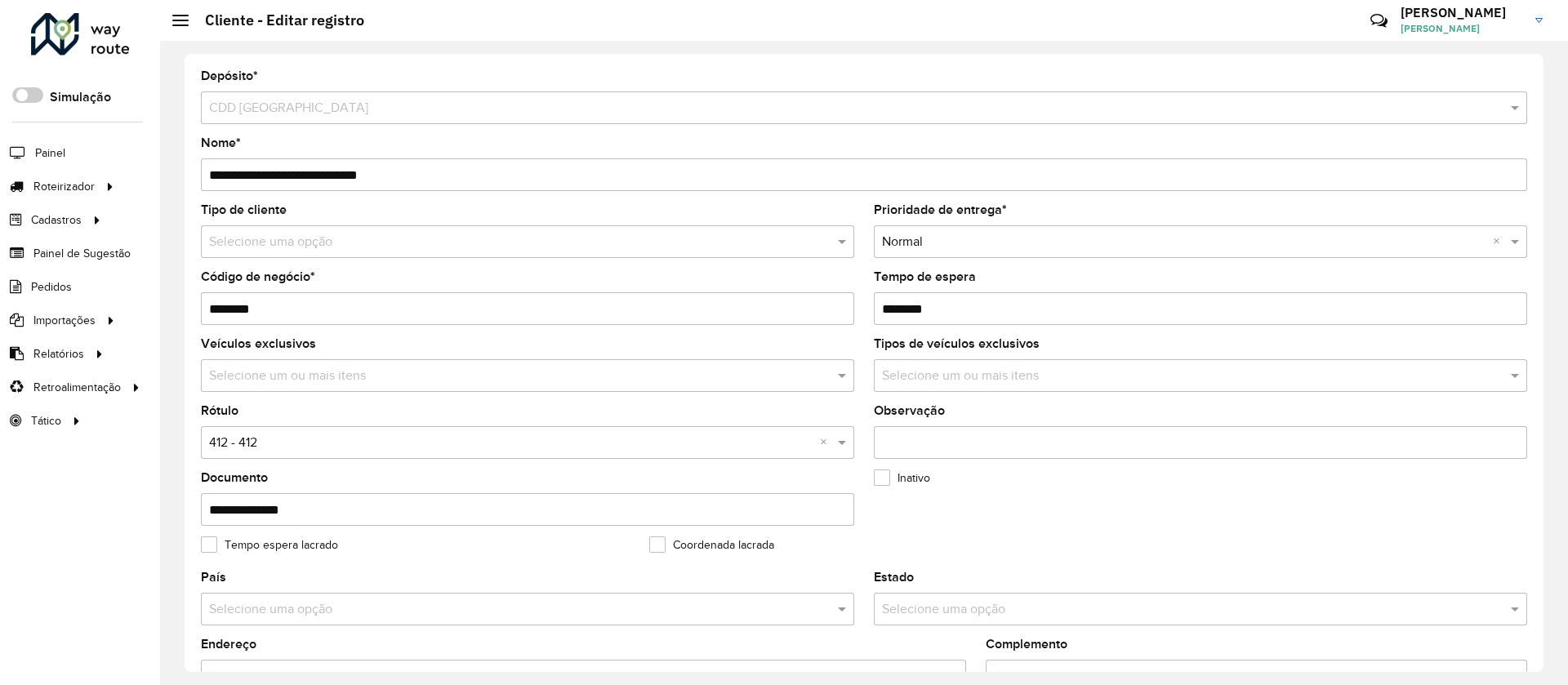
click at [245, 445] on input "text" at bounding box center [511, 444] width 605 height 20
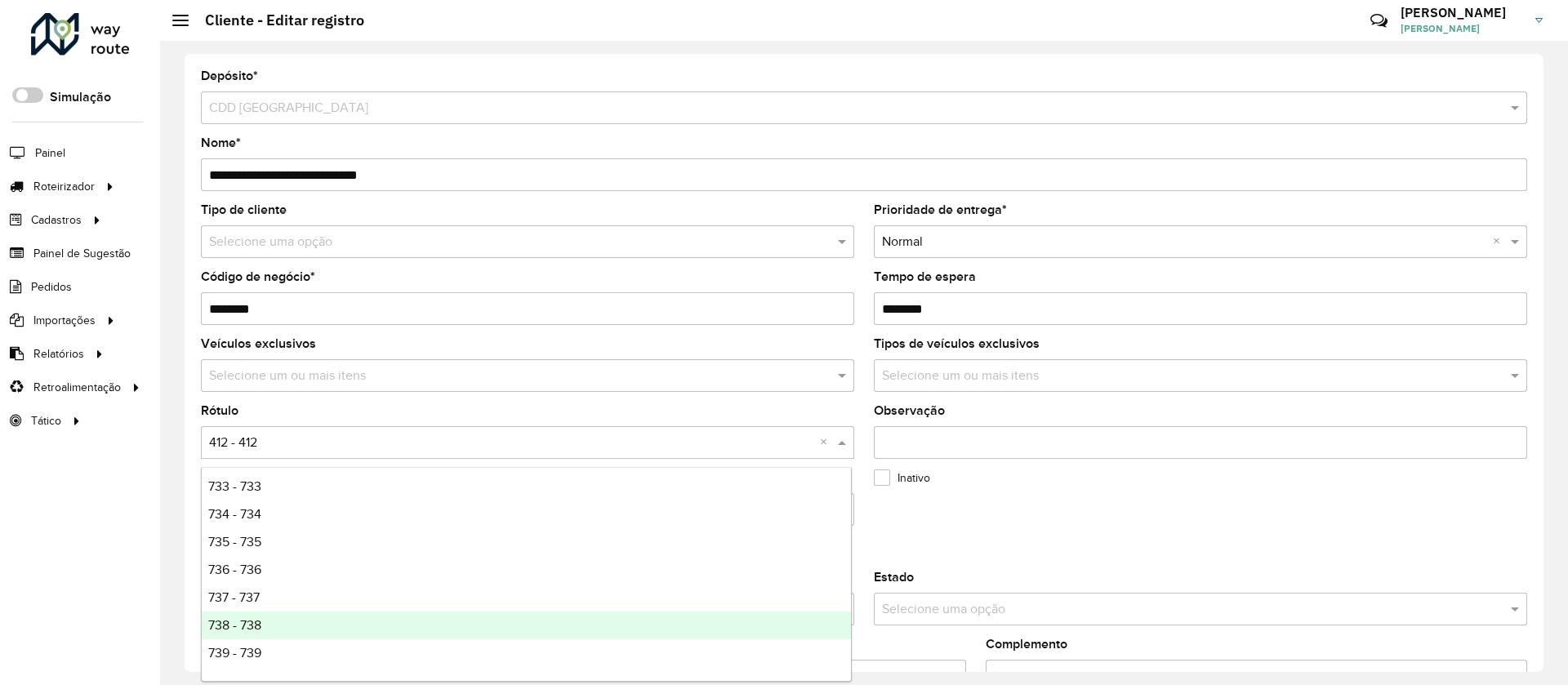
scroll to position [3799, 0]
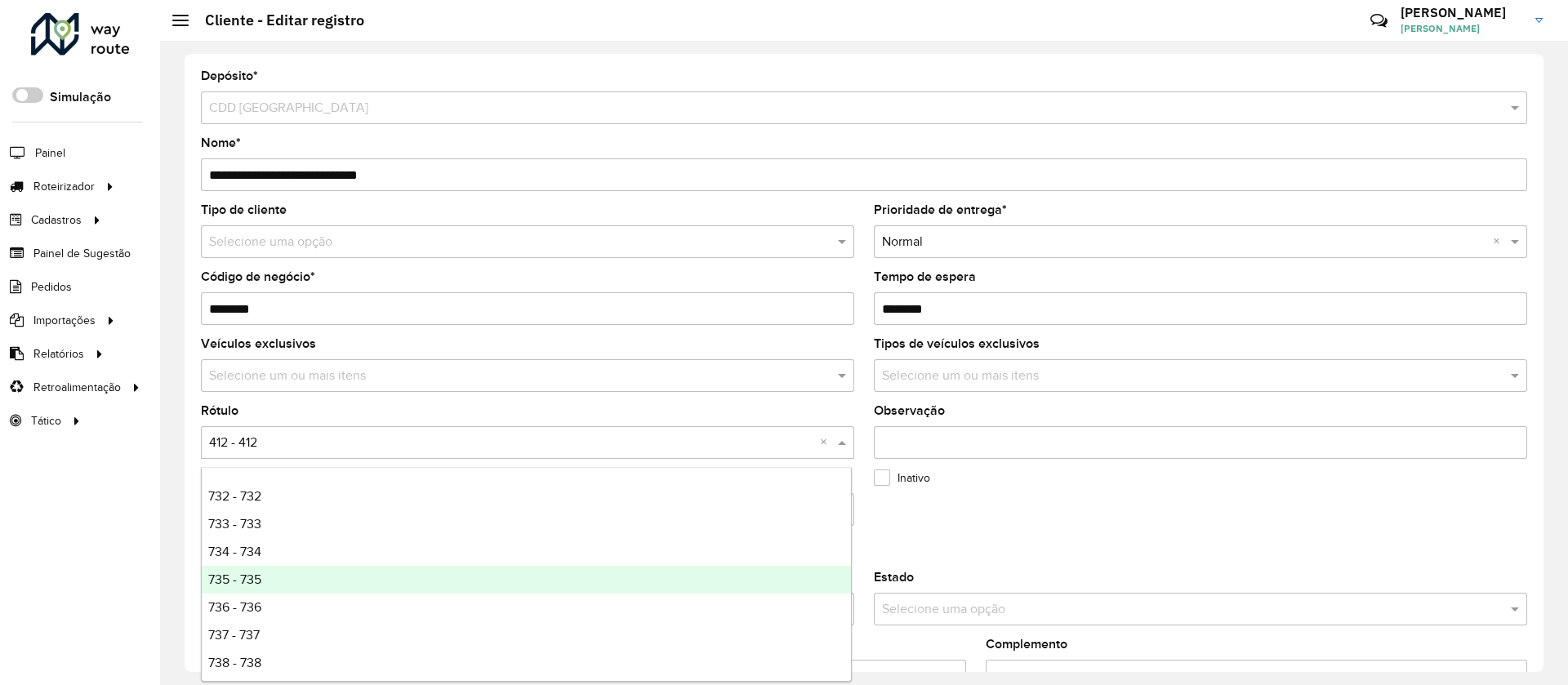
click at [244, 577] on span "735 - 735" at bounding box center [235, 580] width 53 height 14
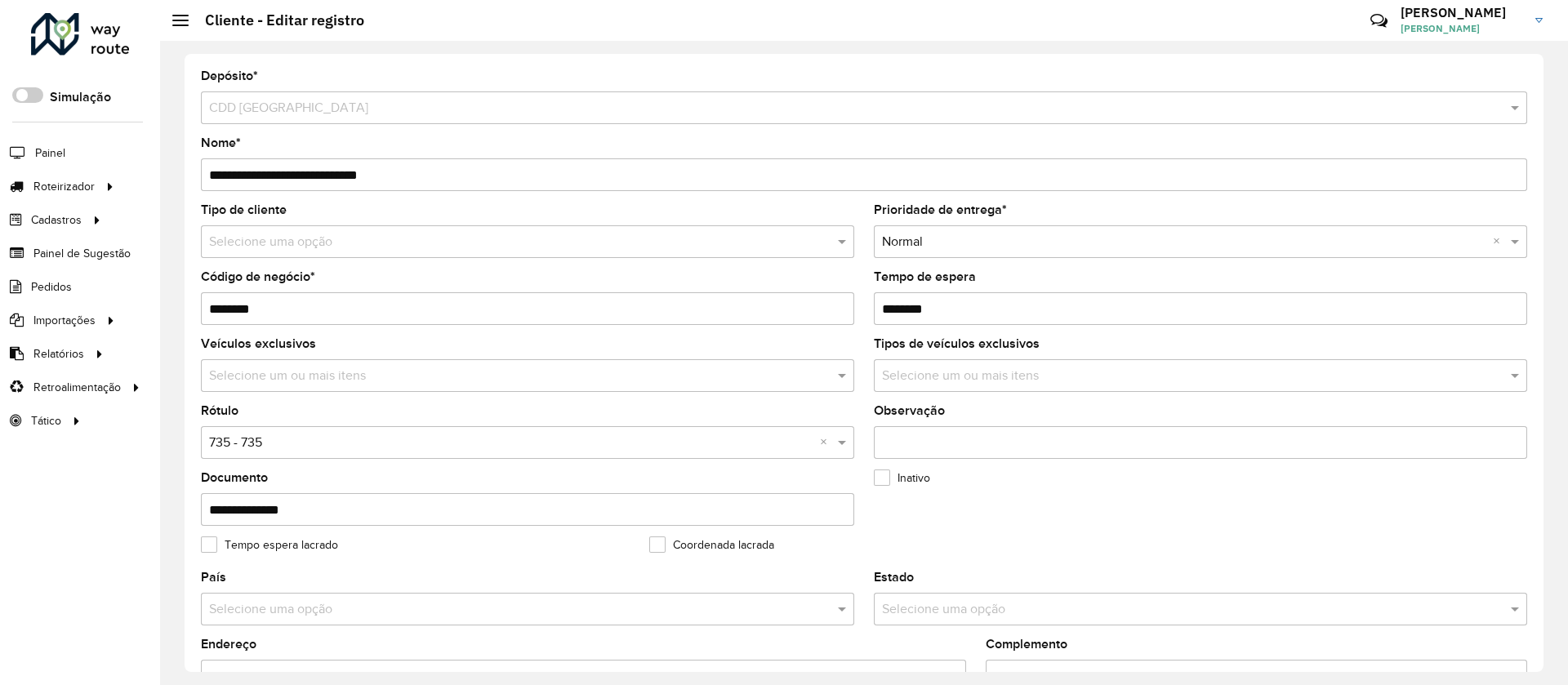
scroll to position [530, 0]
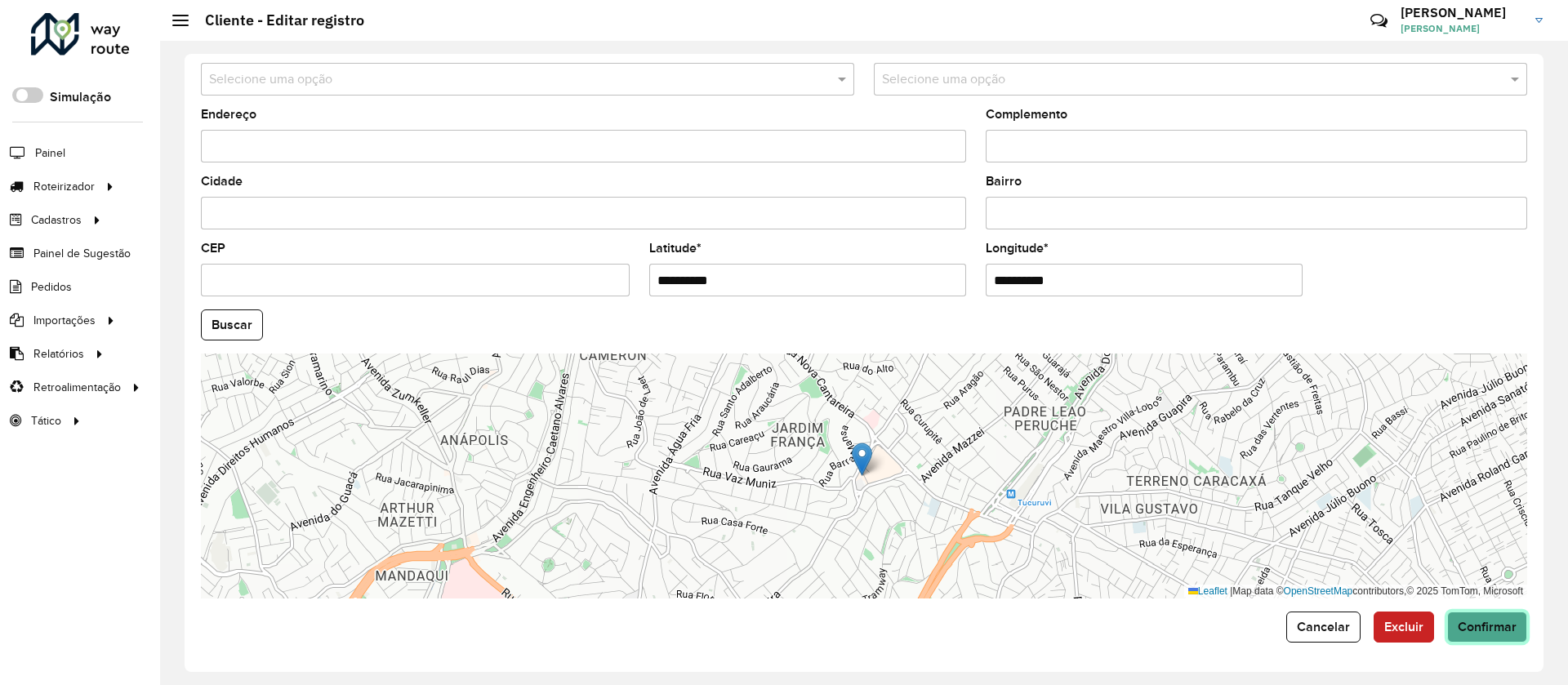
click at [1483, 626] on span "Confirmar" at bounding box center [1487, 627] width 59 height 14
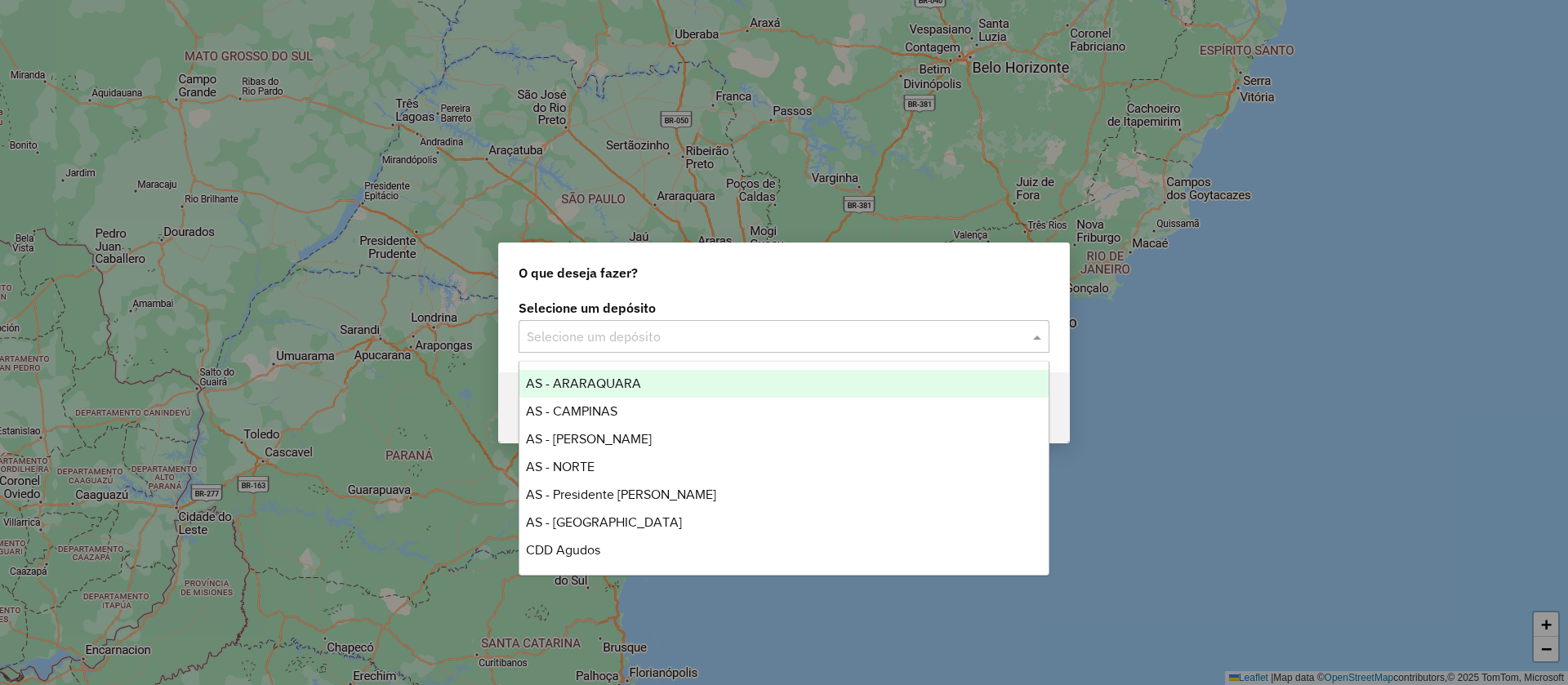
click at [638, 347] on div "Selecione um depósito" at bounding box center [784, 337] width 531 height 33
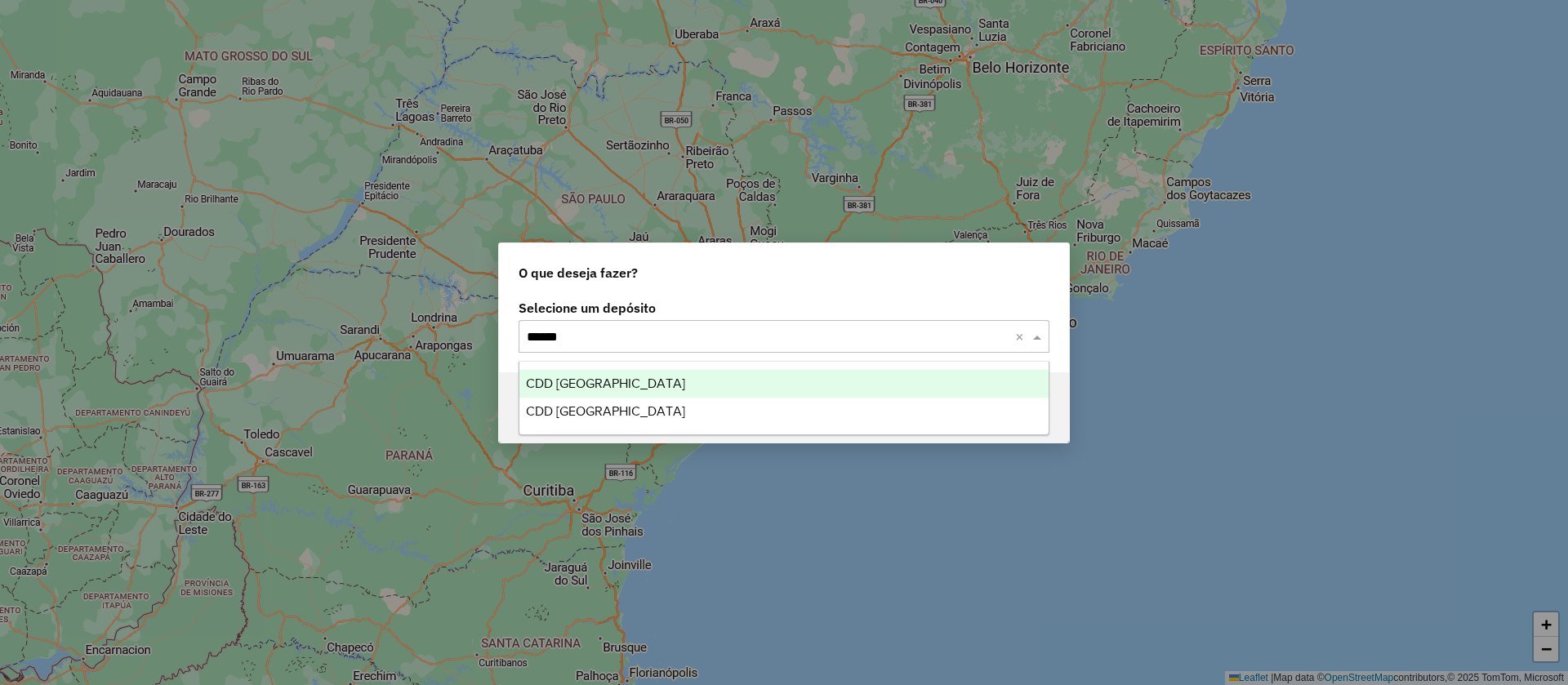
type input "*******"
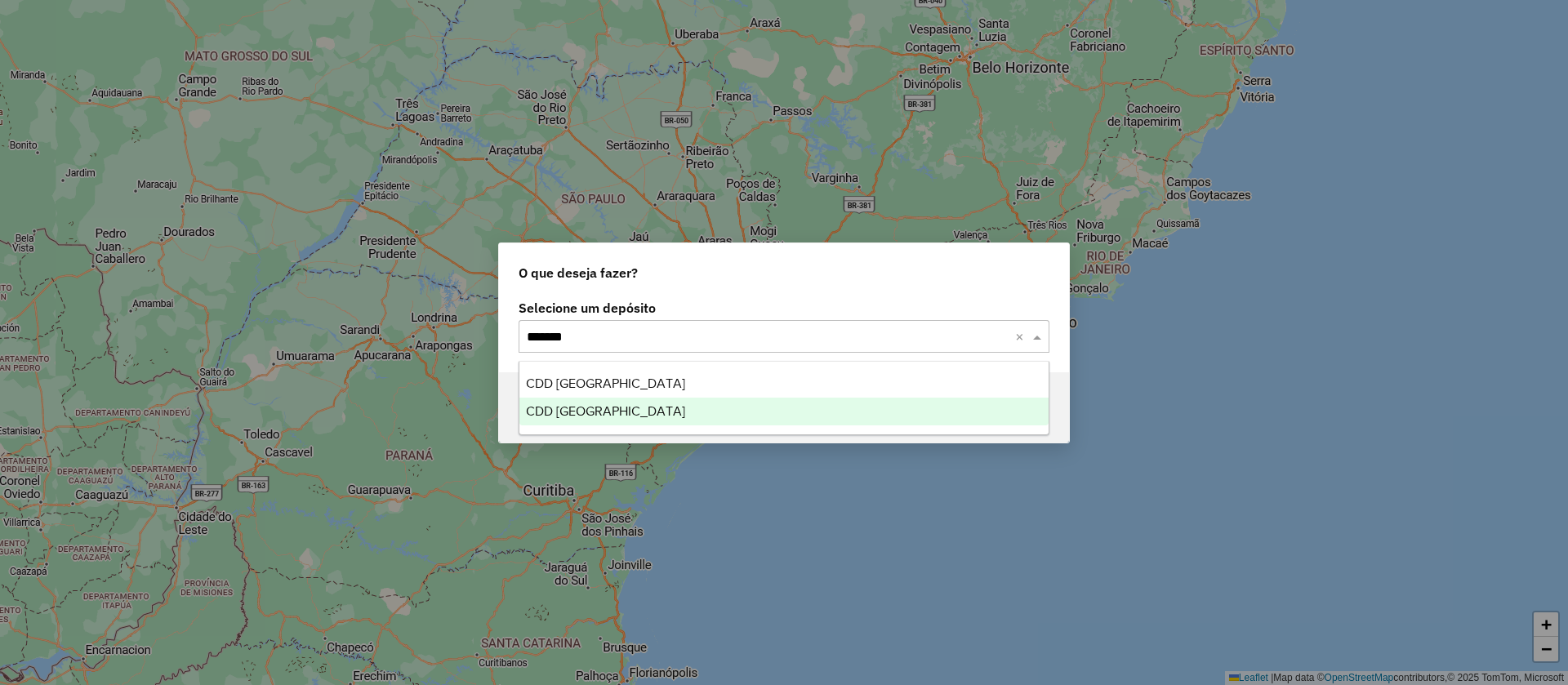
click at [589, 404] on span "CDD [GEOGRAPHIC_DATA]" at bounding box center [605, 412] width 159 height 14
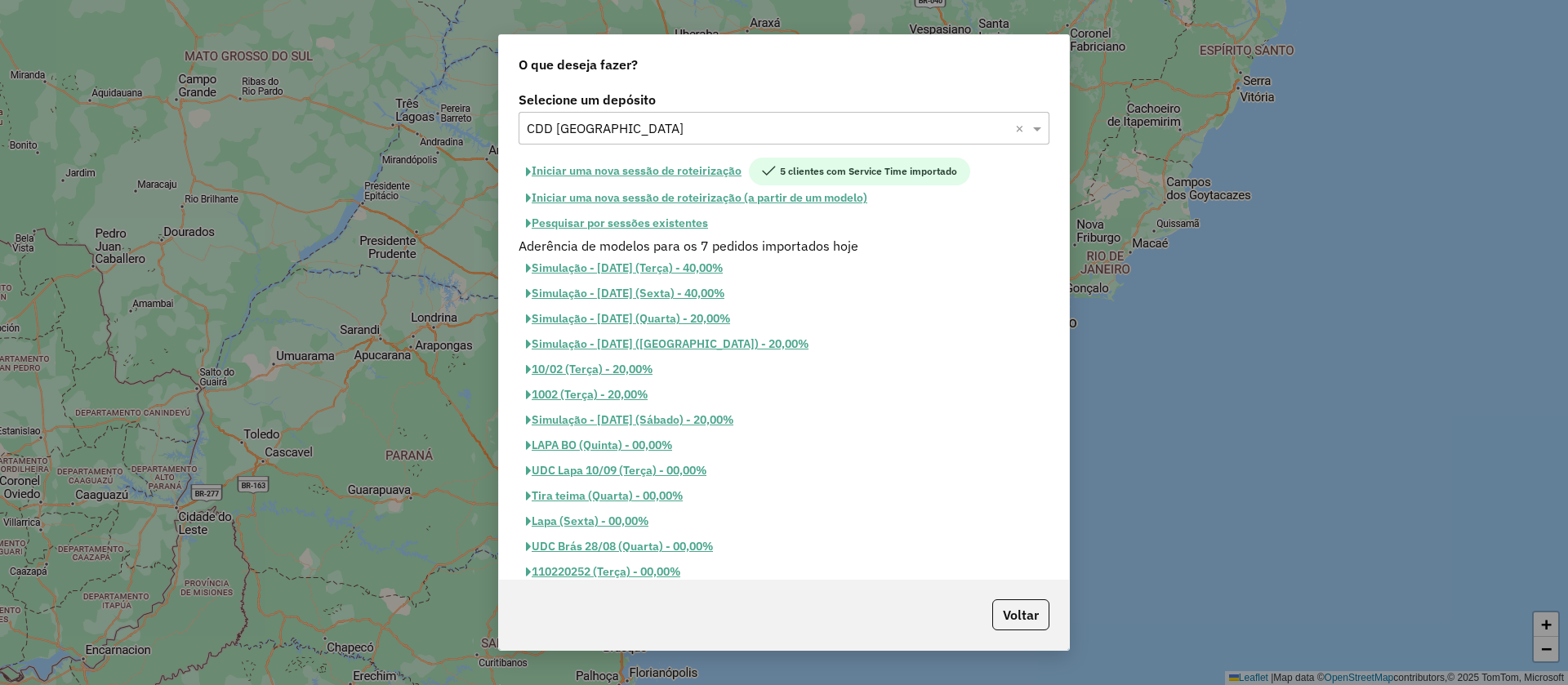
click at [609, 221] on button "Pesquisar por sessões existentes" at bounding box center [616, 224] width 197 height 25
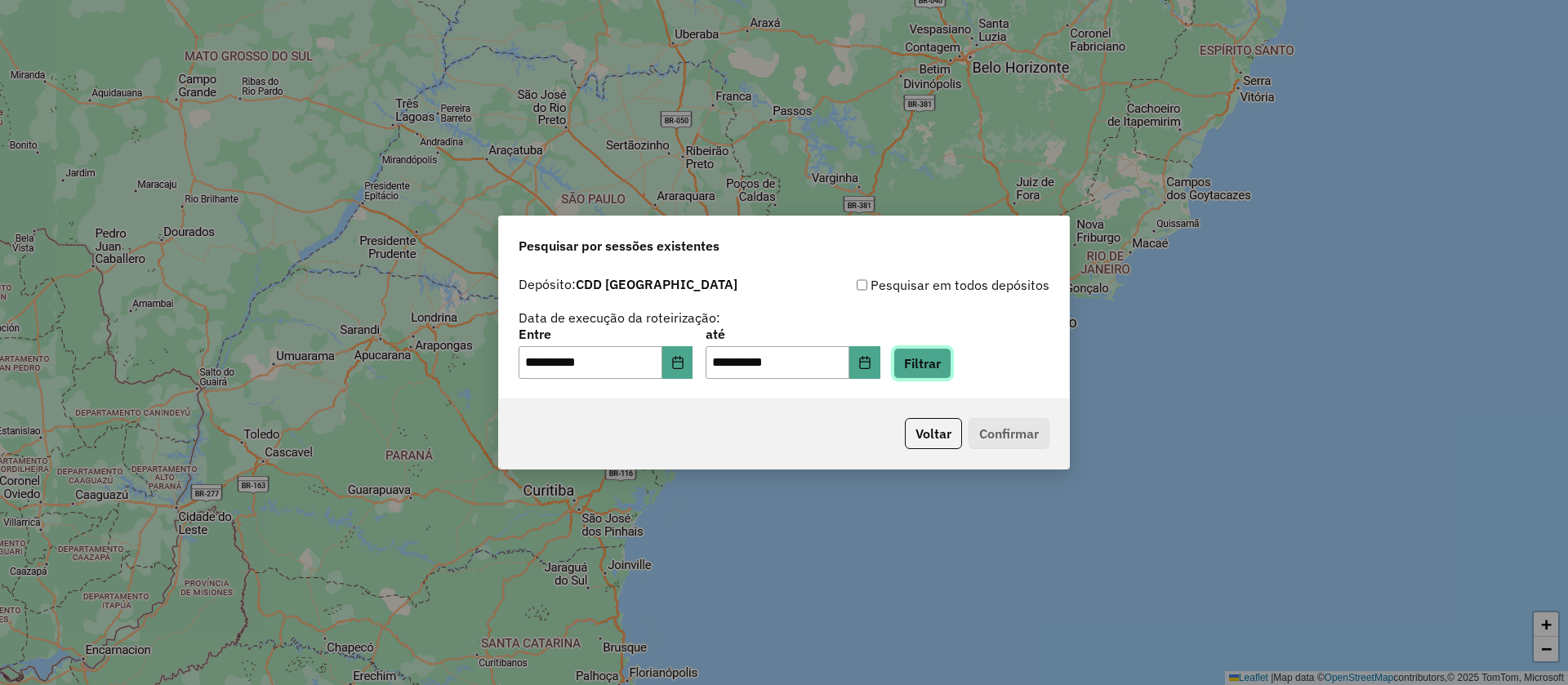
click at [949, 357] on button "Filtrar" at bounding box center [922, 363] width 58 height 31
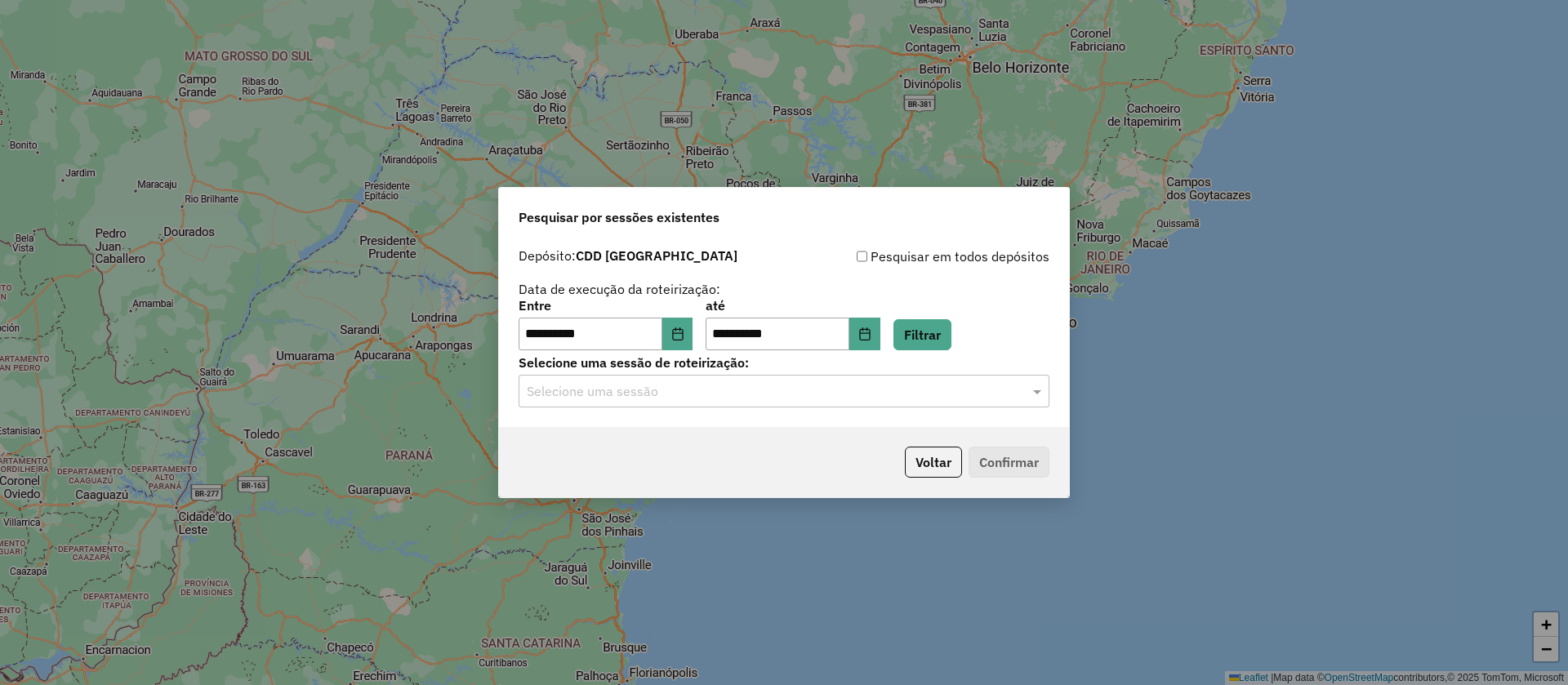
click at [632, 390] on input "text" at bounding box center [768, 392] width 482 height 20
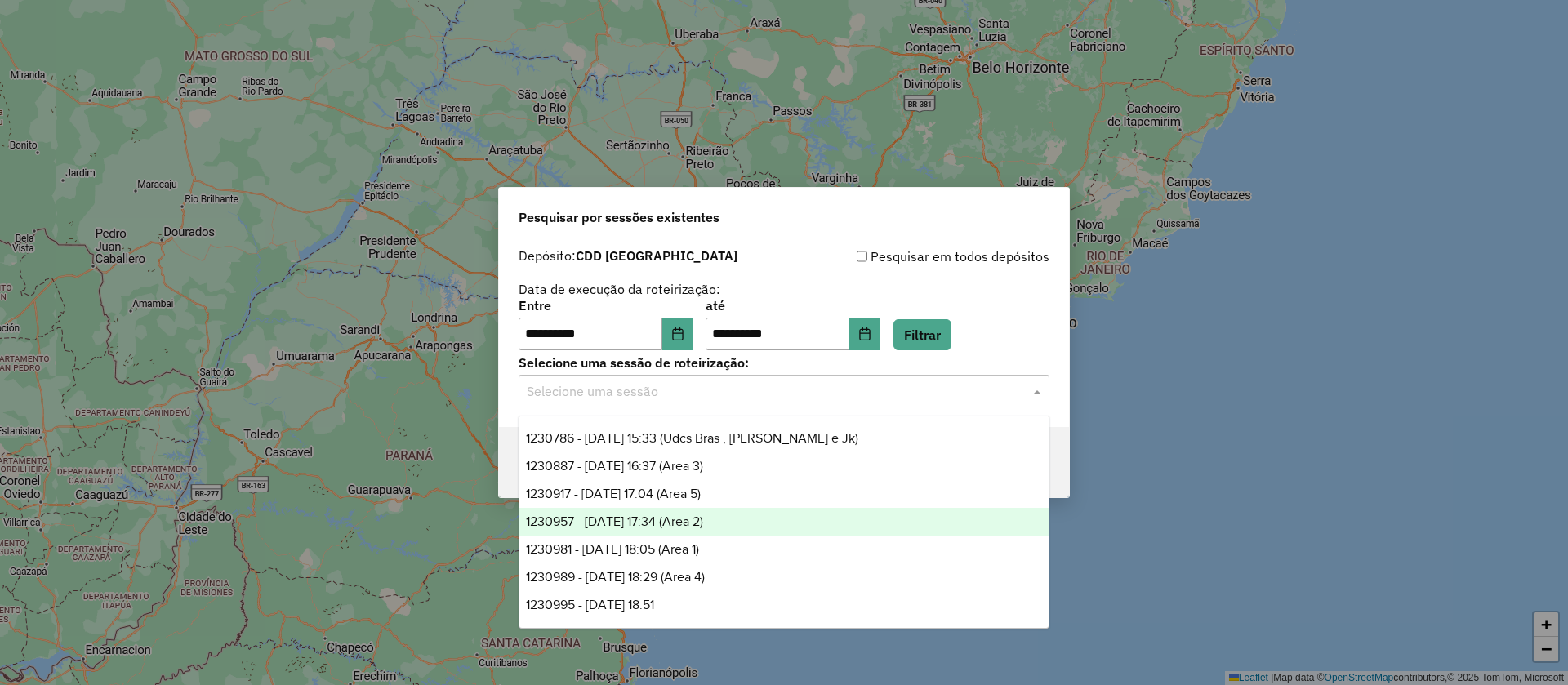
click at [623, 518] on span "1230957 - 18/08/2025 17:34 (Area 2)" at bounding box center [614, 522] width 177 height 14
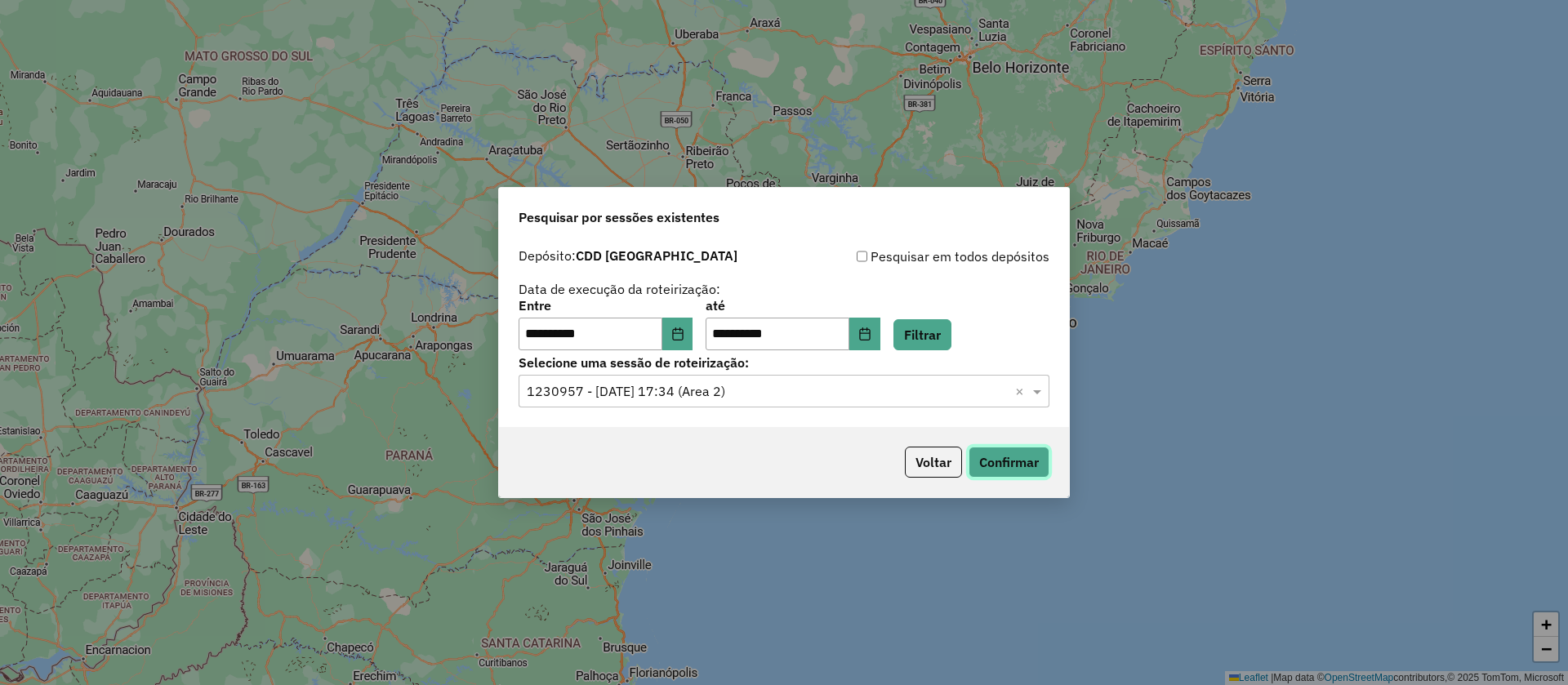
click at [1011, 457] on button "Confirmar" at bounding box center [1009, 462] width 81 height 31
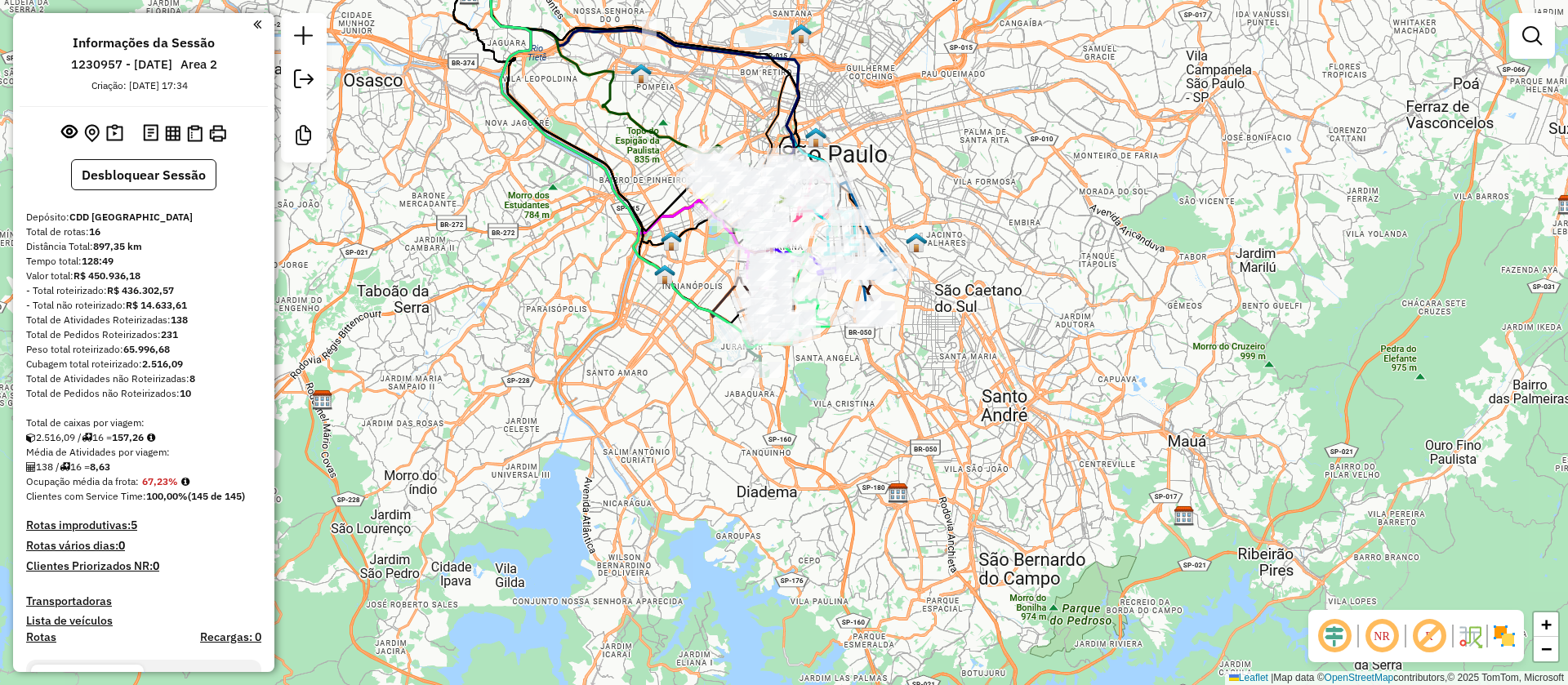
click at [1421, 625] on em at bounding box center [1429, 636] width 39 height 39
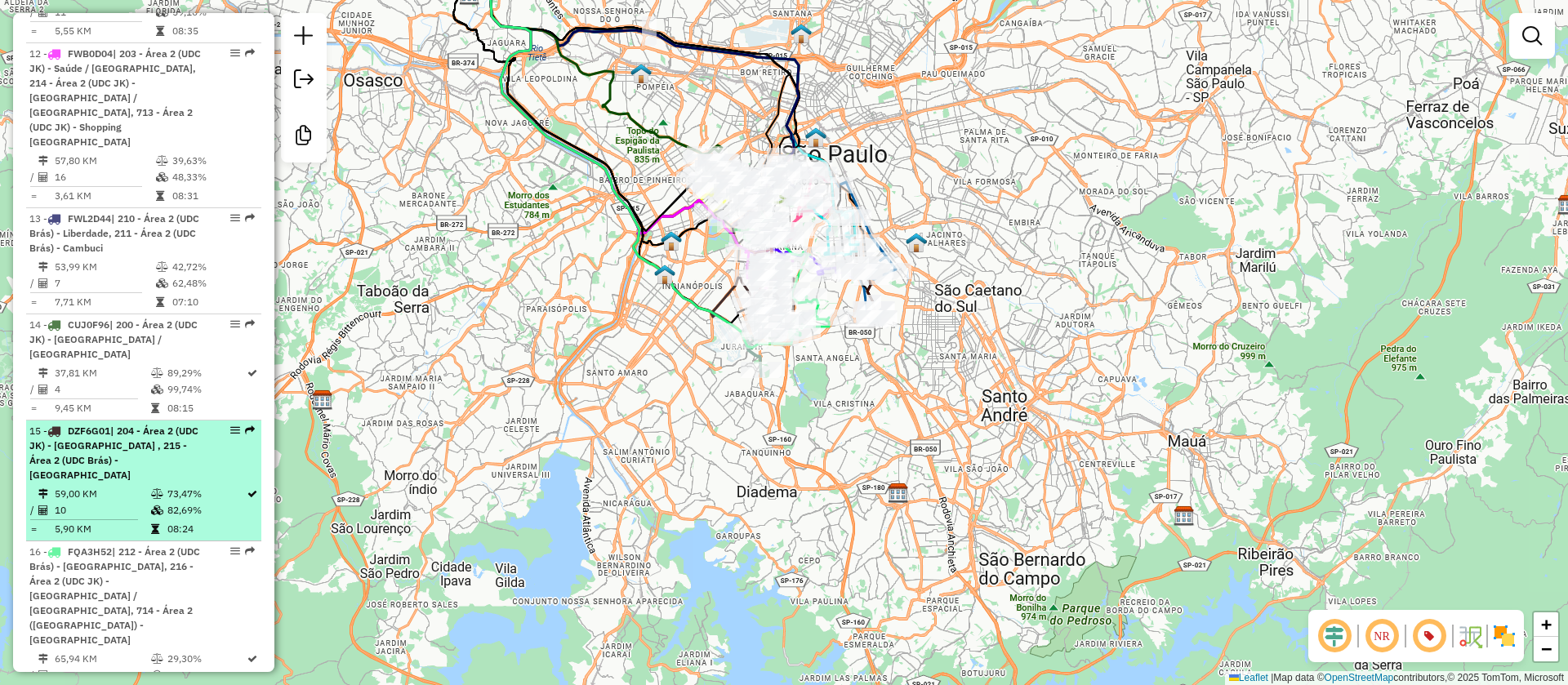
click at [149, 420] on li "15 - DZF6G01 | 204 - Área 2 (UDC JK) - [GEOGRAPHIC_DATA] , 215 - Área 2 (UDC Br…" at bounding box center [143, 481] width 235 height 121
select select "**********"
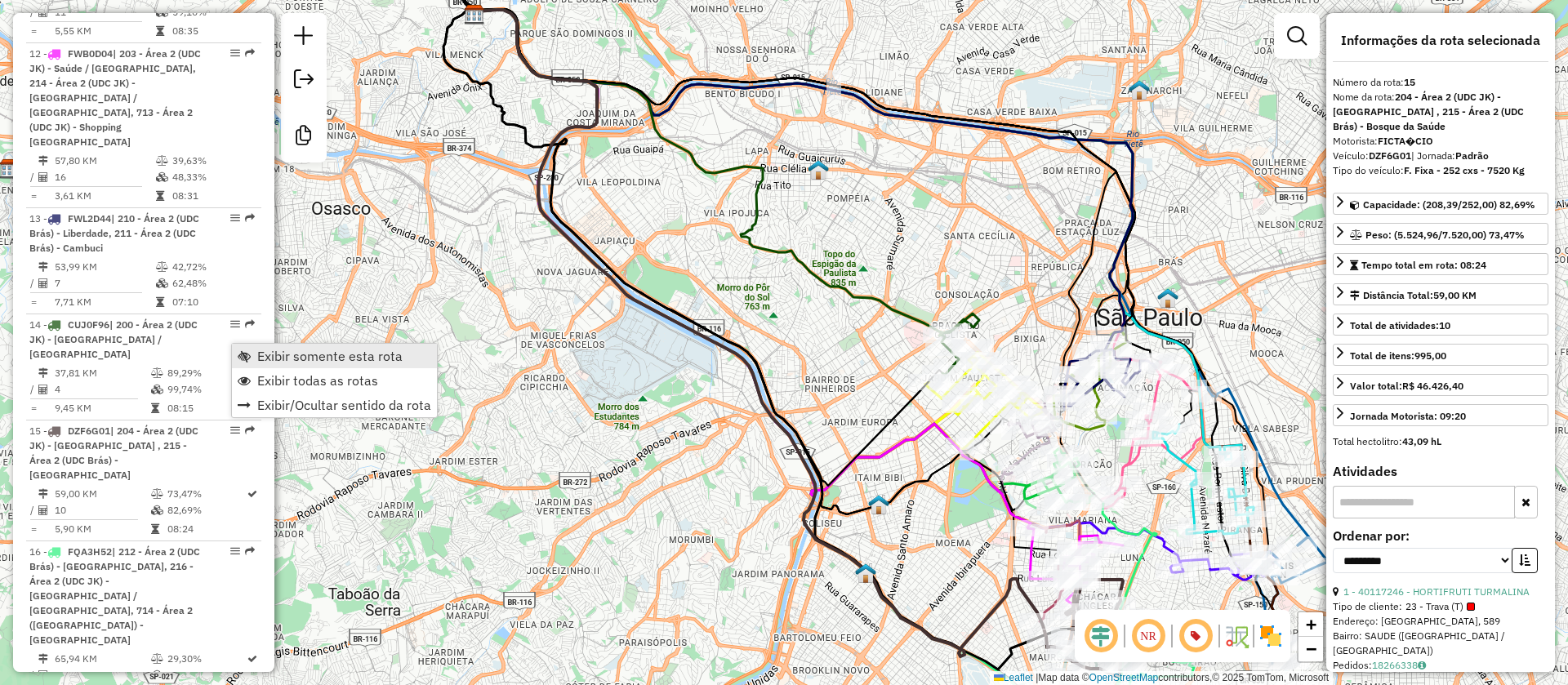
click at [289, 359] on span "Exibir somente esta rota" at bounding box center [329, 356] width 145 height 13
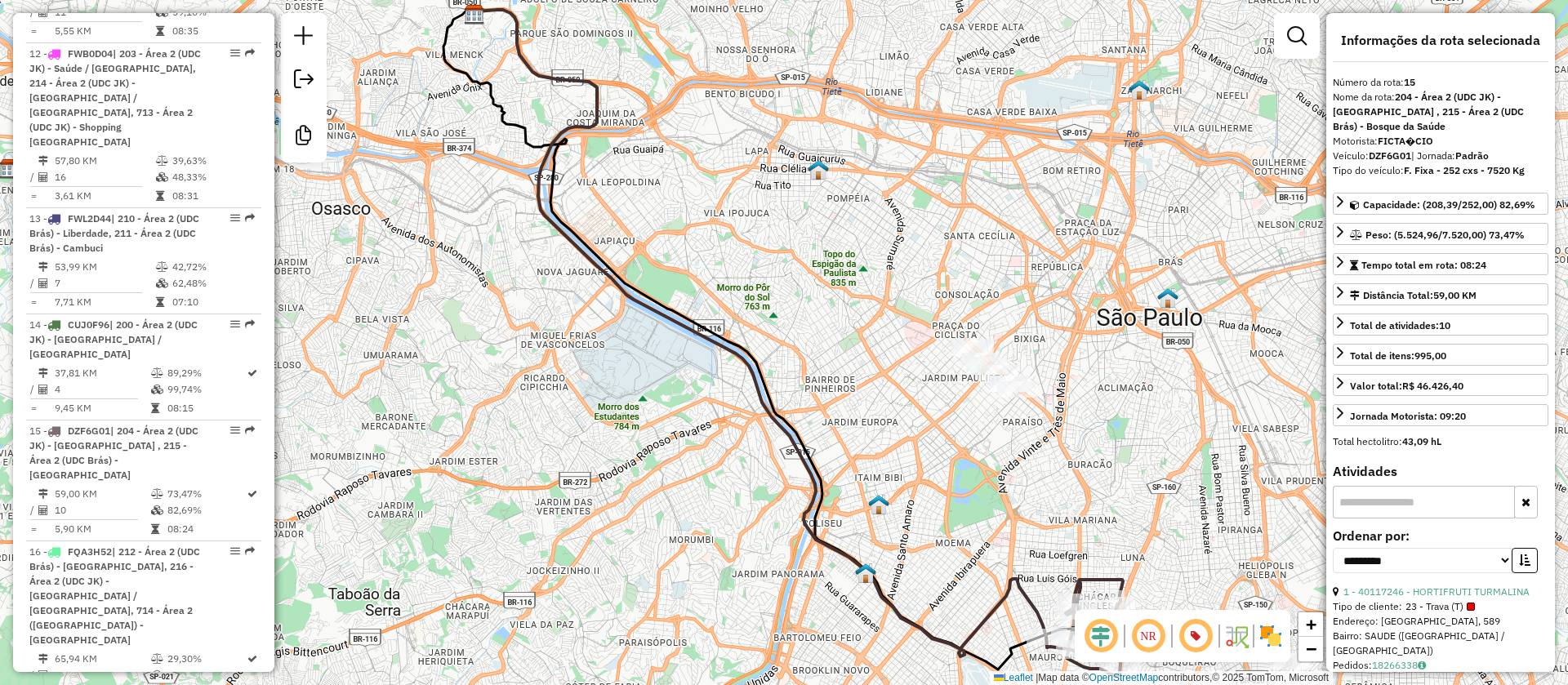
drag, startPoint x: 903, startPoint y: 425, endPoint x: 578, endPoint y: 194, distance: 398.7
click at [578, 194] on div "Janela de atendimento Grade de atendimento Capacidade Transportadoras Veículos …" at bounding box center [784, 342] width 1568 height 685
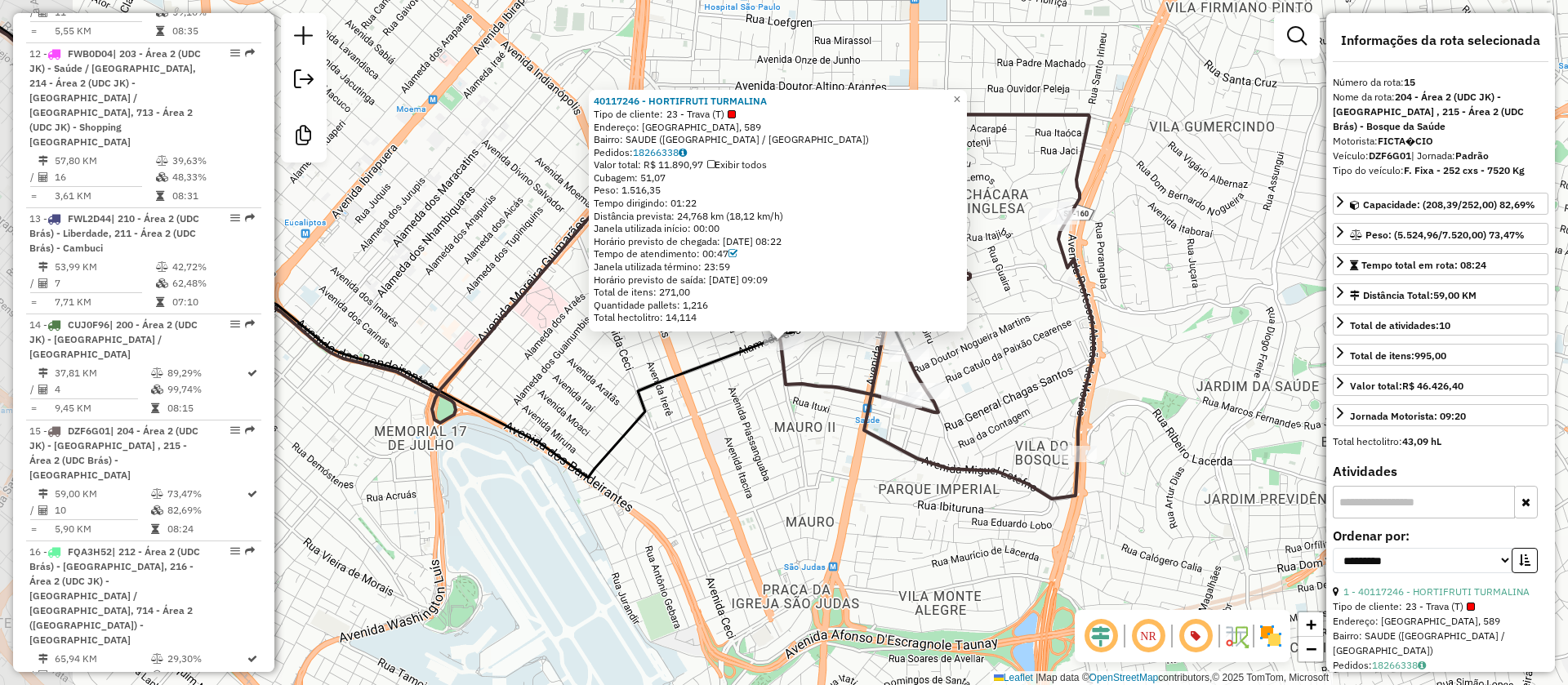
scroll to position [1980, 0]
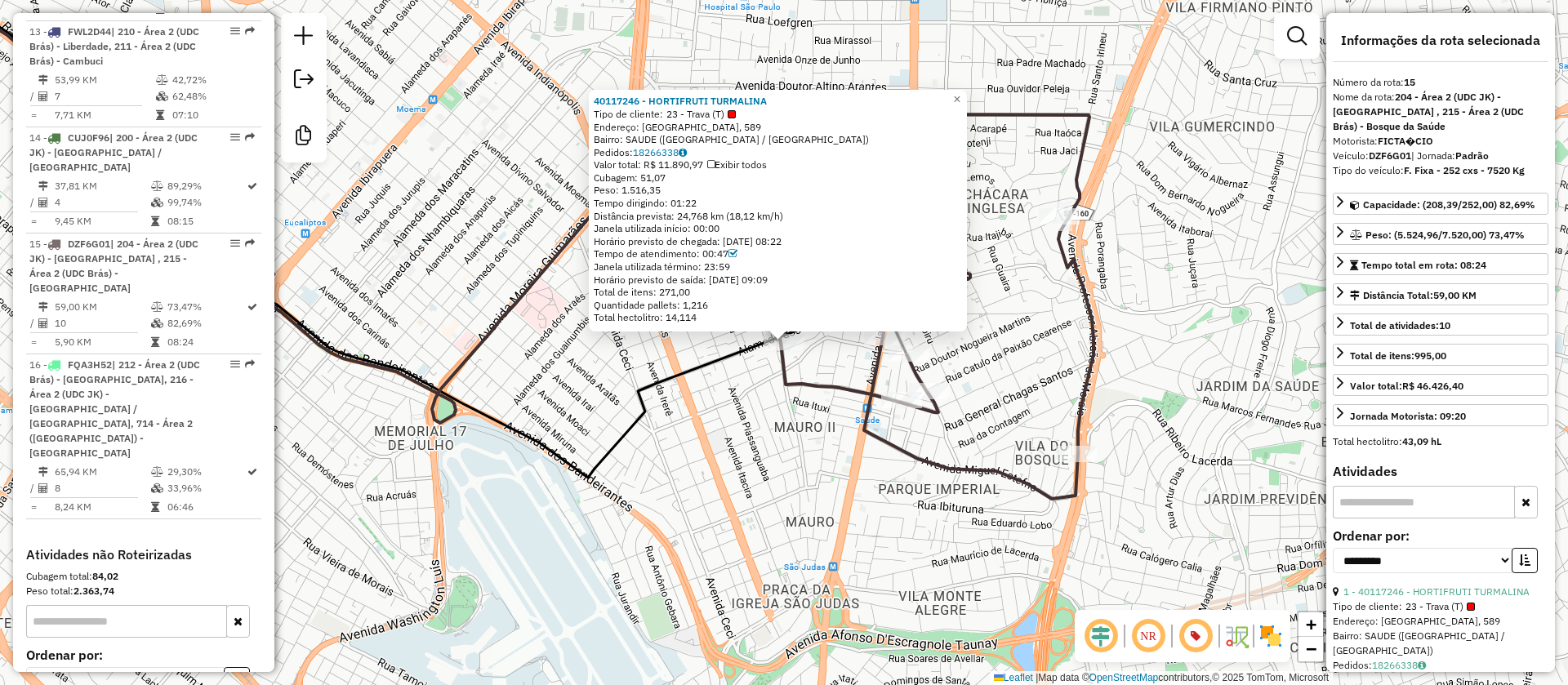
click at [685, 456] on div "40117246 - HORTIFRUTI TURMALINA Tipo de cliente: 23 - Trava (T) Endereço: [GEOG…" at bounding box center [784, 342] width 1568 height 685
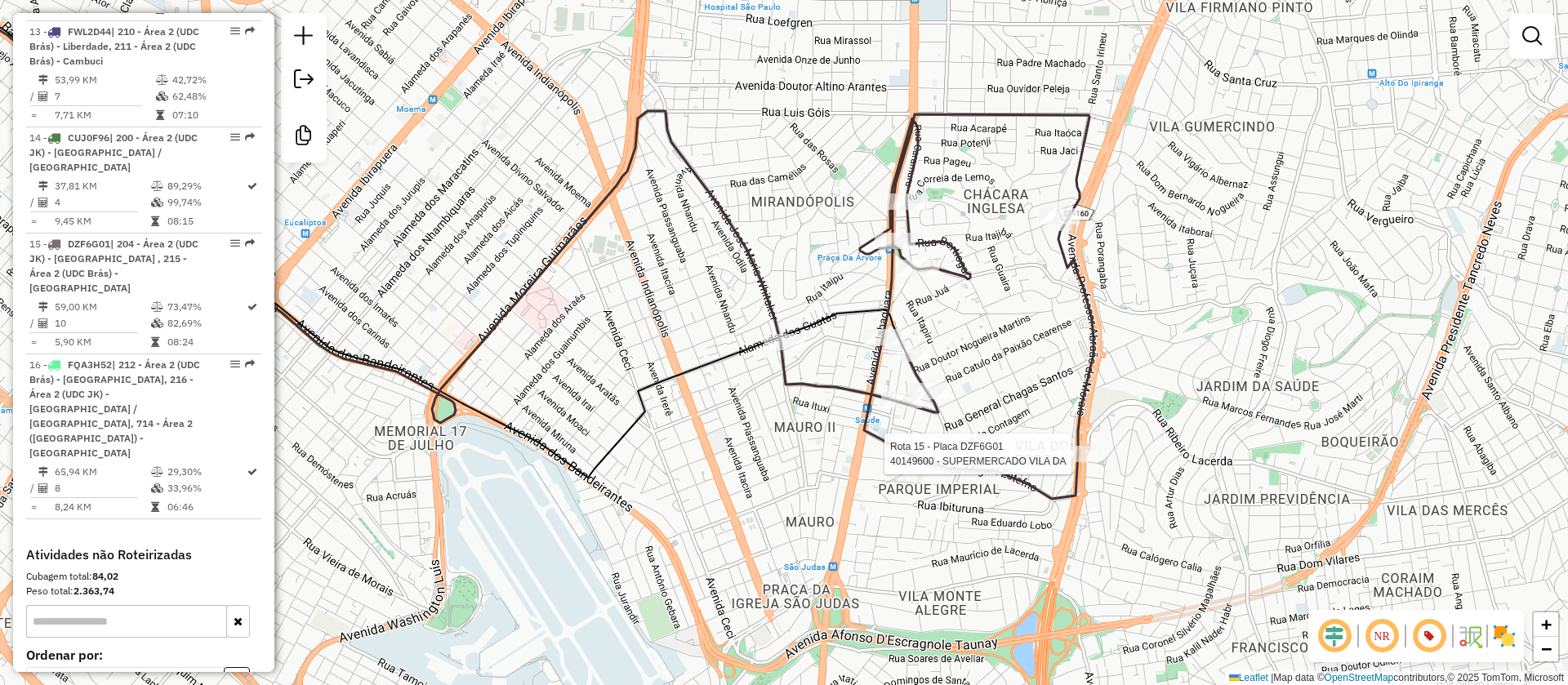
select select "**********"
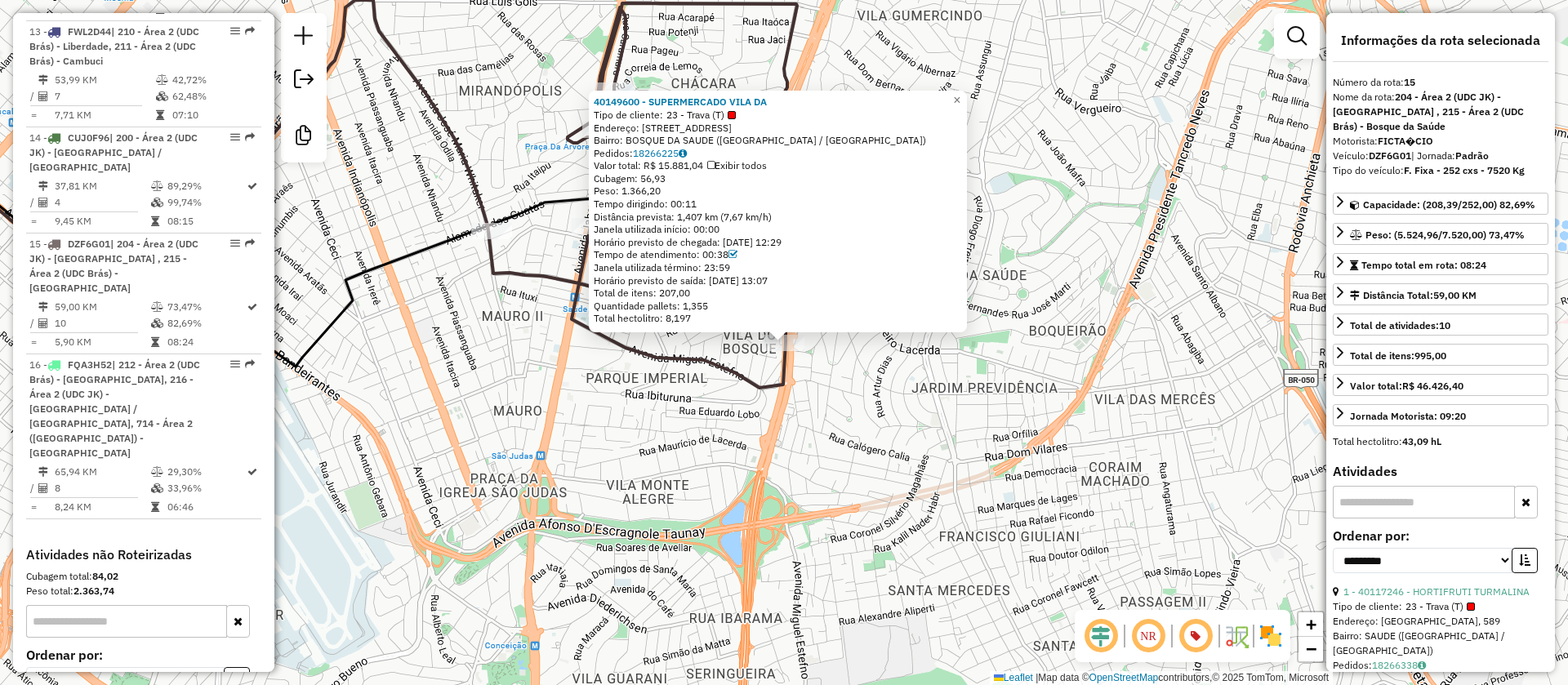
click at [906, 469] on div "40149600 - SUPERMERCADO VILA DA Tipo de cliente: 23 - Trava (T) Endereço: [STRE…" at bounding box center [784, 342] width 1568 height 685
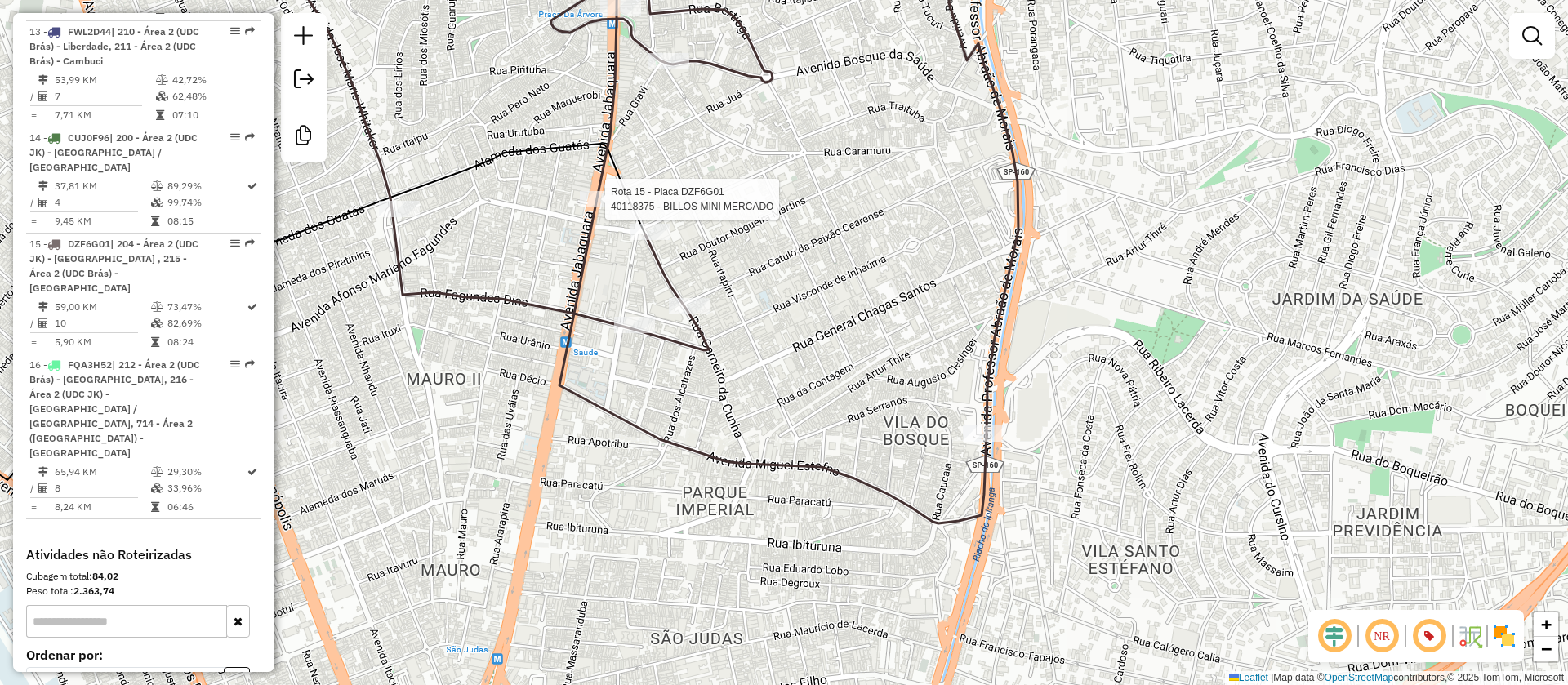
select select "**********"
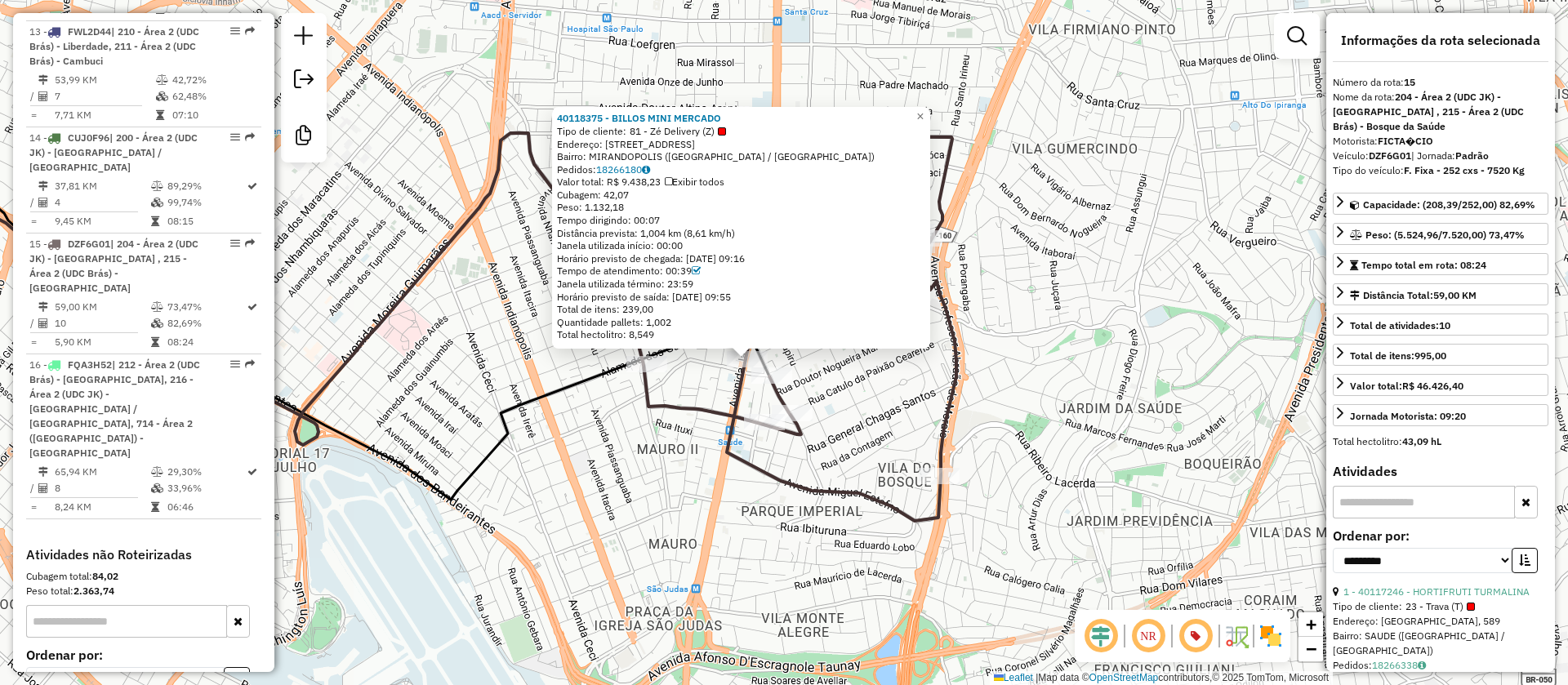
click at [719, 461] on div "40118375 - BILLOS MINI MERCADO Tipo de cliente: 81 - Zé Delivery (Z) Endereço: …" at bounding box center [784, 342] width 1568 height 685
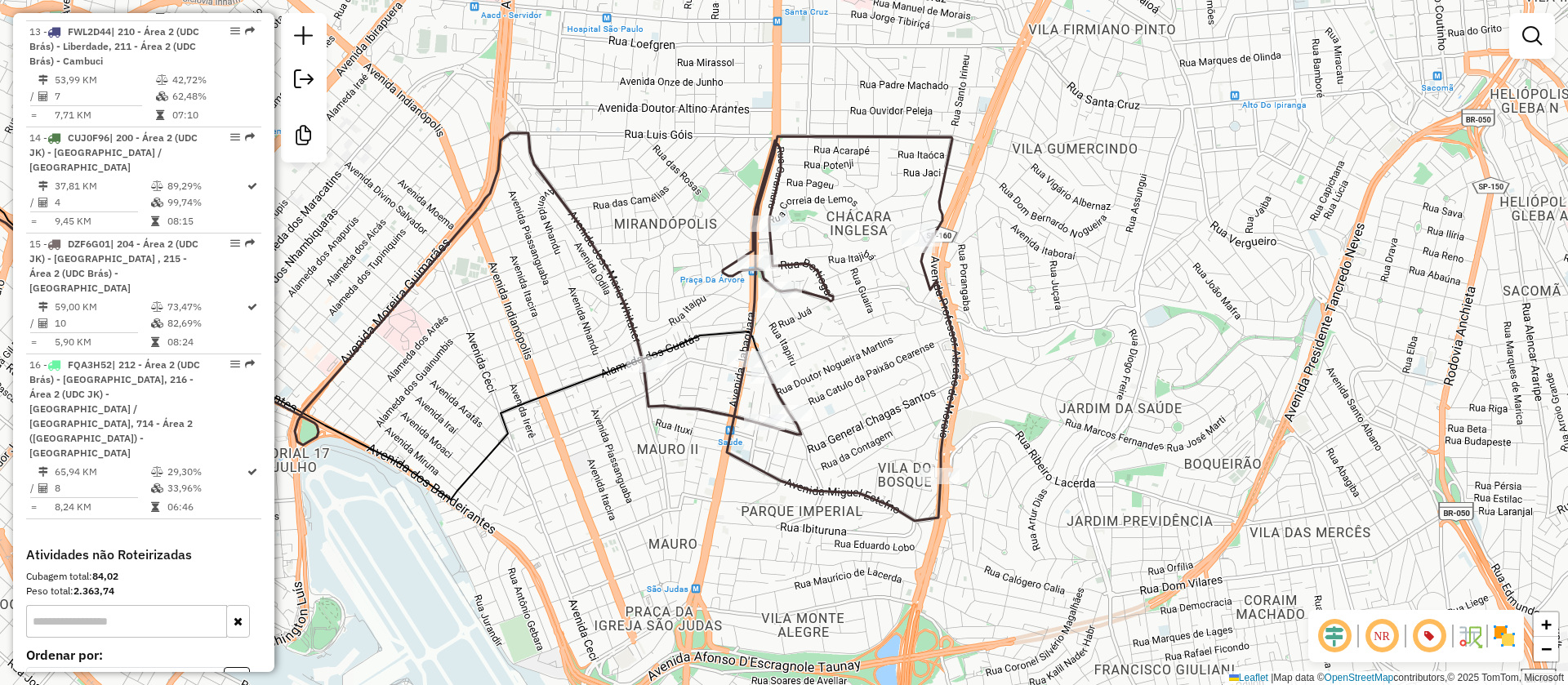
click at [948, 367] on icon at bounding box center [800, 329] width 313 height 385
select select "**********"
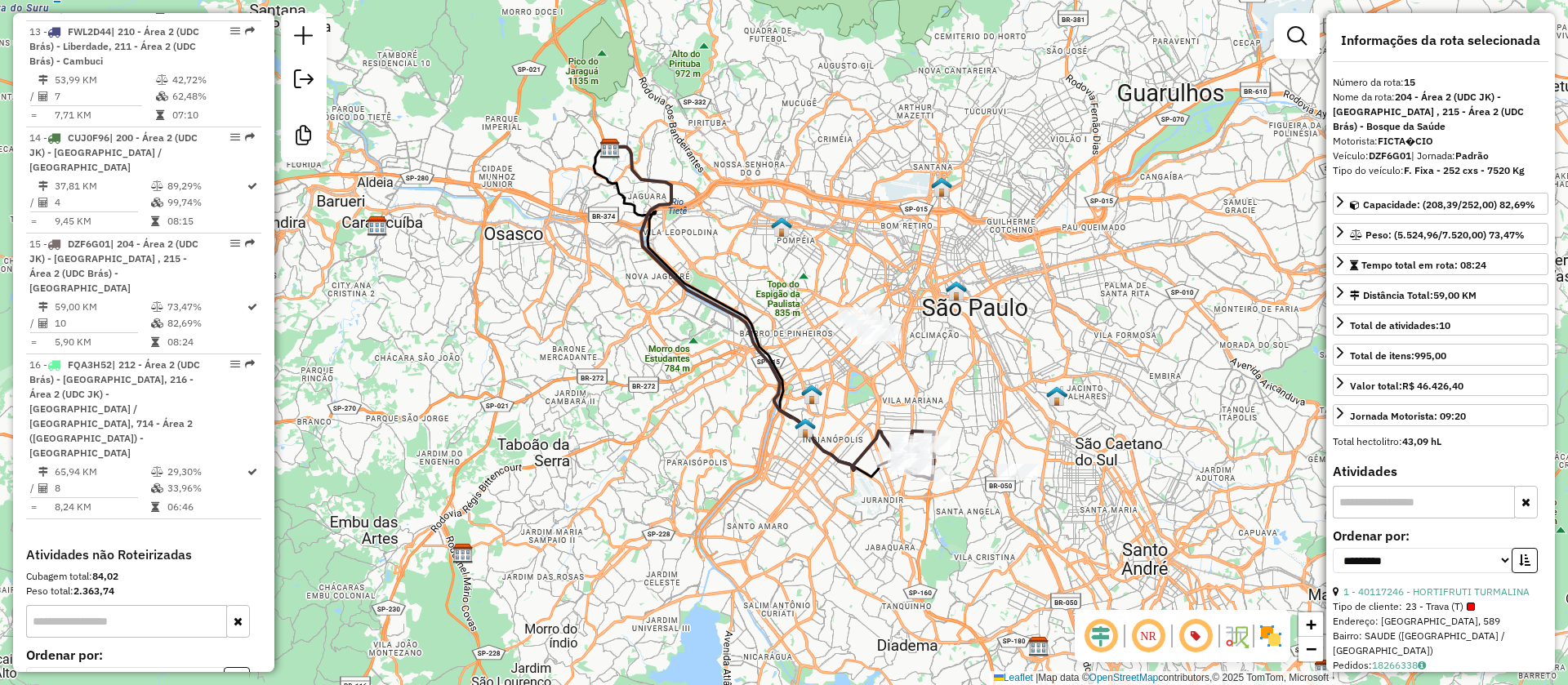
drag, startPoint x: 896, startPoint y: 446, endPoint x: 873, endPoint y: 542, distance: 98.7
click at [877, 546] on div "Janela de atendimento Grade de atendimento Capacidade Transportadoras Veículos …" at bounding box center [784, 342] width 1568 height 685
